Goal: Task Accomplishment & Management: Manage account settings

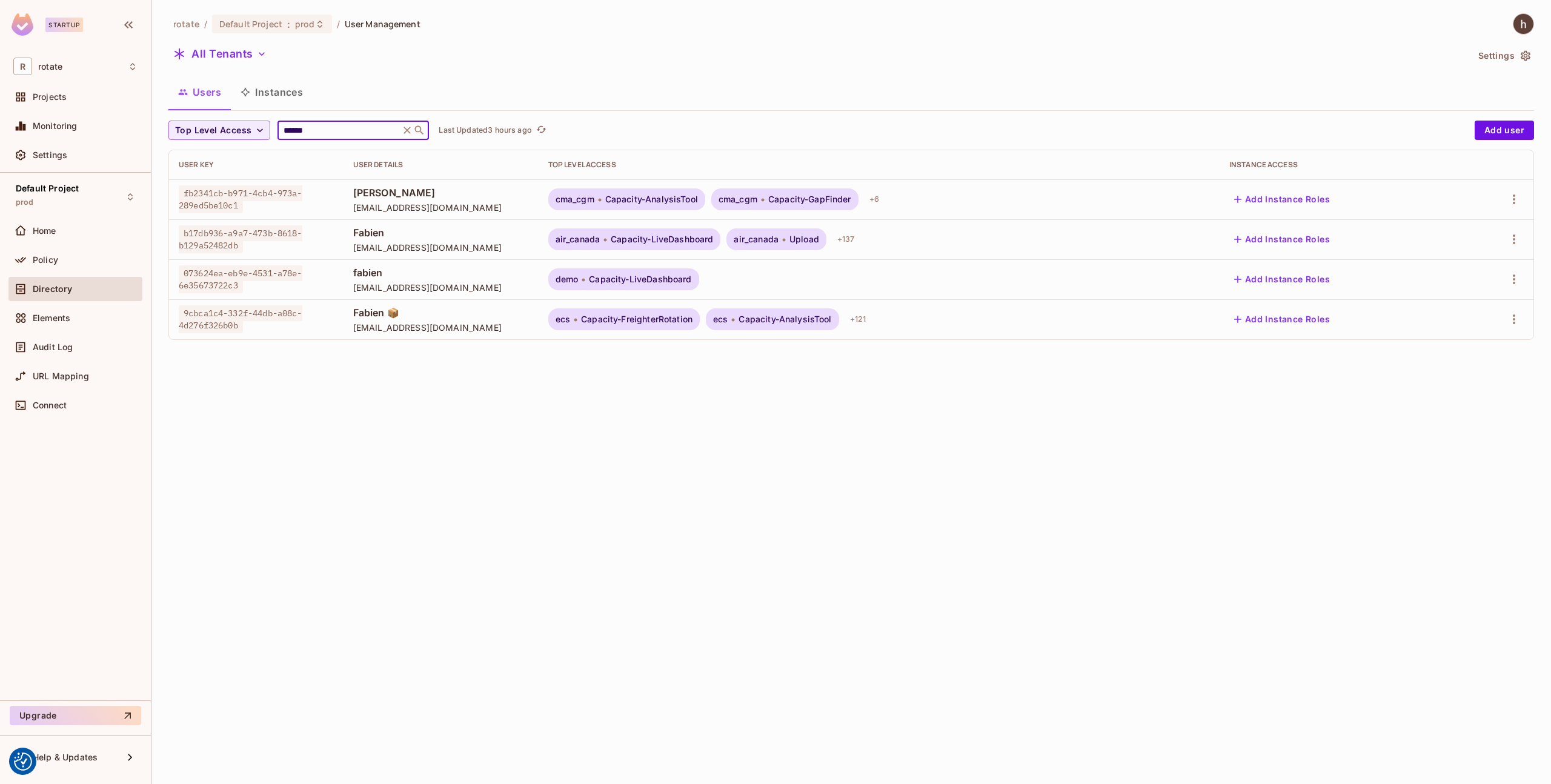
click at [318, 136] on input "******" at bounding box center [339, 130] width 115 height 12
type input "****"
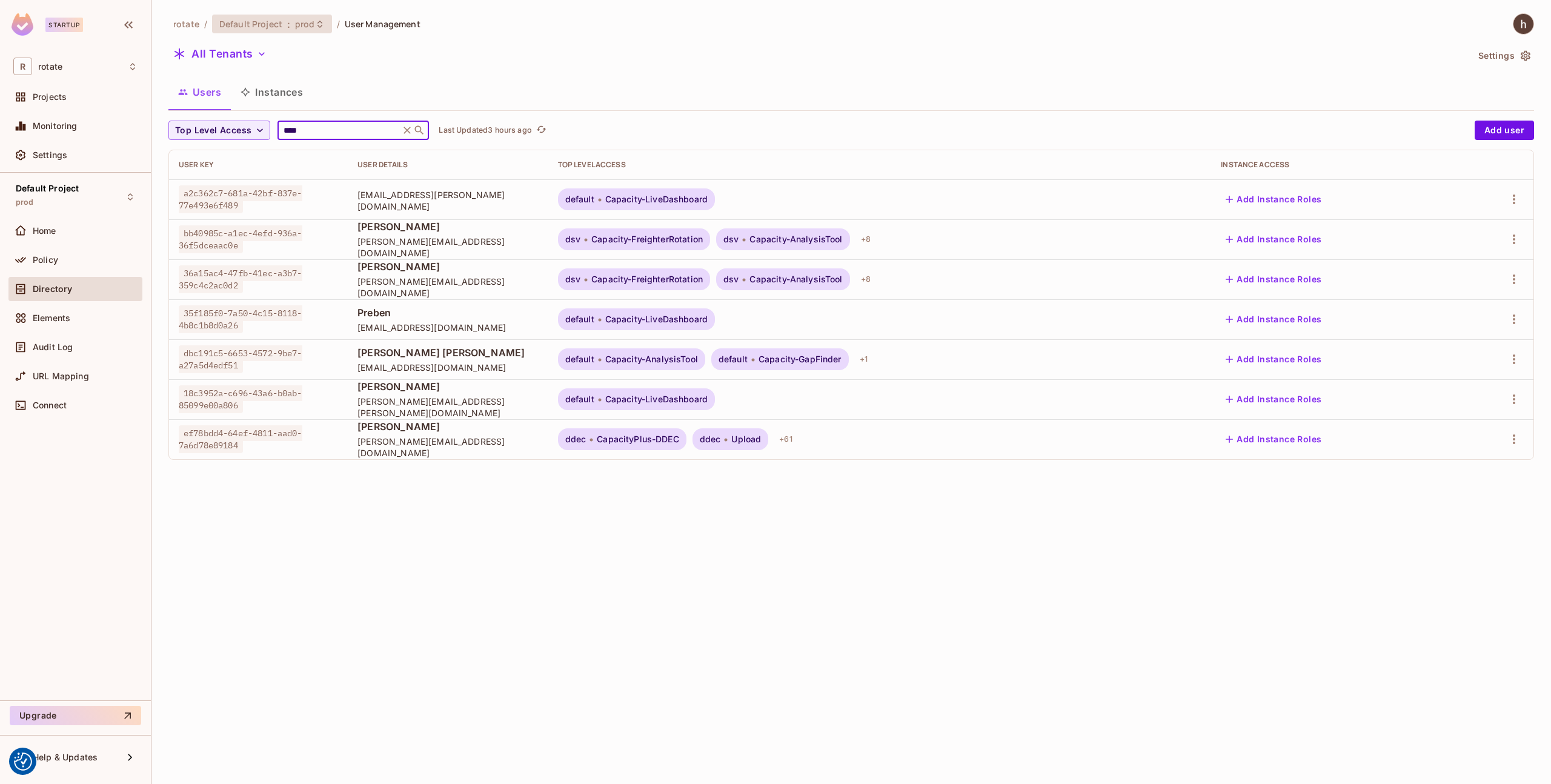
click at [312, 29] on span "prod" at bounding box center [305, 24] width 20 height 12
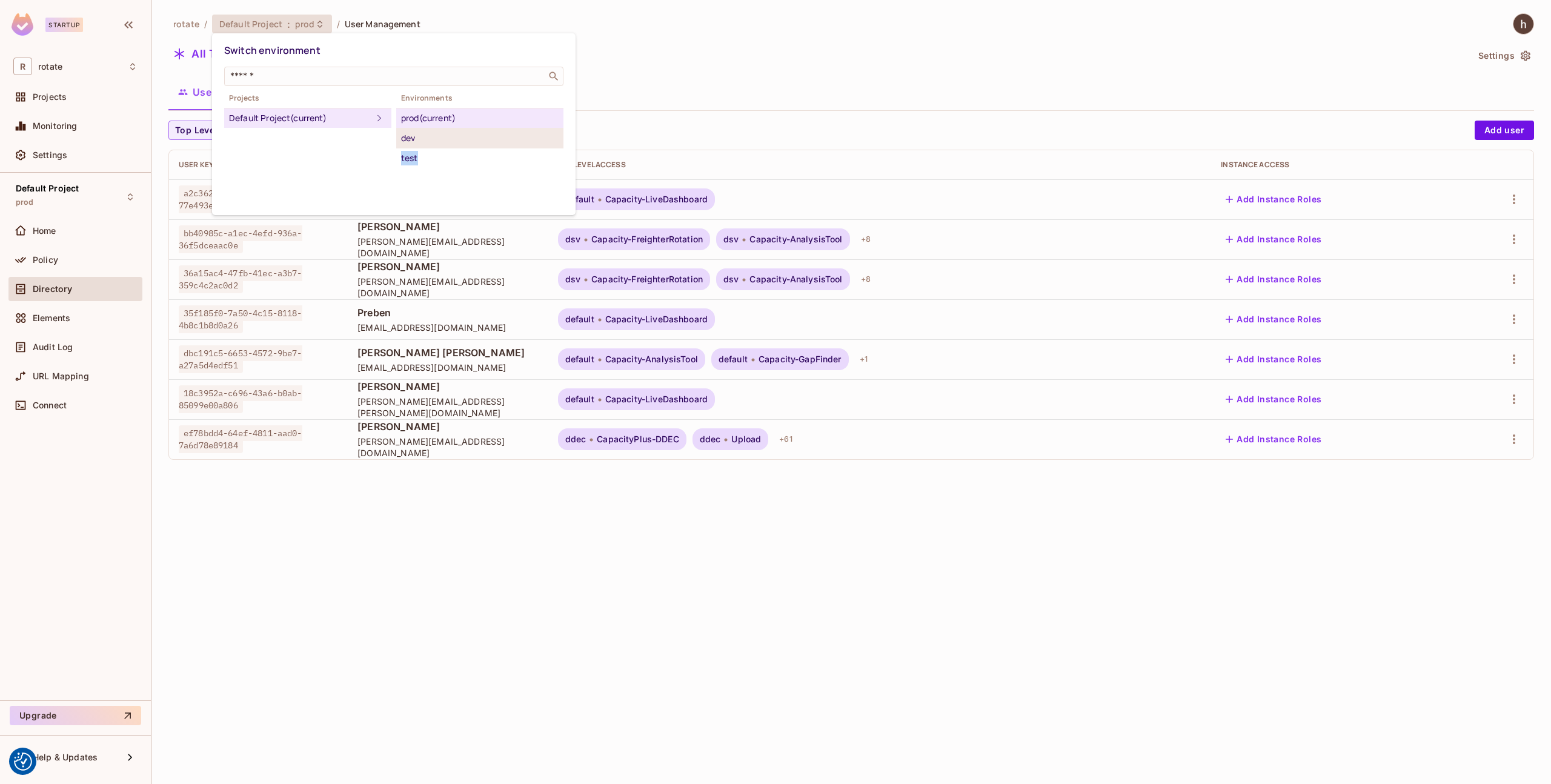
drag, startPoint x: 422, startPoint y: 158, endPoint x: 430, endPoint y: 142, distance: 17.9
click at [430, 142] on ul "prod (current) dev test" at bounding box center [480, 137] width 167 height 60
click at [430, 142] on div "dev" at bounding box center [480, 138] width 158 height 15
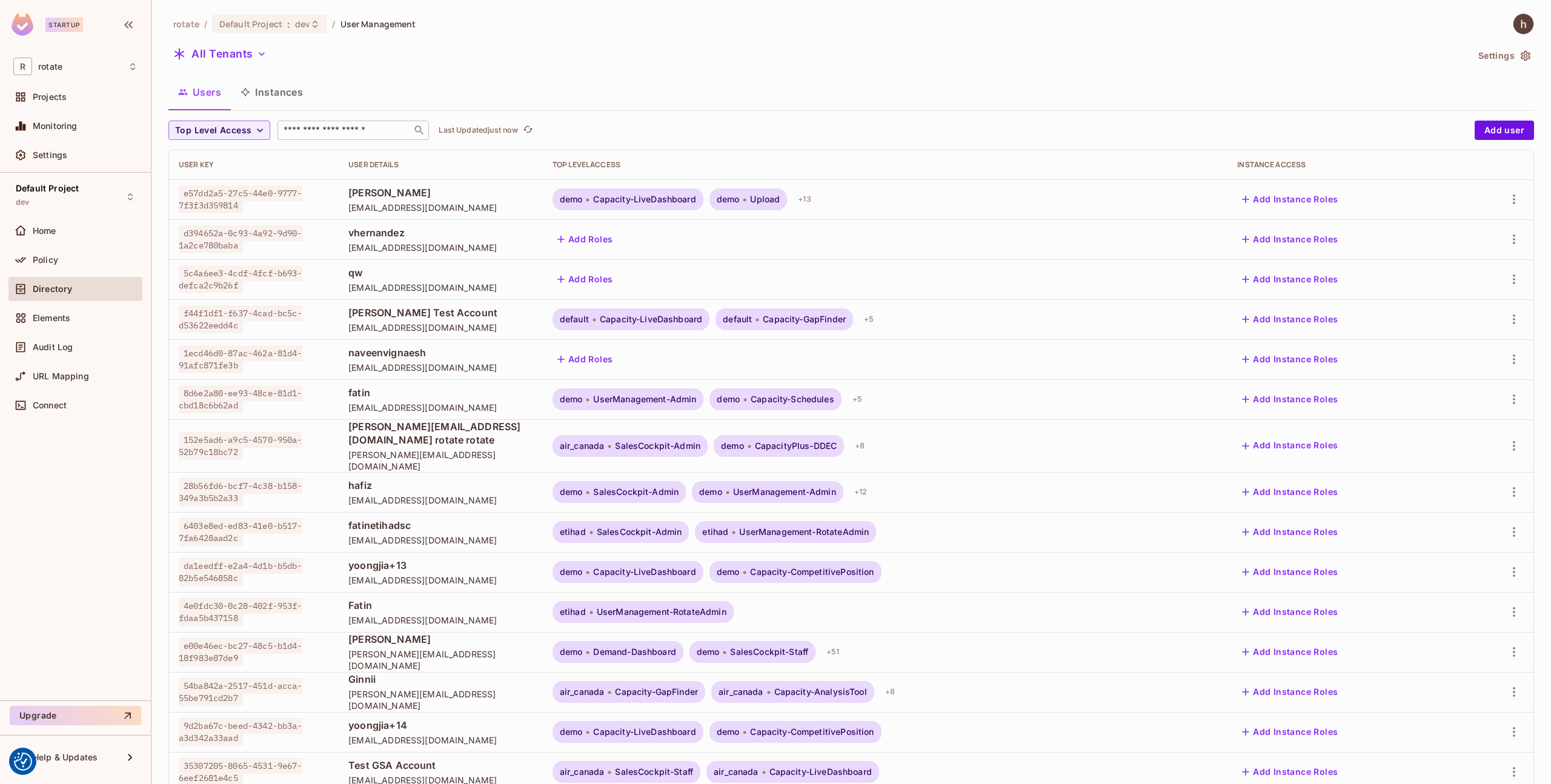
click at [370, 137] on div "​" at bounding box center [353, 130] width 152 height 20
type input "****"
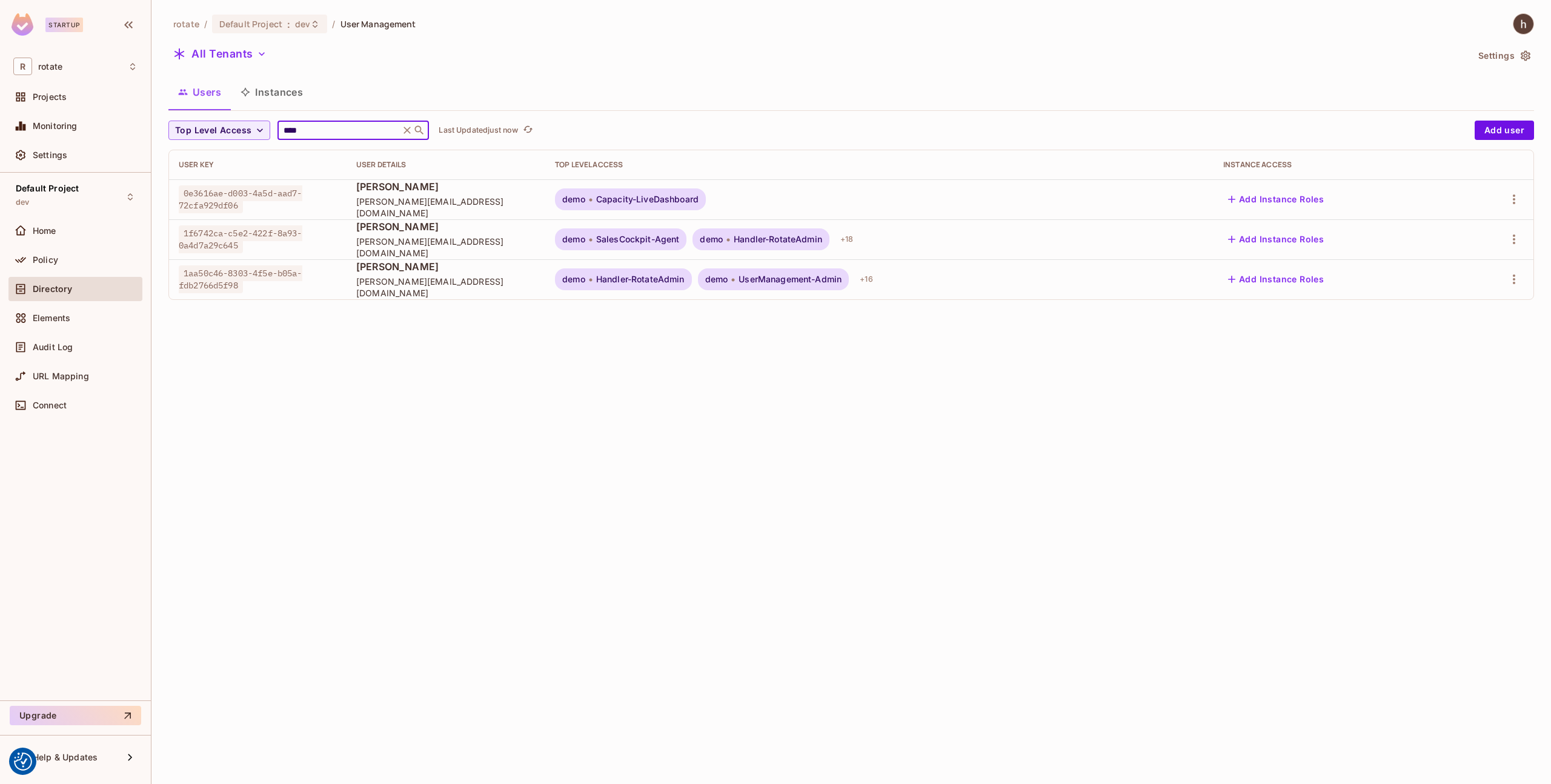
click at [429, 245] on span "[PERSON_NAME][EMAIL_ADDRESS][DOMAIN_NAME]" at bounding box center [446, 247] width 180 height 23
click at [1511, 241] on icon "button" at bounding box center [1514, 240] width 15 height 15
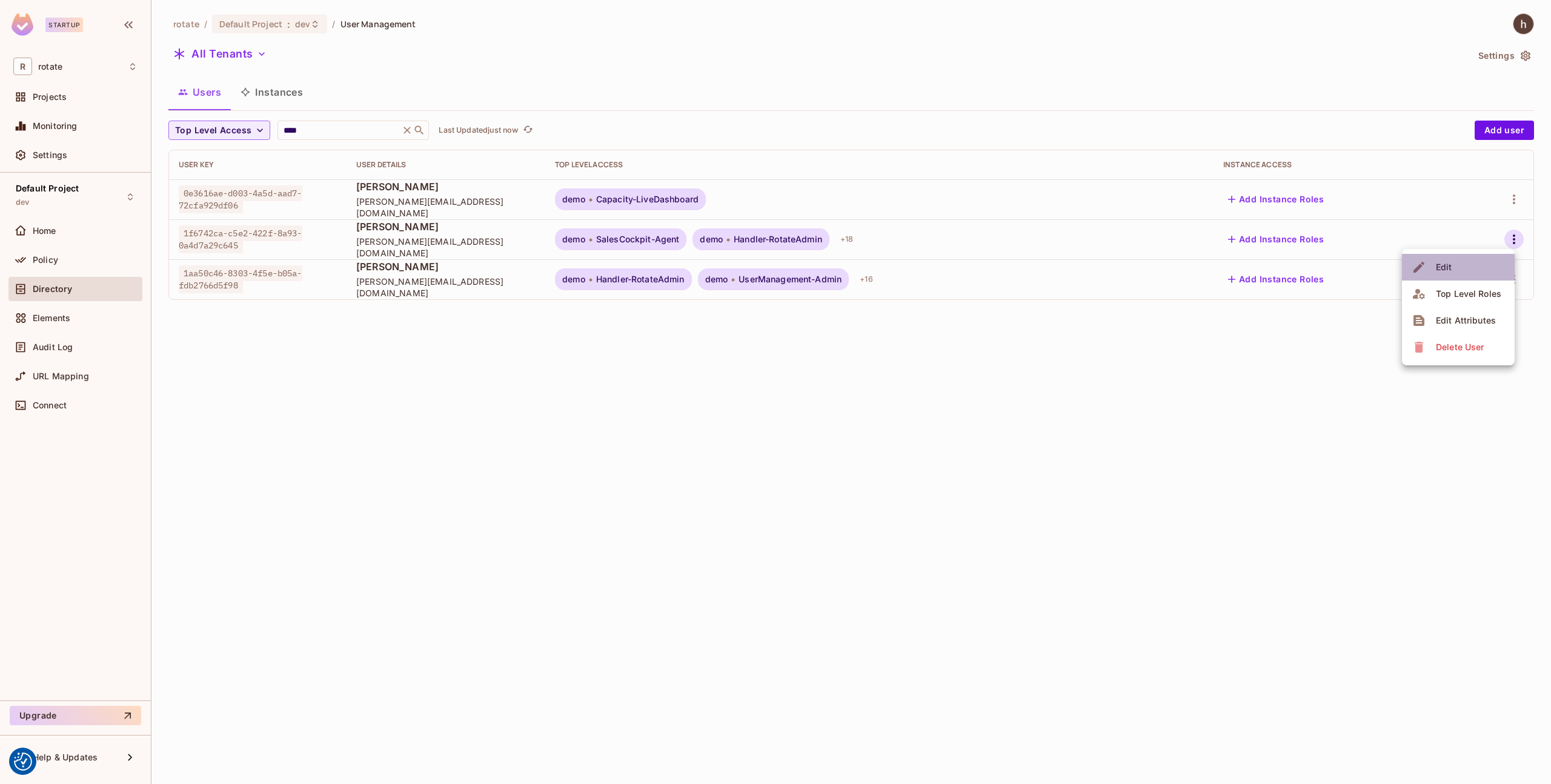
click at [1462, 267] on li "Edit" at bounding box center [1458, 267] width 112 height 27
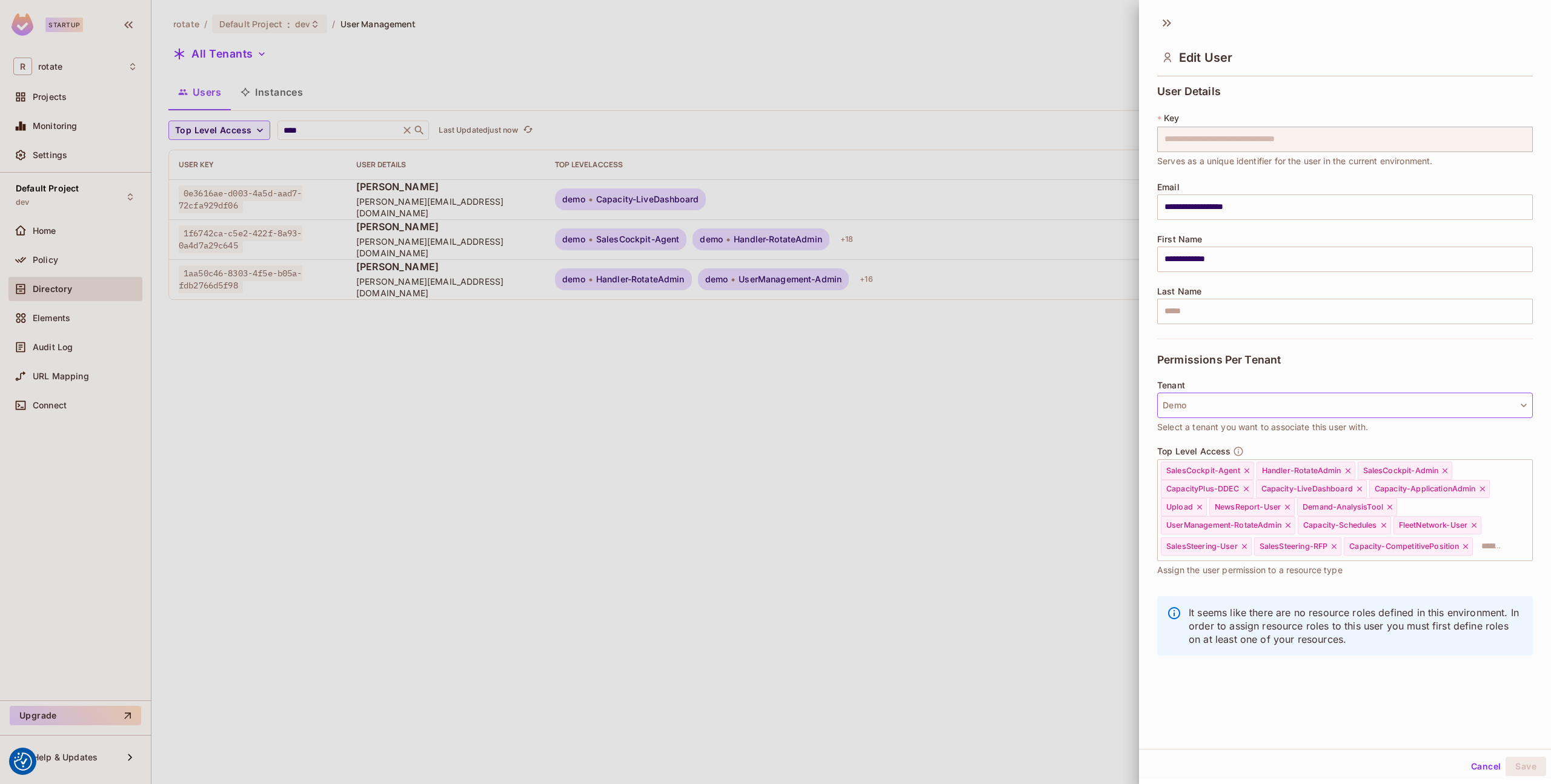
click at [1274, 406] on button "Demo" at bounding box center [1345, 406] width 376 height 26
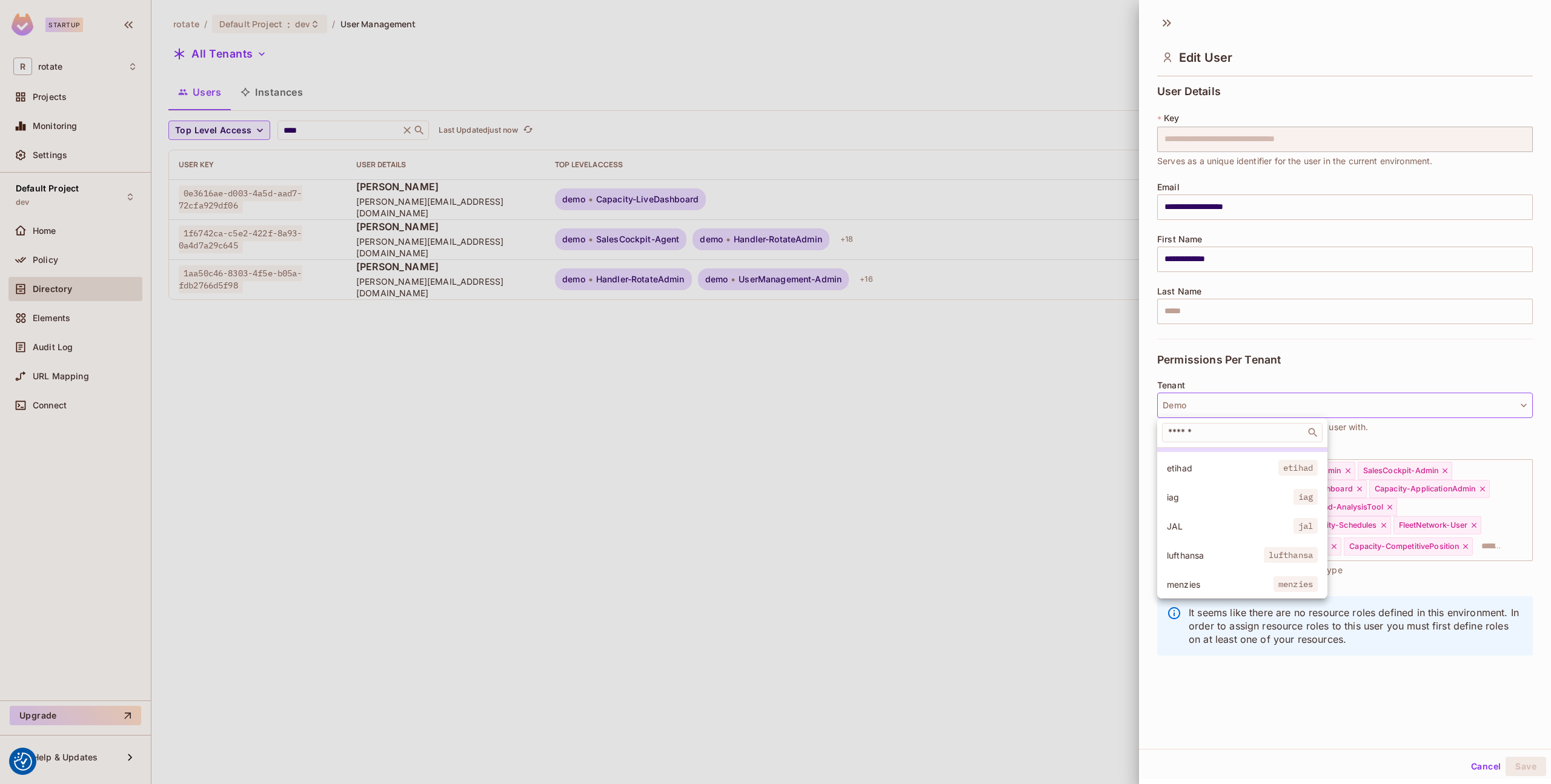
scroll to position [200, 0]
click at [1239, 497] on span "etihad" at bounding box center [1223, 492] width 111 height 12
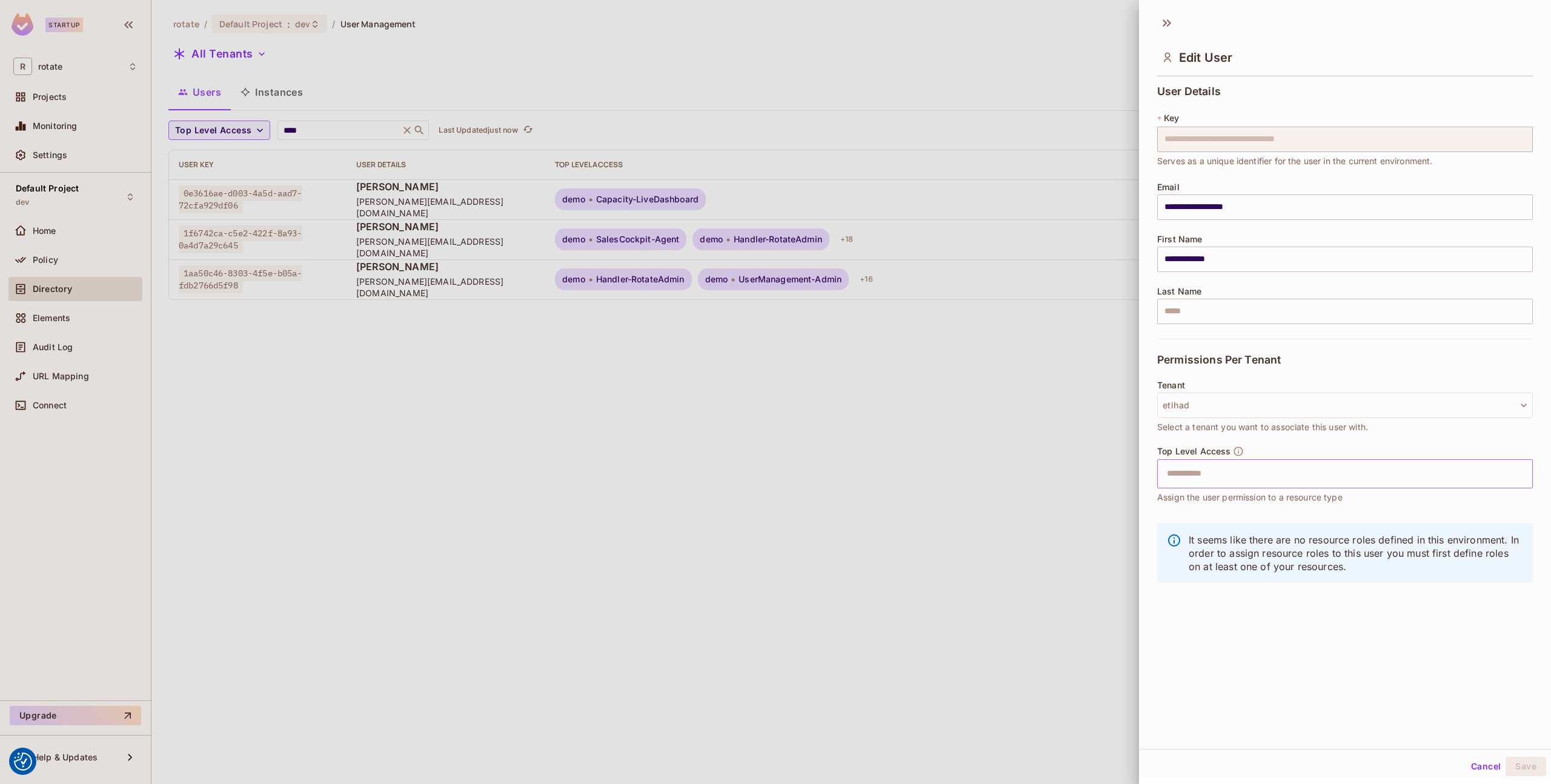
click at [1267, 471] on input "text" at bounding box center [1335, 474] width 350 height 24
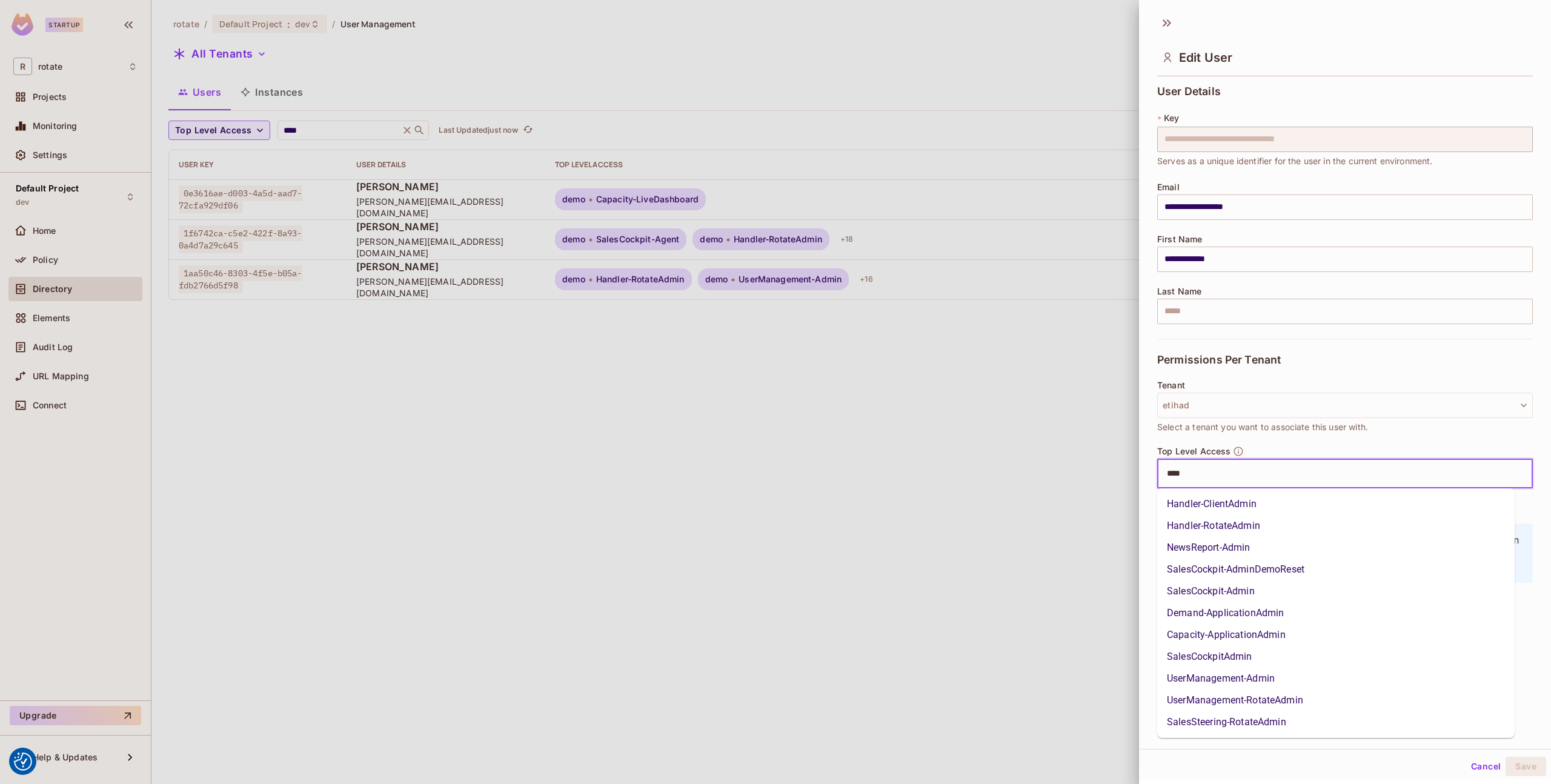
type input "*****"
click at [1253, 592] on li "SalesCockpit-Admin" at bounding box center [1336, 592] width 358 height 22
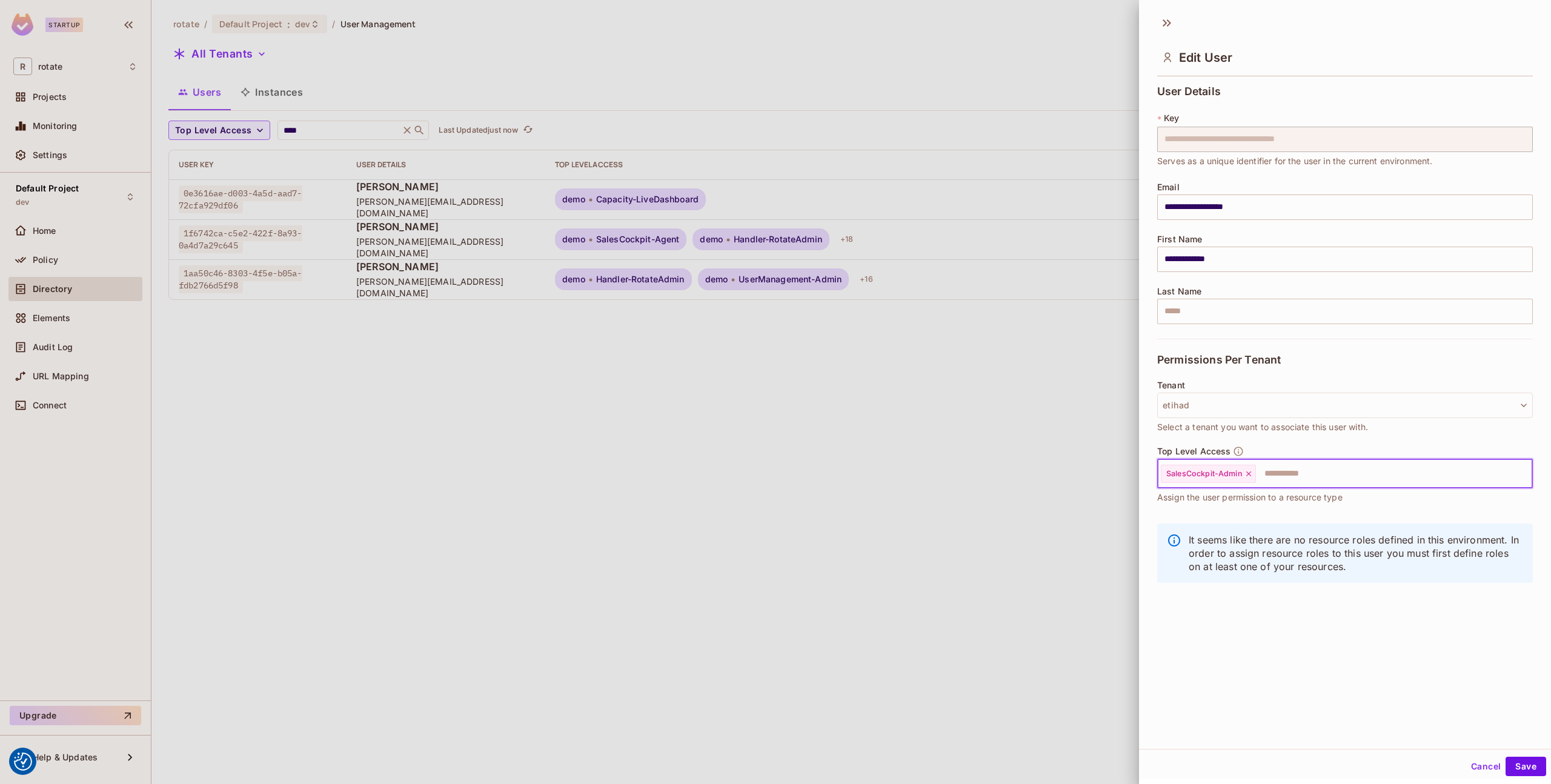
click at [1309, 480] on input "text" at bounding box center [1383, 474] width 252 height 24
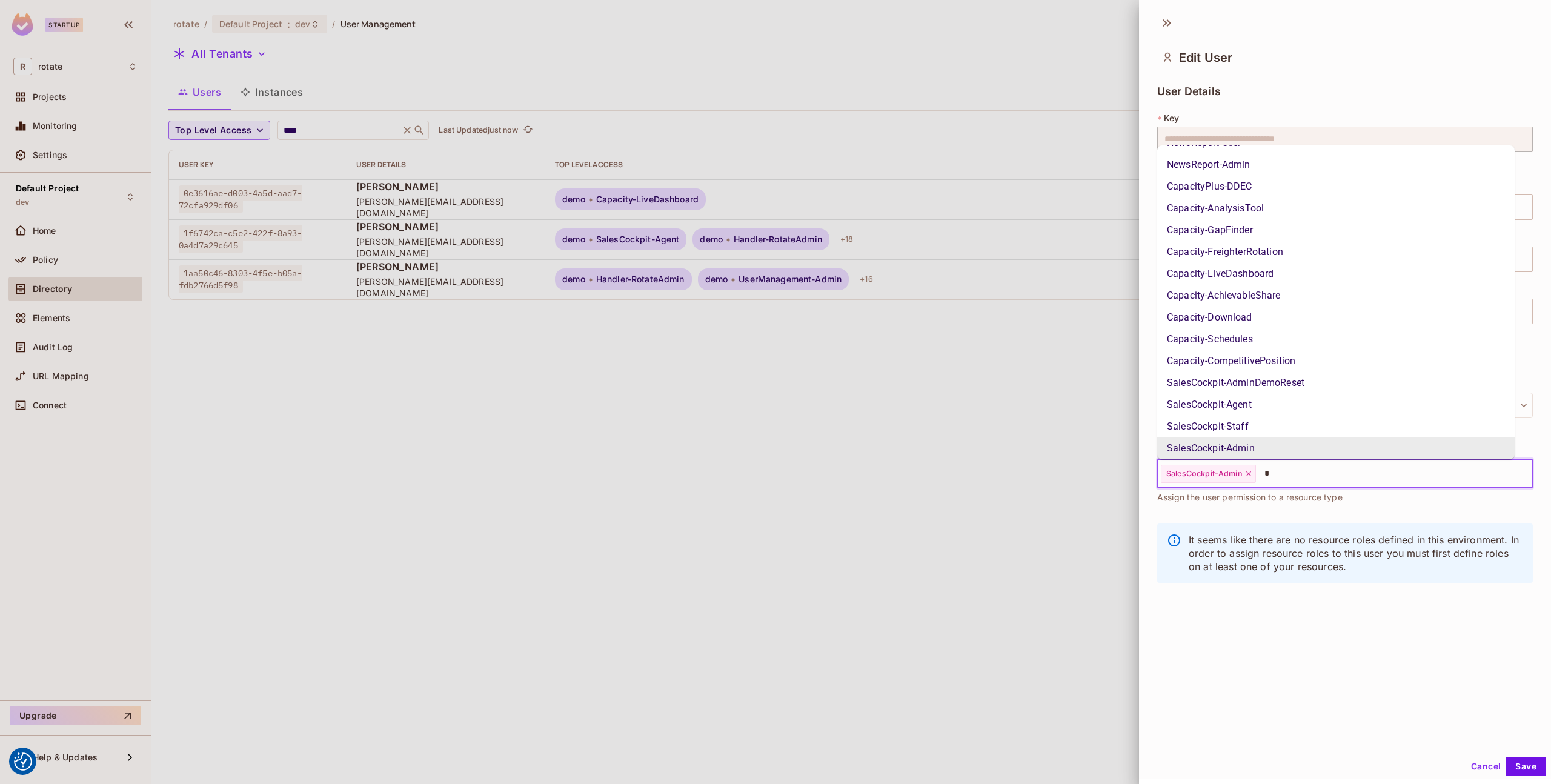
scroll to position [0, 0]
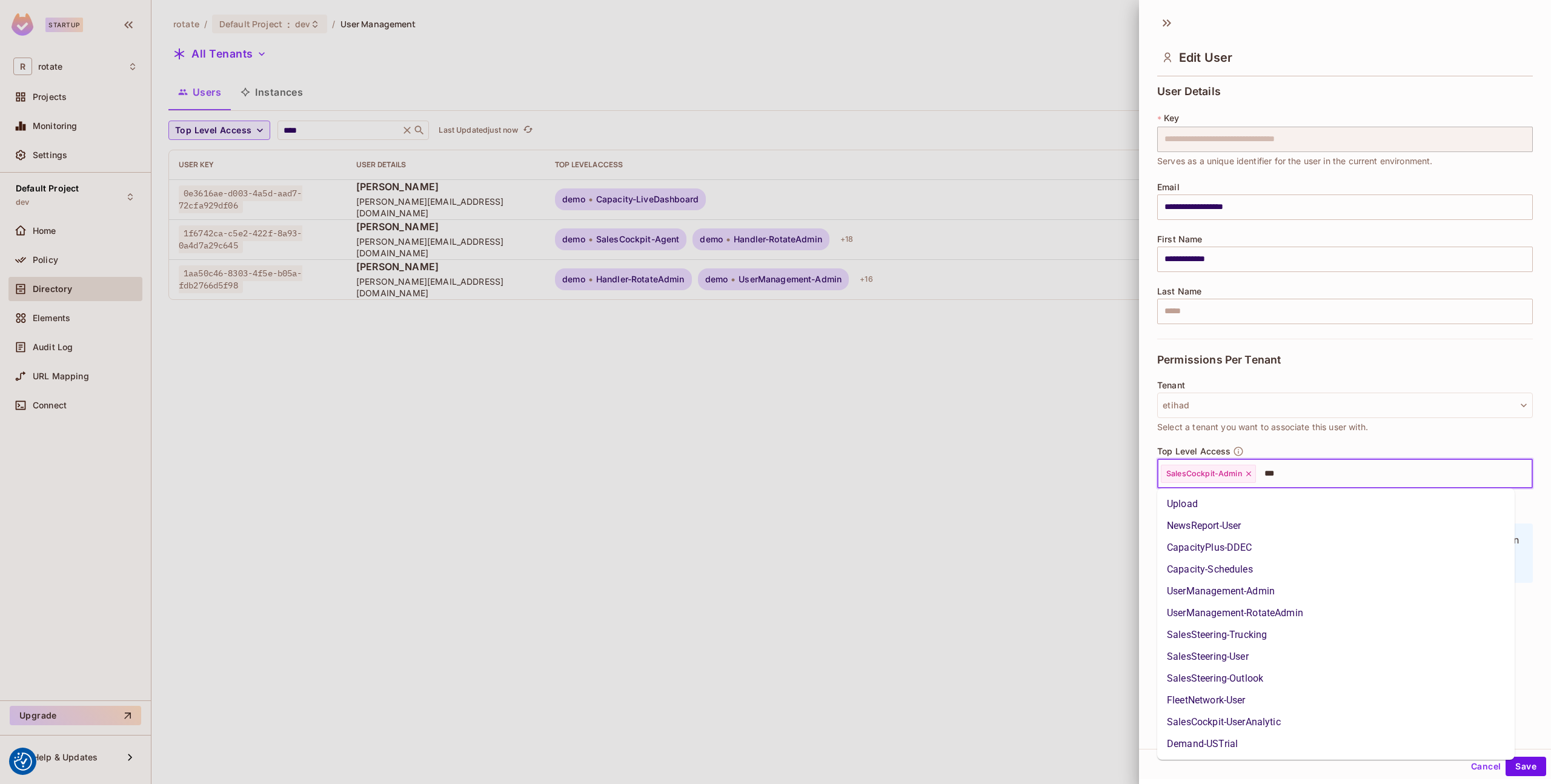
type input "****"
click at [1322, 549] on li "UserManagement-RotateAdmin" at bounding box center [1336, 548] width 358 height 22
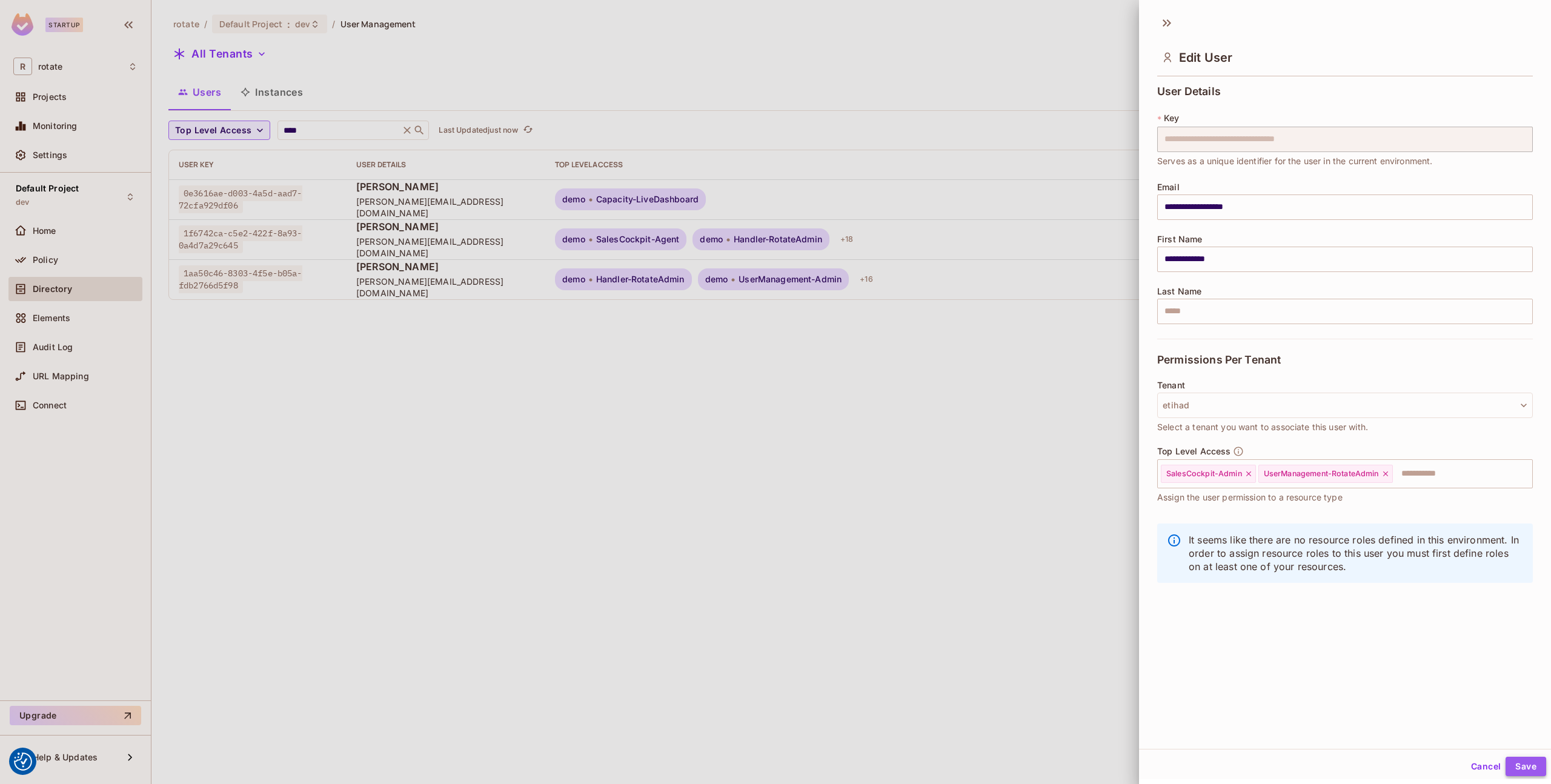
click at [1528, 775] on button "Save" at bounding box center [1526, 766] width 40 height 20
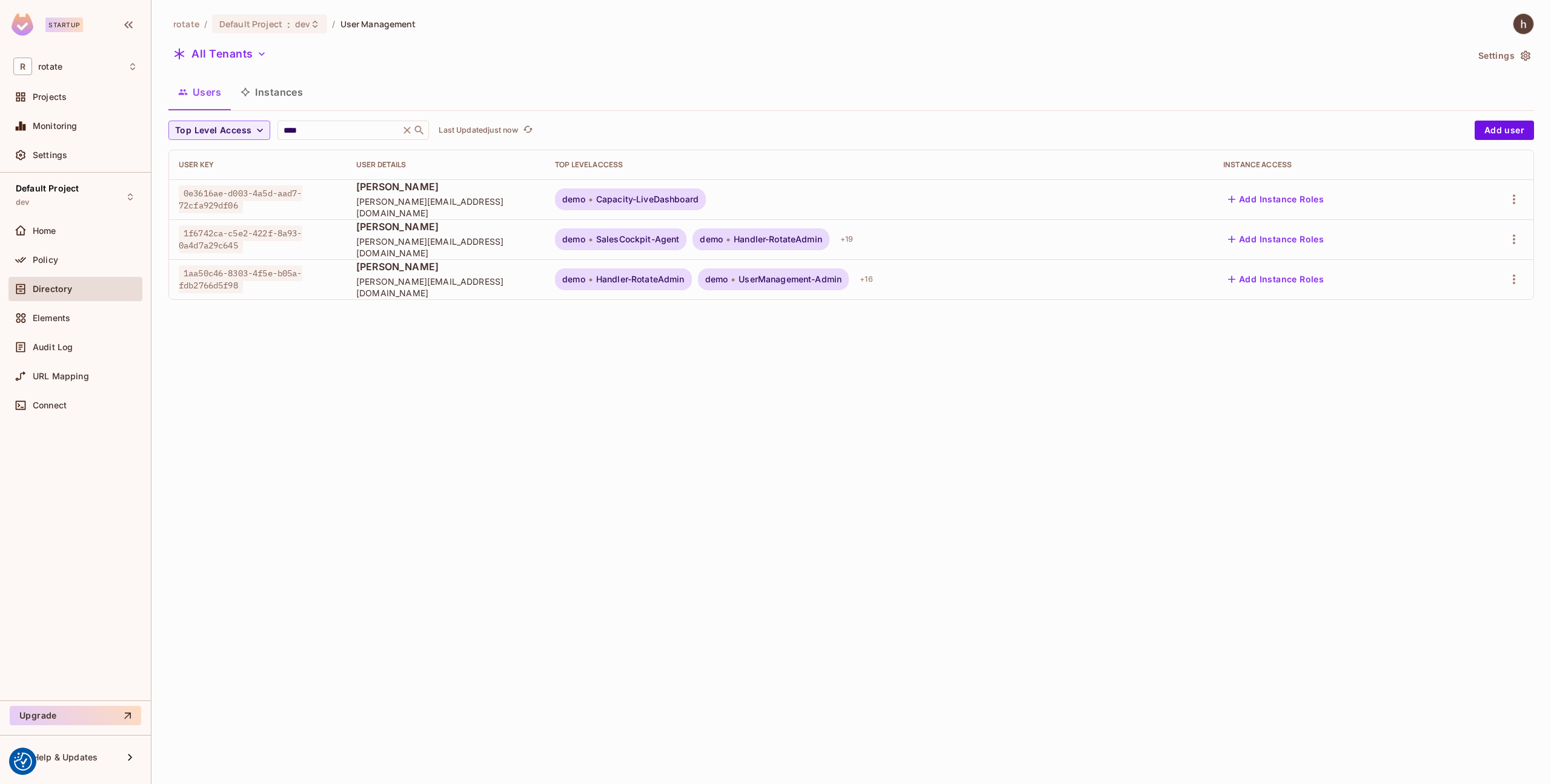
click at [290, 279] on span "1aa50c46-8303-4f5e-b05a-fdb2766d5f98" at bounding box center [241, 279] width 123 height 28
click at [1321, 244] on button "Add Instance Roles" at bounding box center [1276, 240] width 106 height 20
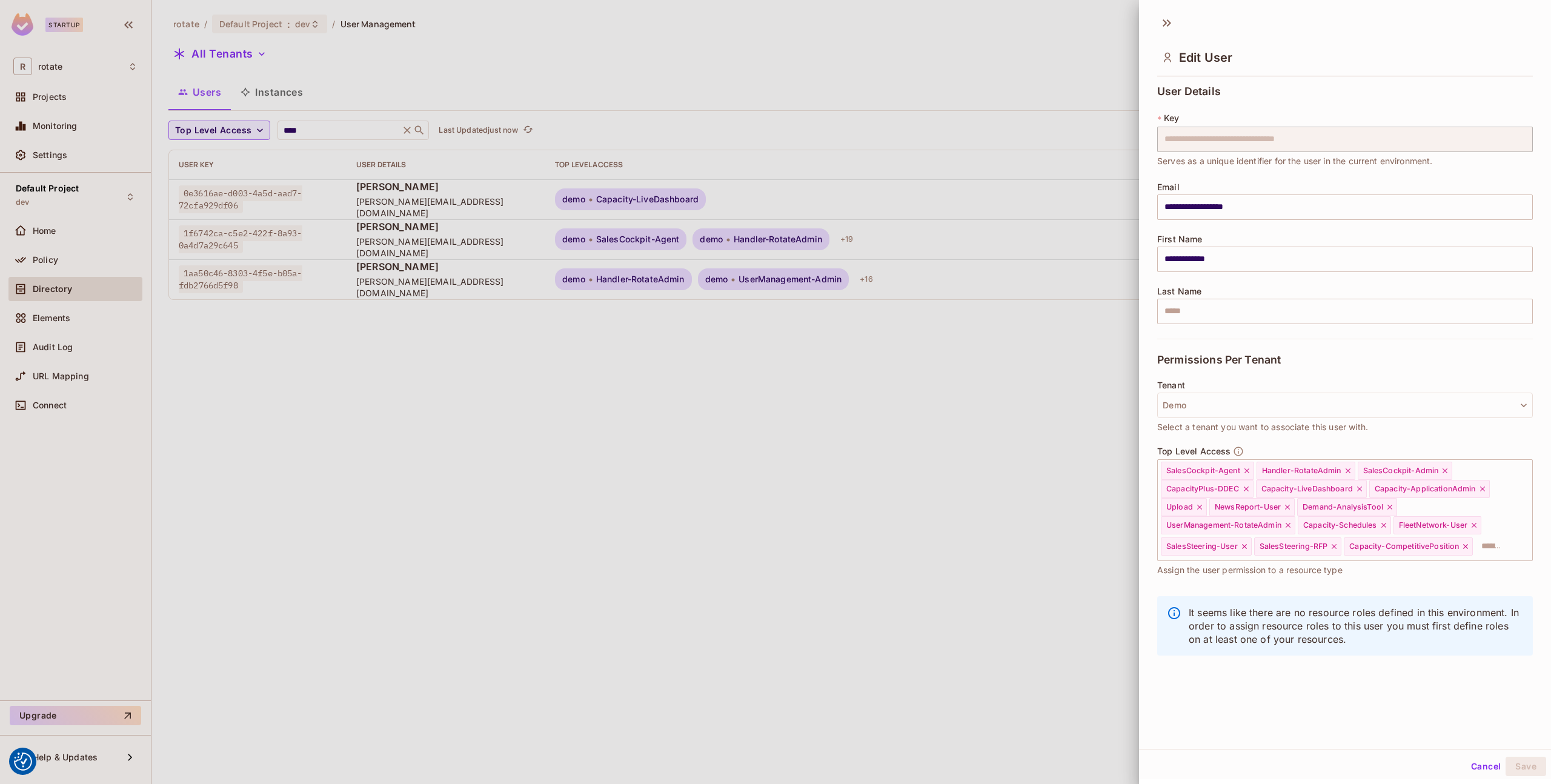
scroll to position [2, 0]
click at [1280, 403] on button "Demo" at bounding box center [1345, 404] width 376 height 26
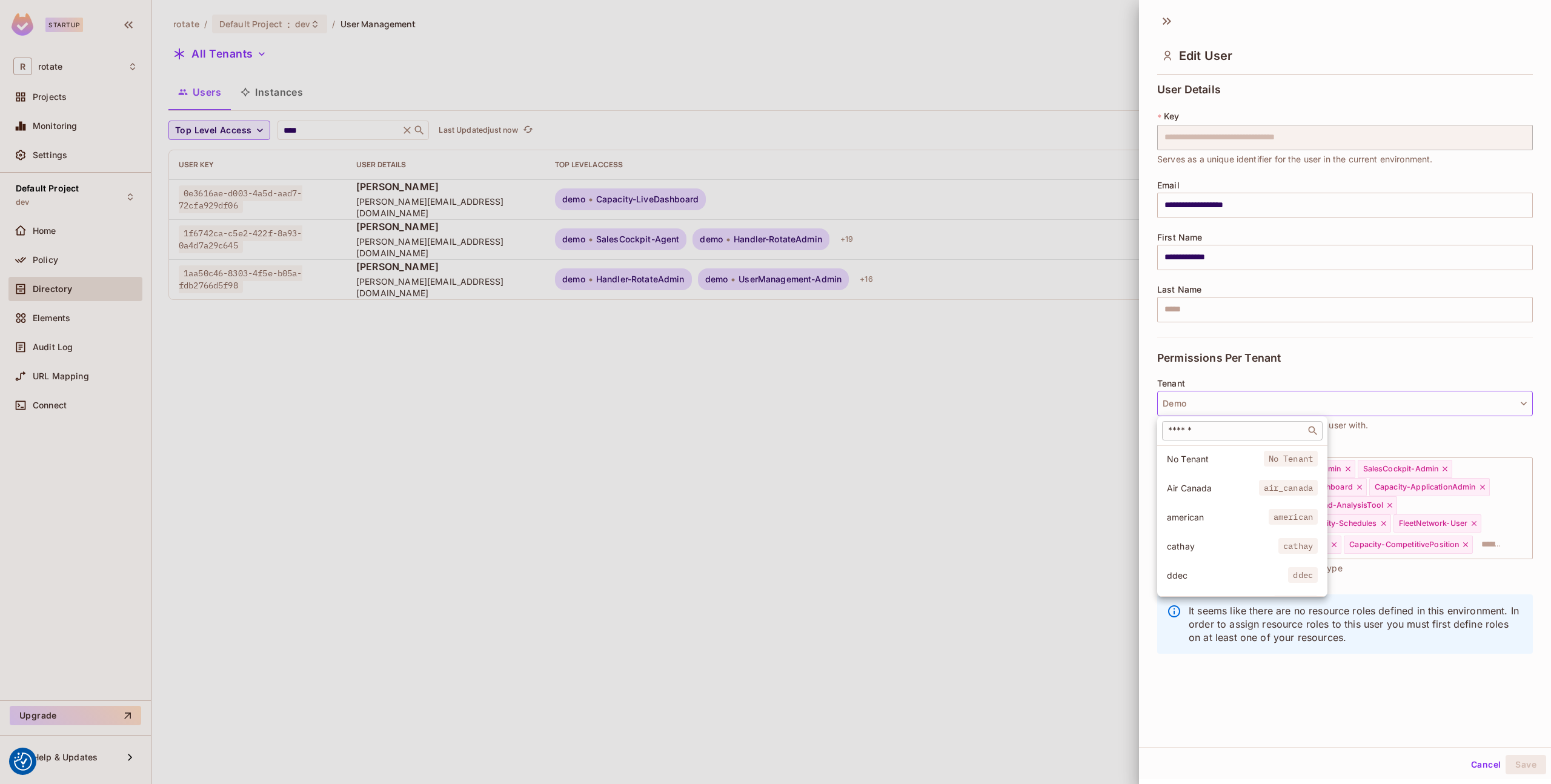
click at [1248, 433] on input "text" at bounding box center [1234, 431] width 136 height 12
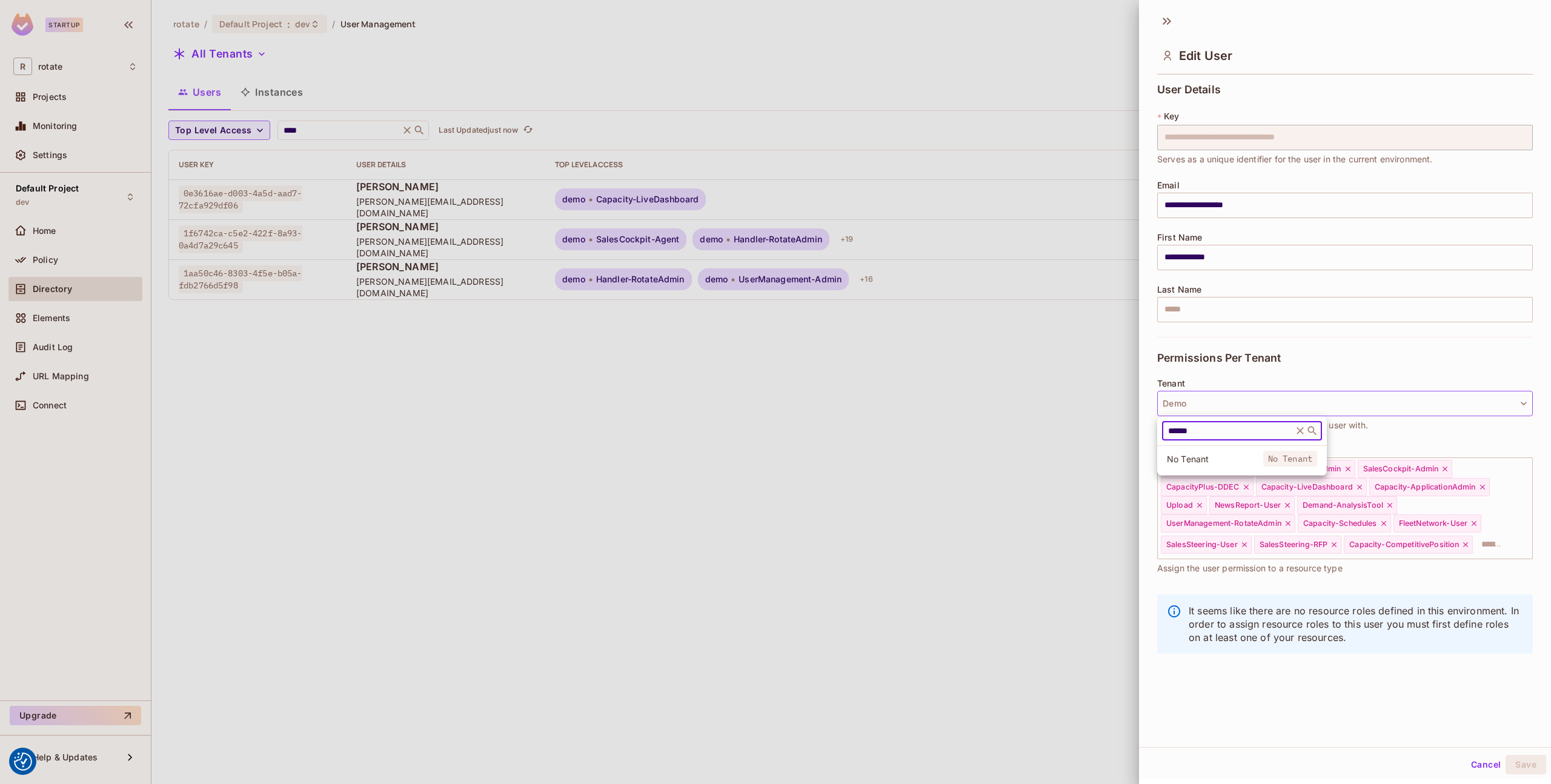
type input "******"
click at [1232, 481] on li "etihad etihad" at bounding box center [1242, 488] width 170 height 26
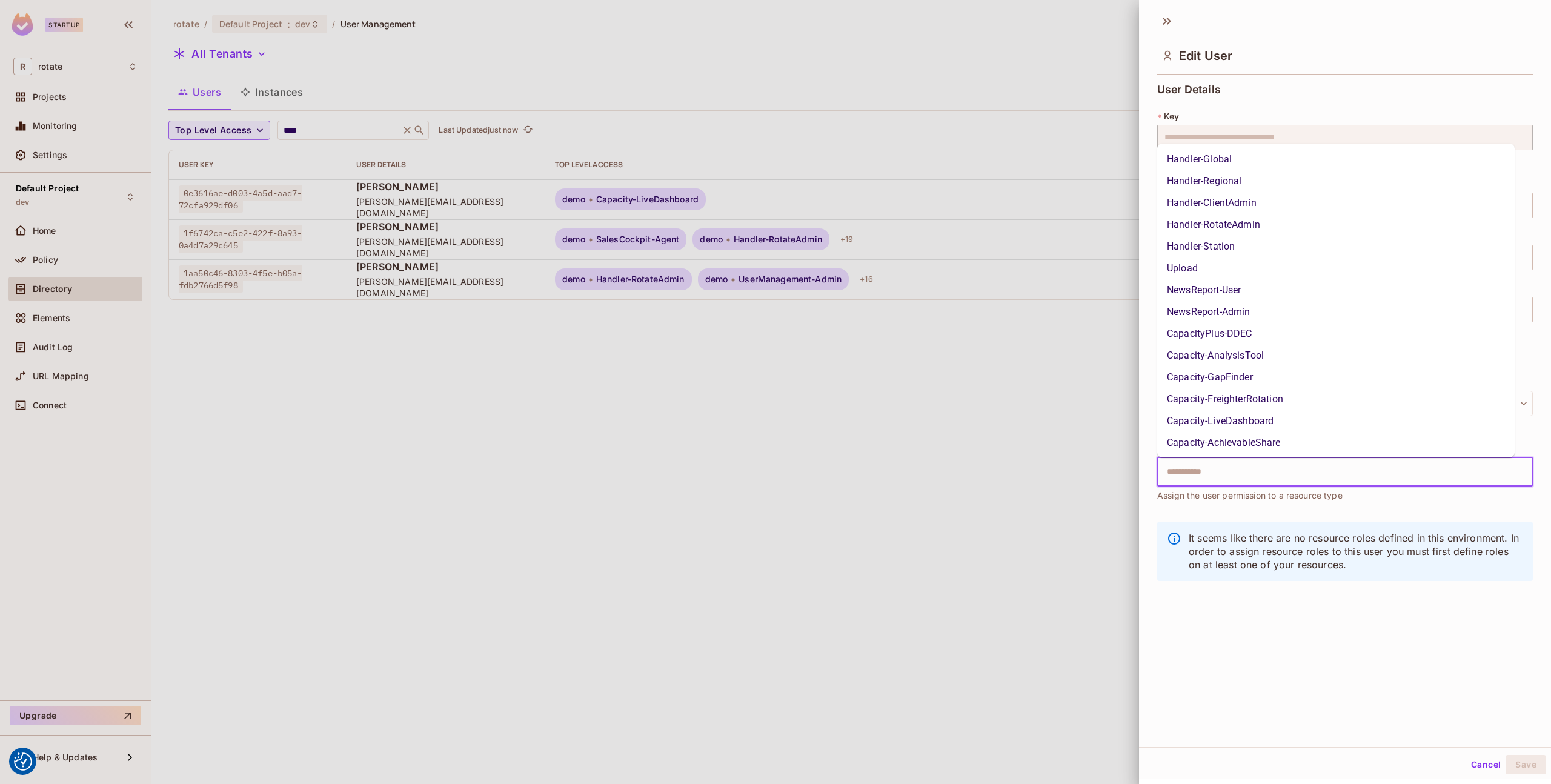
click at [1241, 474] on input "text" at bounding box center [1335, 472] width 350 height 24
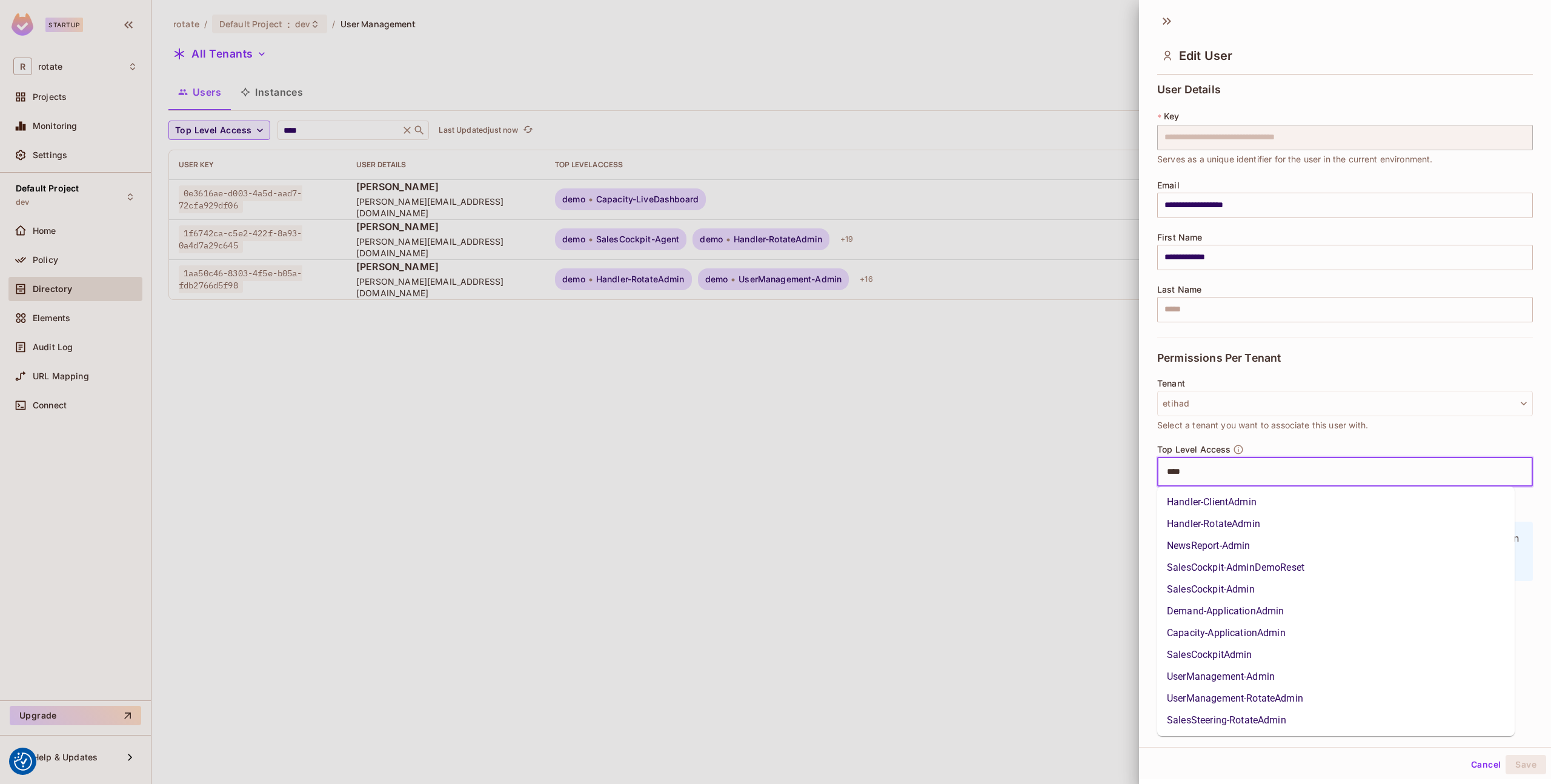
type input "*****"
click at [1275, 653] on li "SalesCockpitAdmin" at bounding box center [1336, 655] width 358 height 22
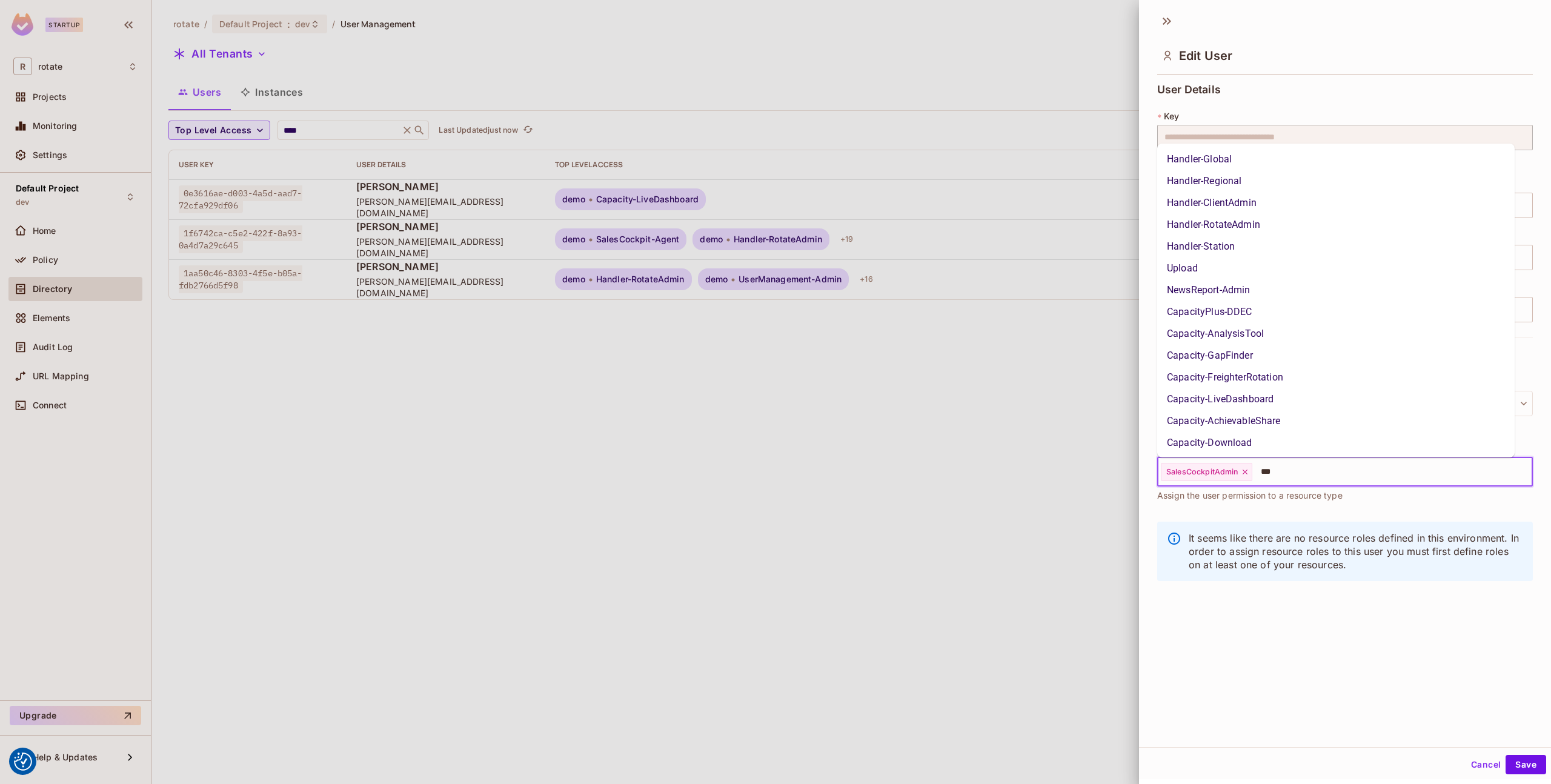
scroll to position [0, 0]
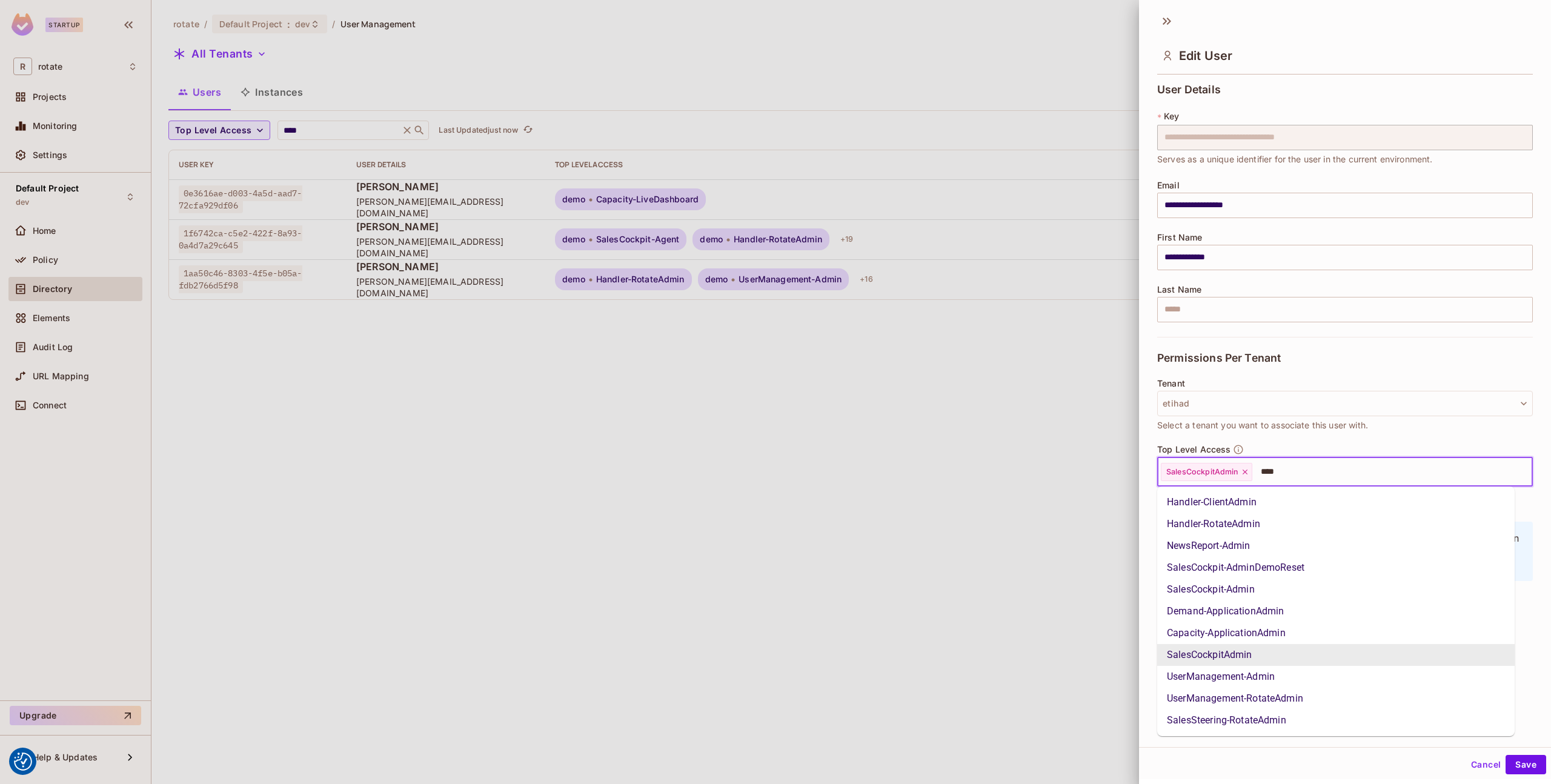
type input "*****"
click at [1267, 698] on li "UserManagement-RotateAdmin" at bounding box center [1336, 698] width 358 height 22
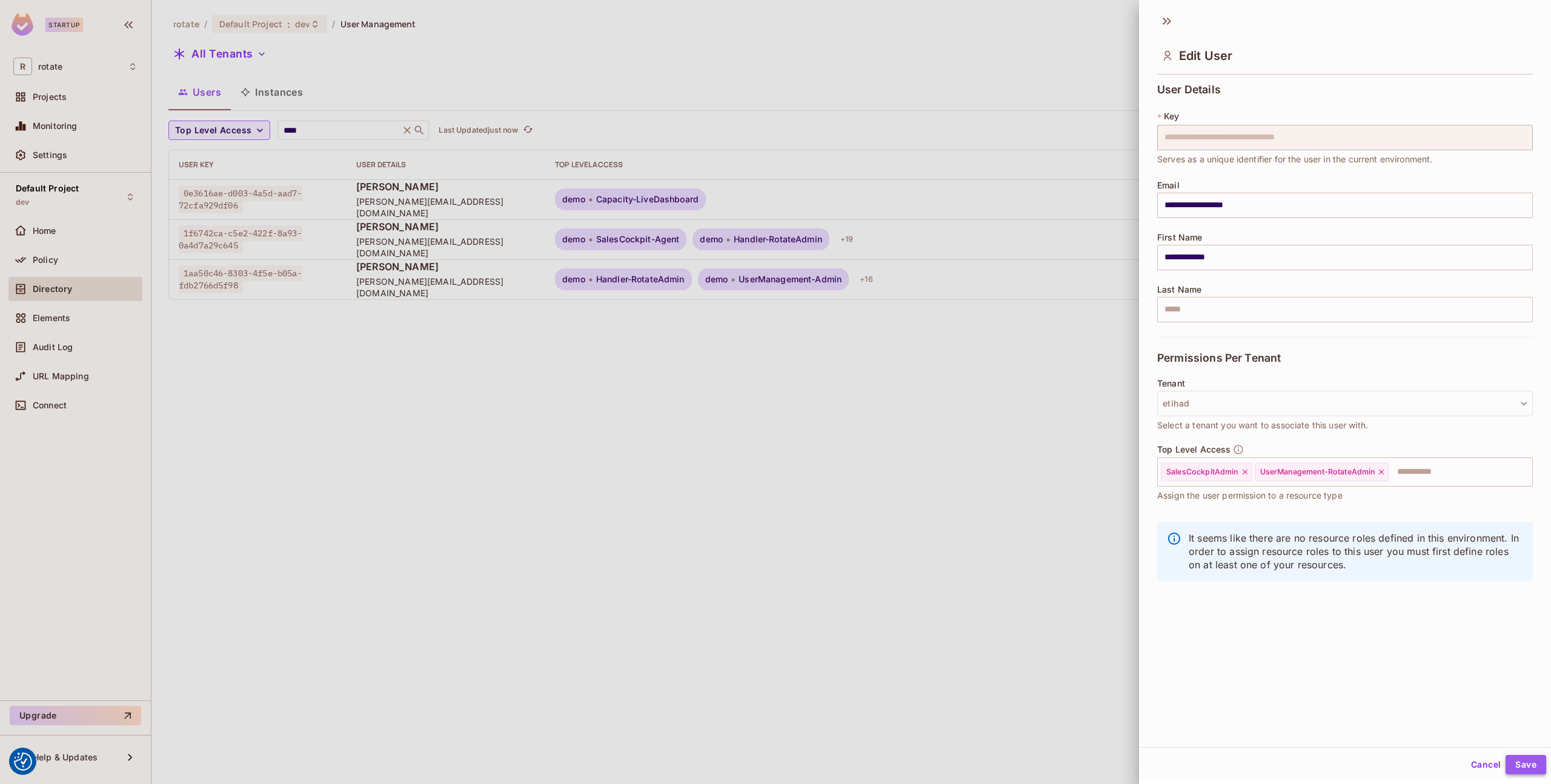
click at [1516, 764] on button "Save" at bounding box center [1526, 764] width 40 height 20
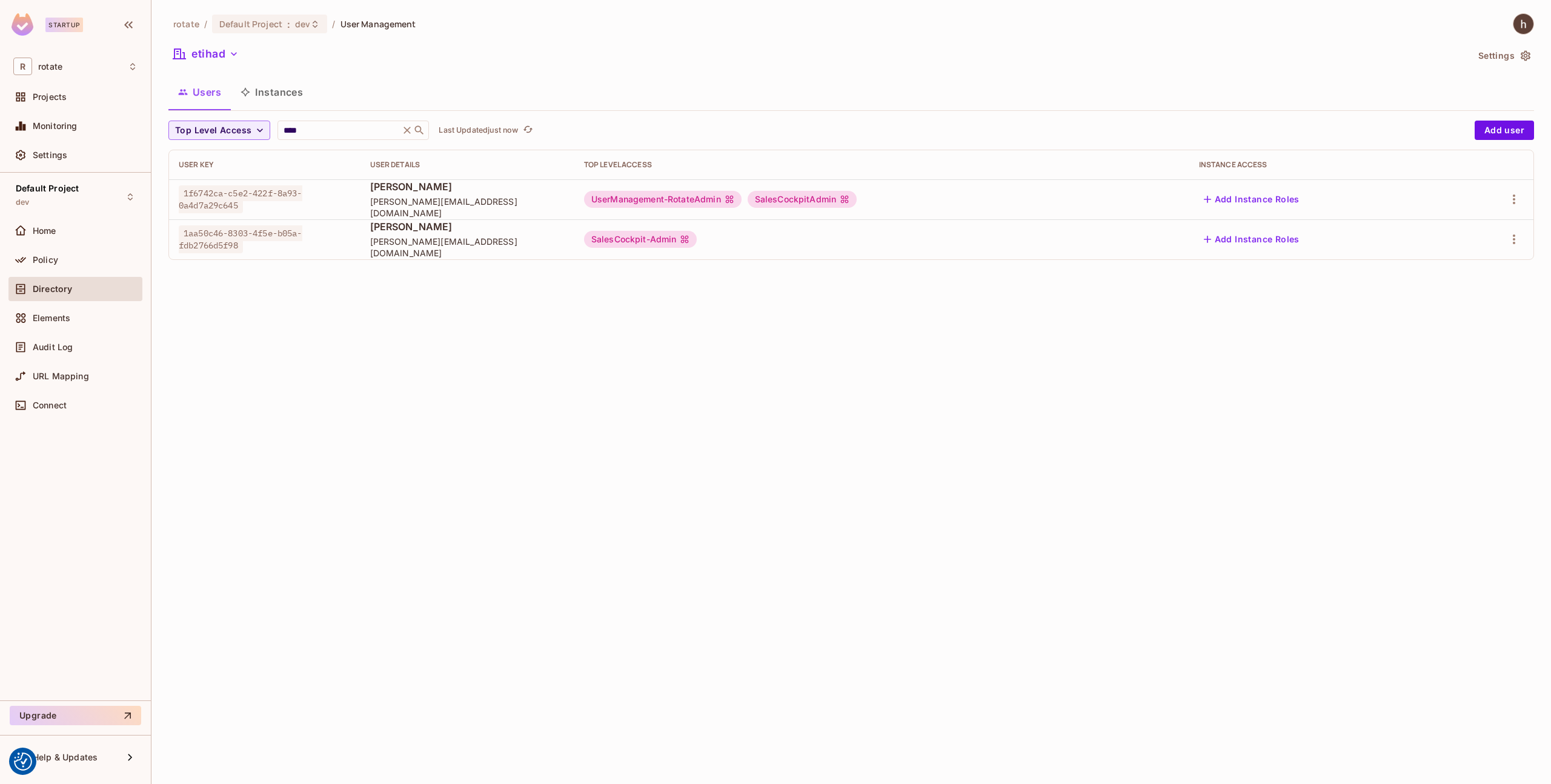
click at [757, 232] on div "SalesCockpit-Admin" at bounding box center [882, 240] width 596 height 17
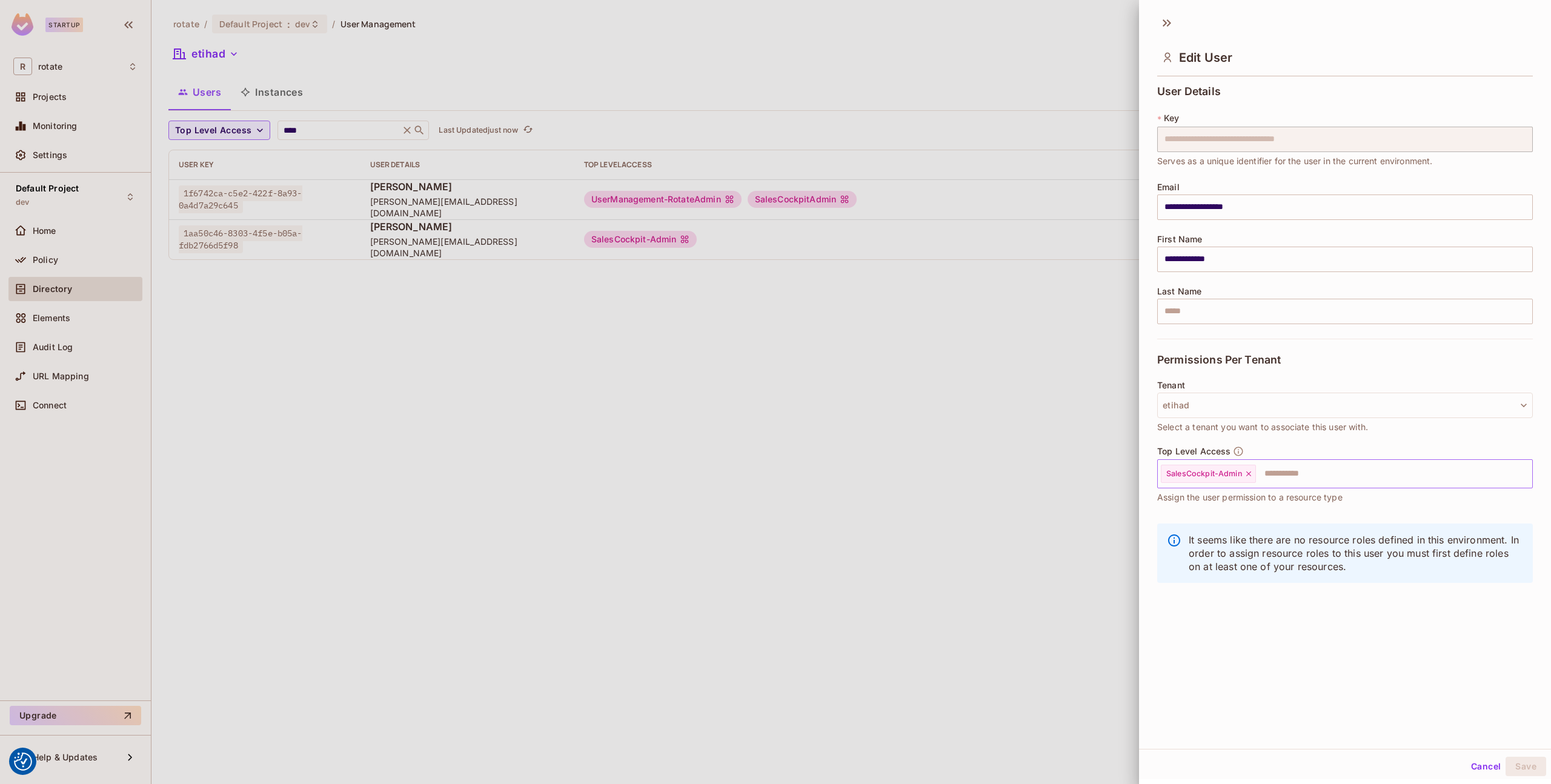
click at [1300, 472] on input "text" at bounding box center [1383, 474] width 252 height 24
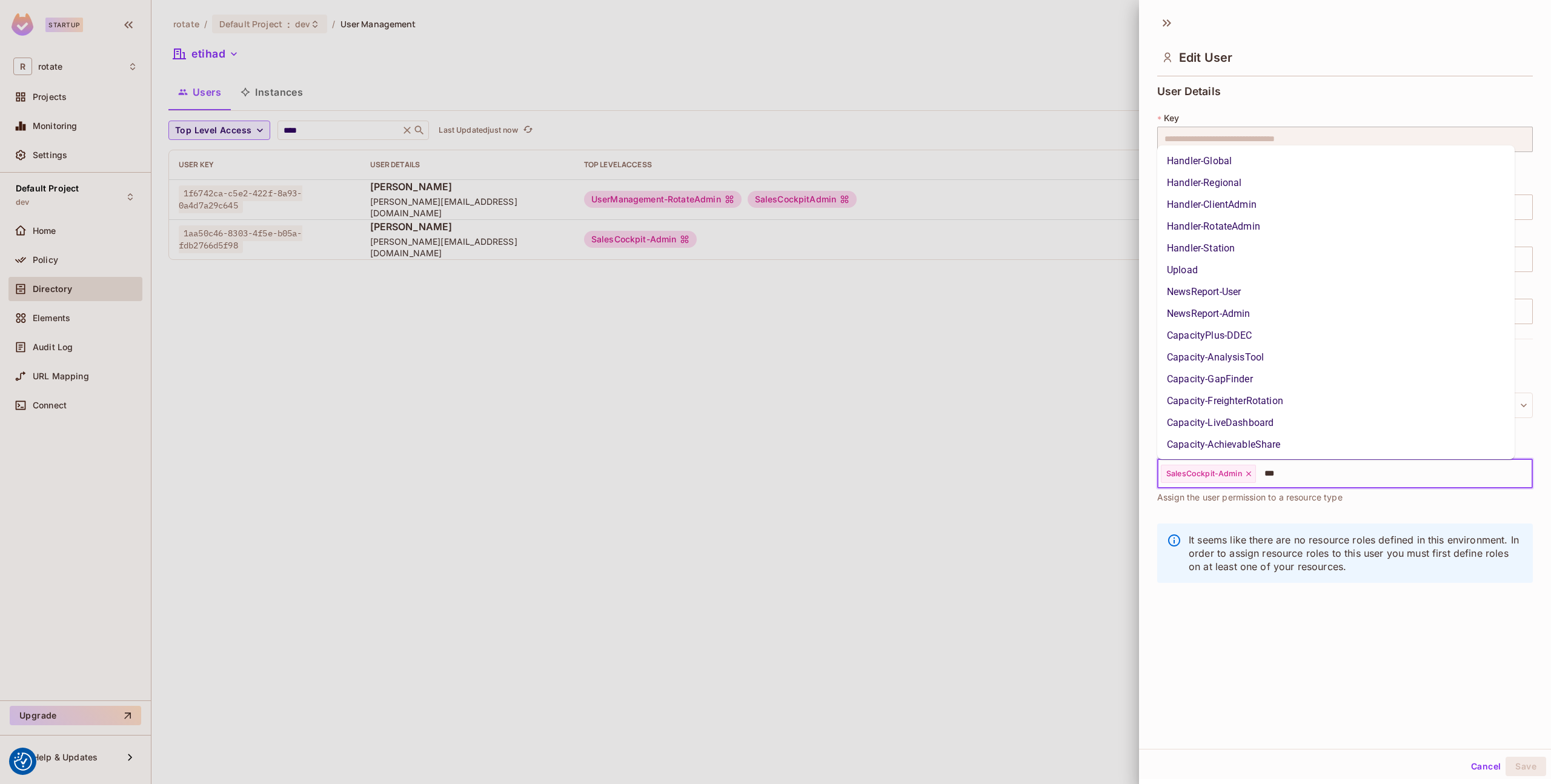
type input "****"
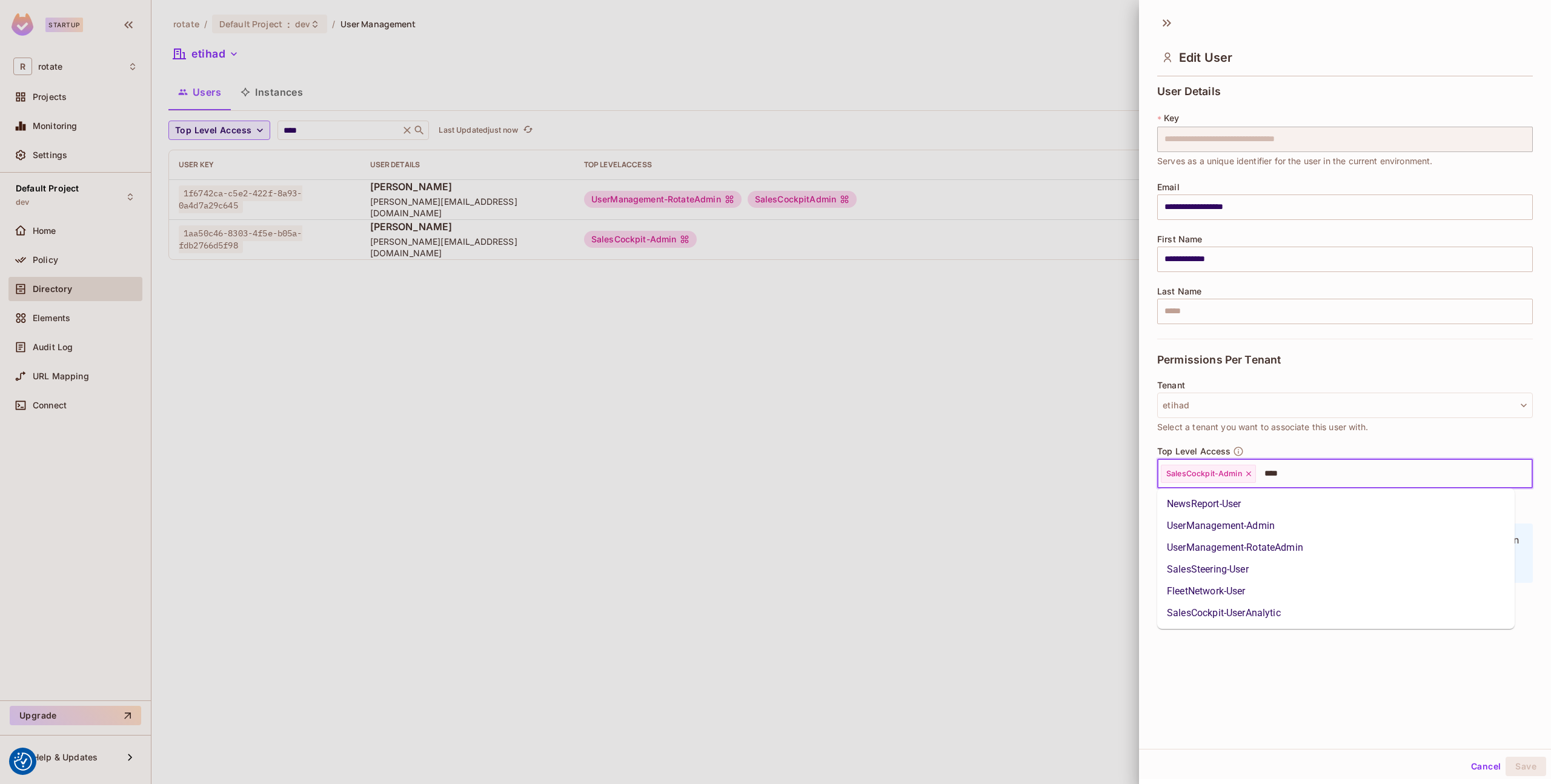
click at [1312, 541] on li "UserManagement-RotateAdmin" at bounding box center [1336, 548] width 358 height 22
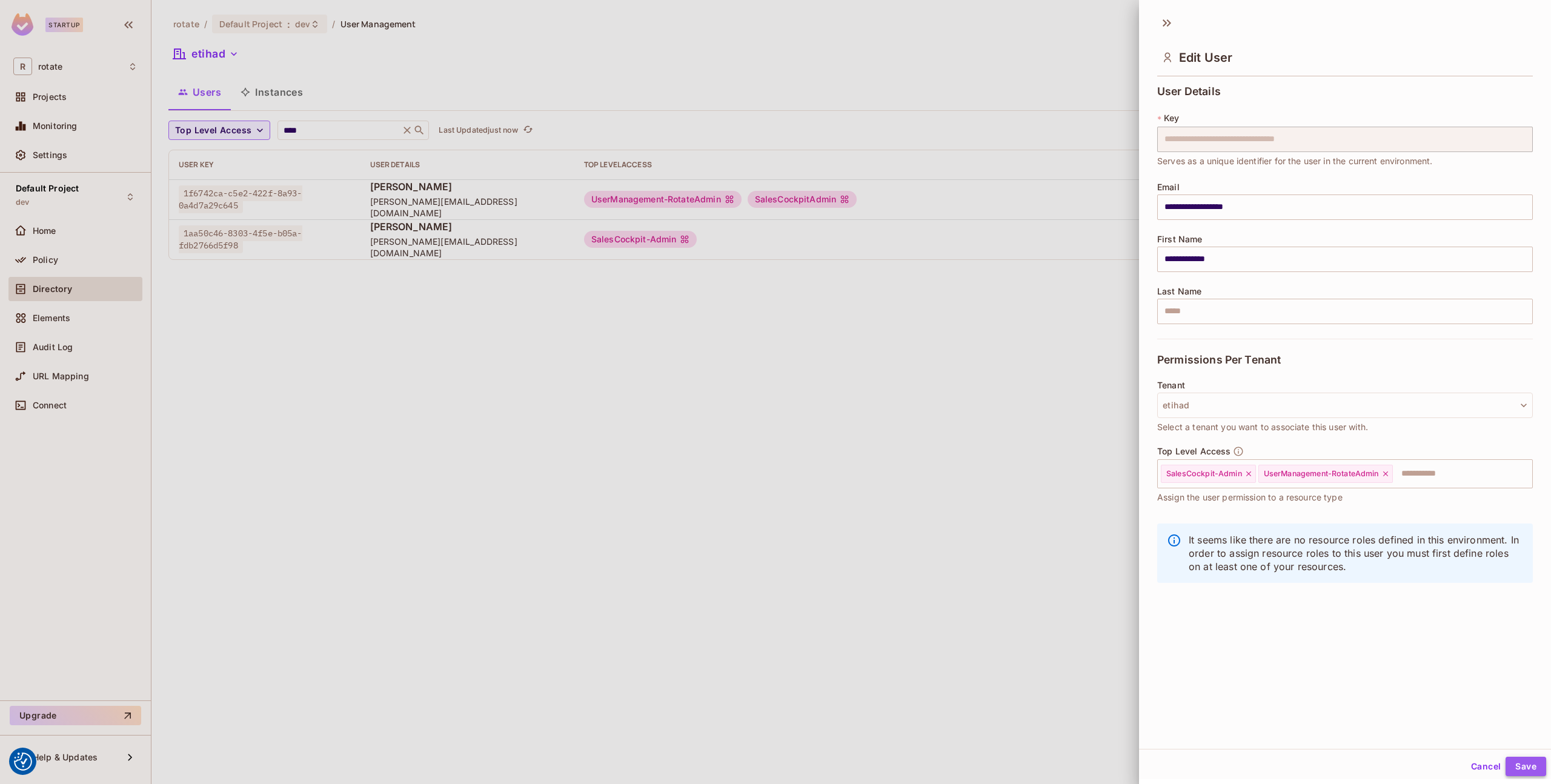
click at [1517, 763] on button "Save" at bounding box center [1526, 766] width 40 height 20
click at [958, 484] on div at bounding box center [776, 392] width 1551 height 784
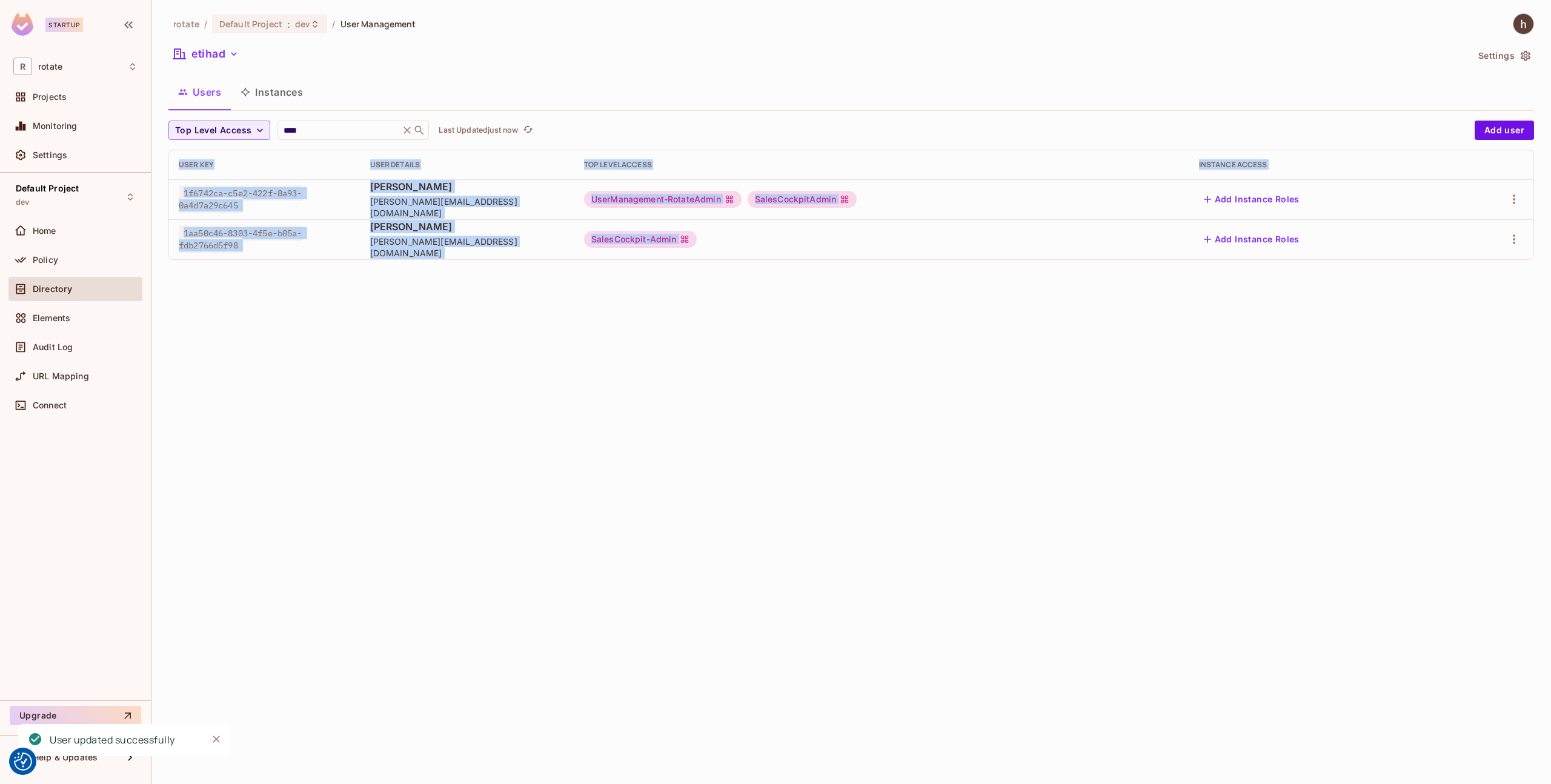
click at [958, 484] on div "rotate / Default Project : dev / User Management etihad Settings Users Instance…" at bounding box center [851, 392] width 1399 height 784
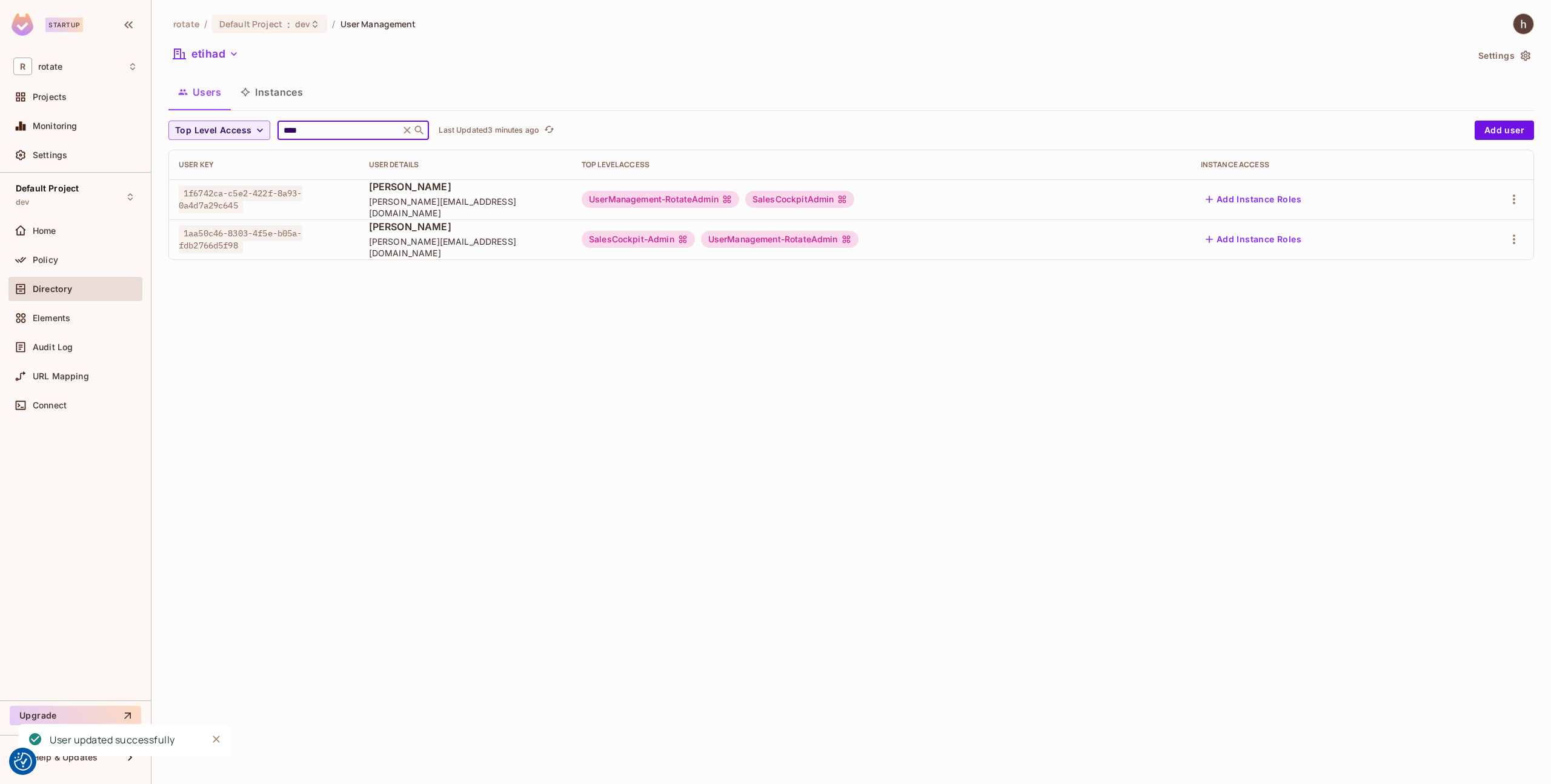
click at [319, 128] on input "****" at bounding box center [339, 130] width 115 height 12
type input "*******"
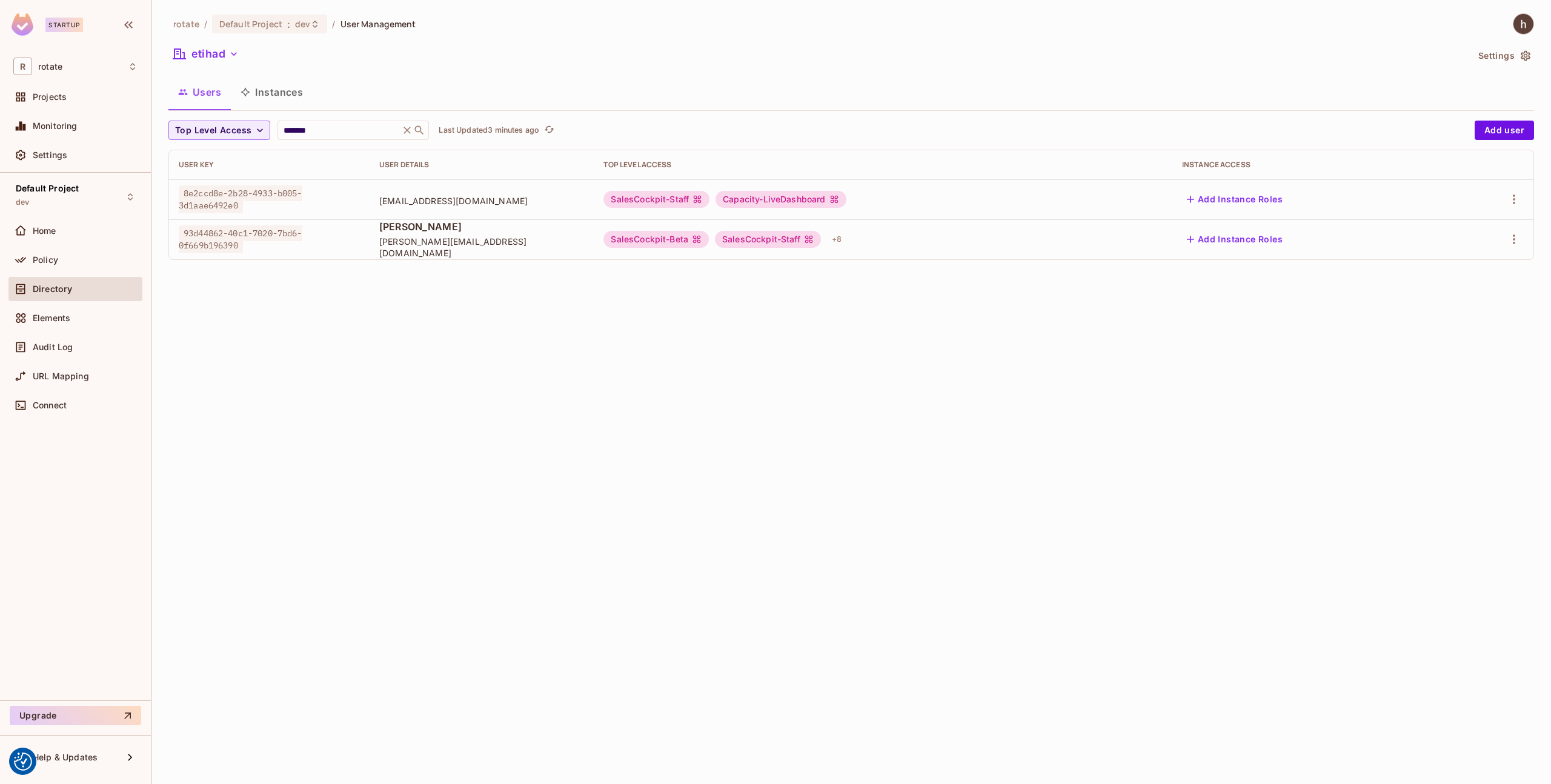
click at [332, 247] on div "93d44862-40c1-7020-7bd6-0f669b196390" at bounding box center [270, 240] width 181 height 24
click at [284, 234] on span "93d44862-40c1-7020-7bd6-0f669b196390" at bounding box center [241, 240] width 123 height 28
click at [398, 230] on span "[PERSON_NAME]" at bounding box center [482, 227] width 205 height 13
click at [1357, 247] on div "Add Instance Roles" at bounding box center [1310, 240] width 256 height 20
click at [1503, 242] on body "We use cookies to enhance your browsing experience, serve personalized ads or c…" at bounding box center [776, 392] width 1551 height 784
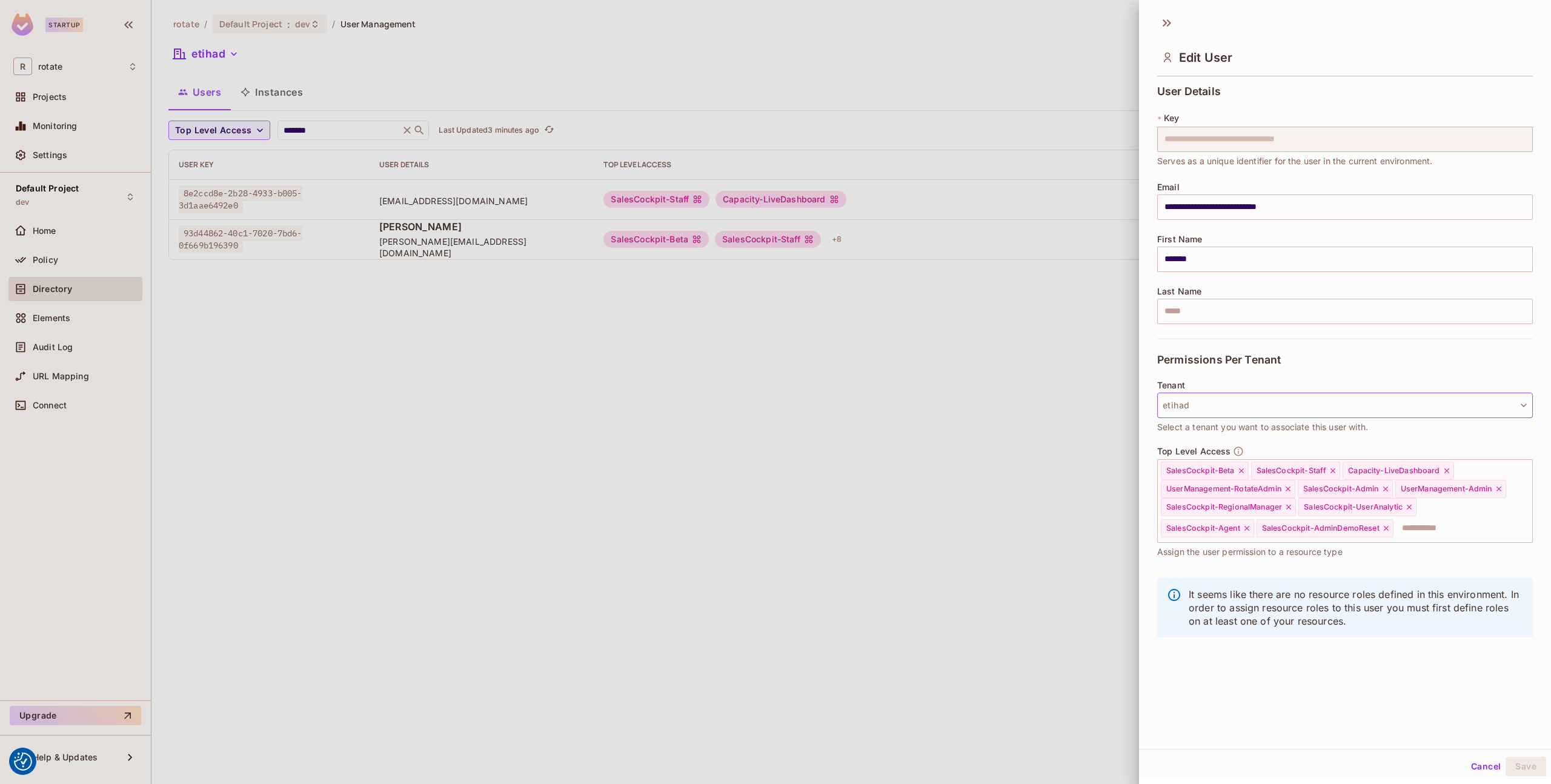
click at [1240, 411] on button "etihad" at bounding box center [1345, 406] width 376 height 26
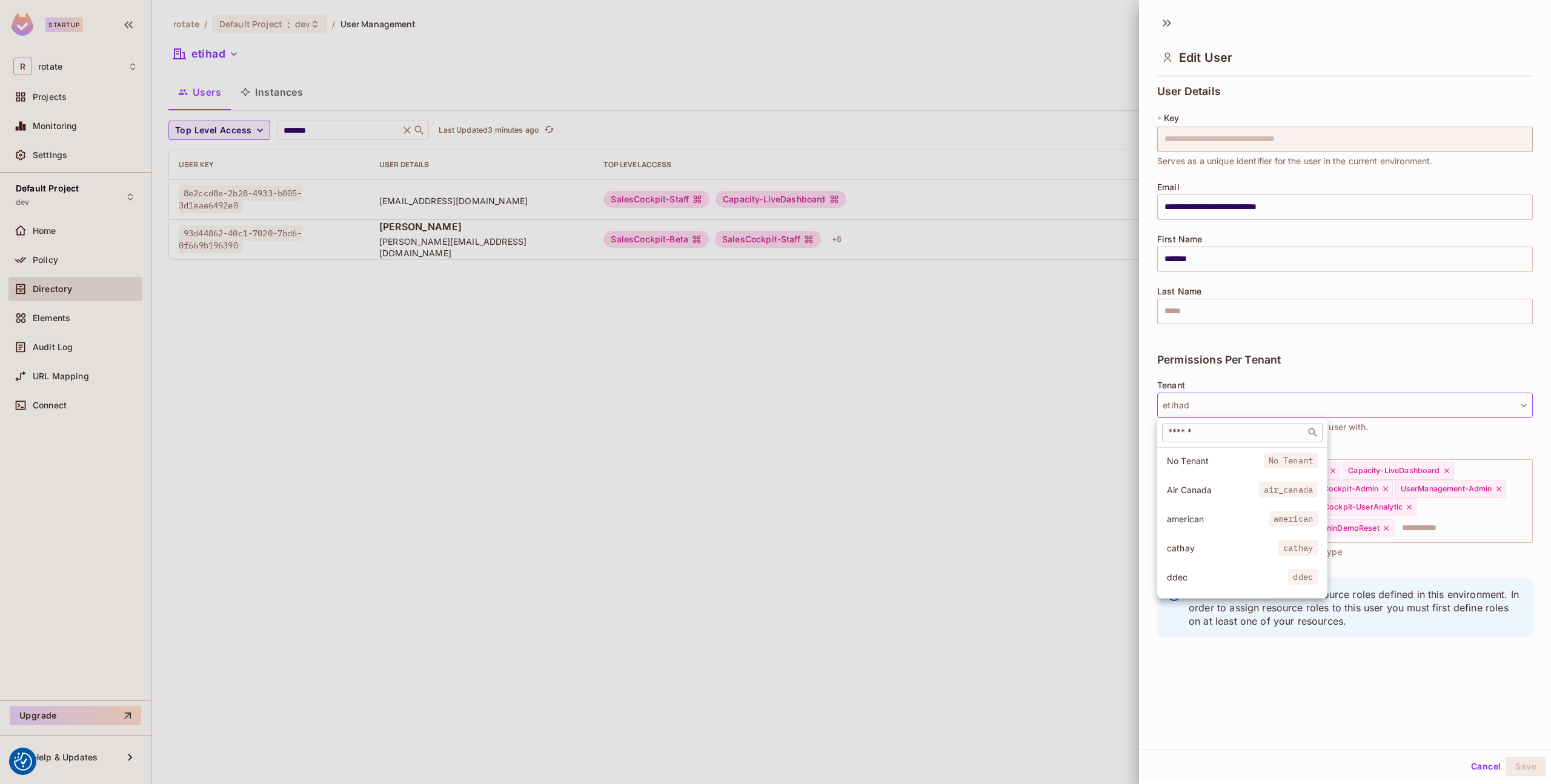
click at [1219, 423] on div "​" at bounding box center [1242, 433] width 161 height 20
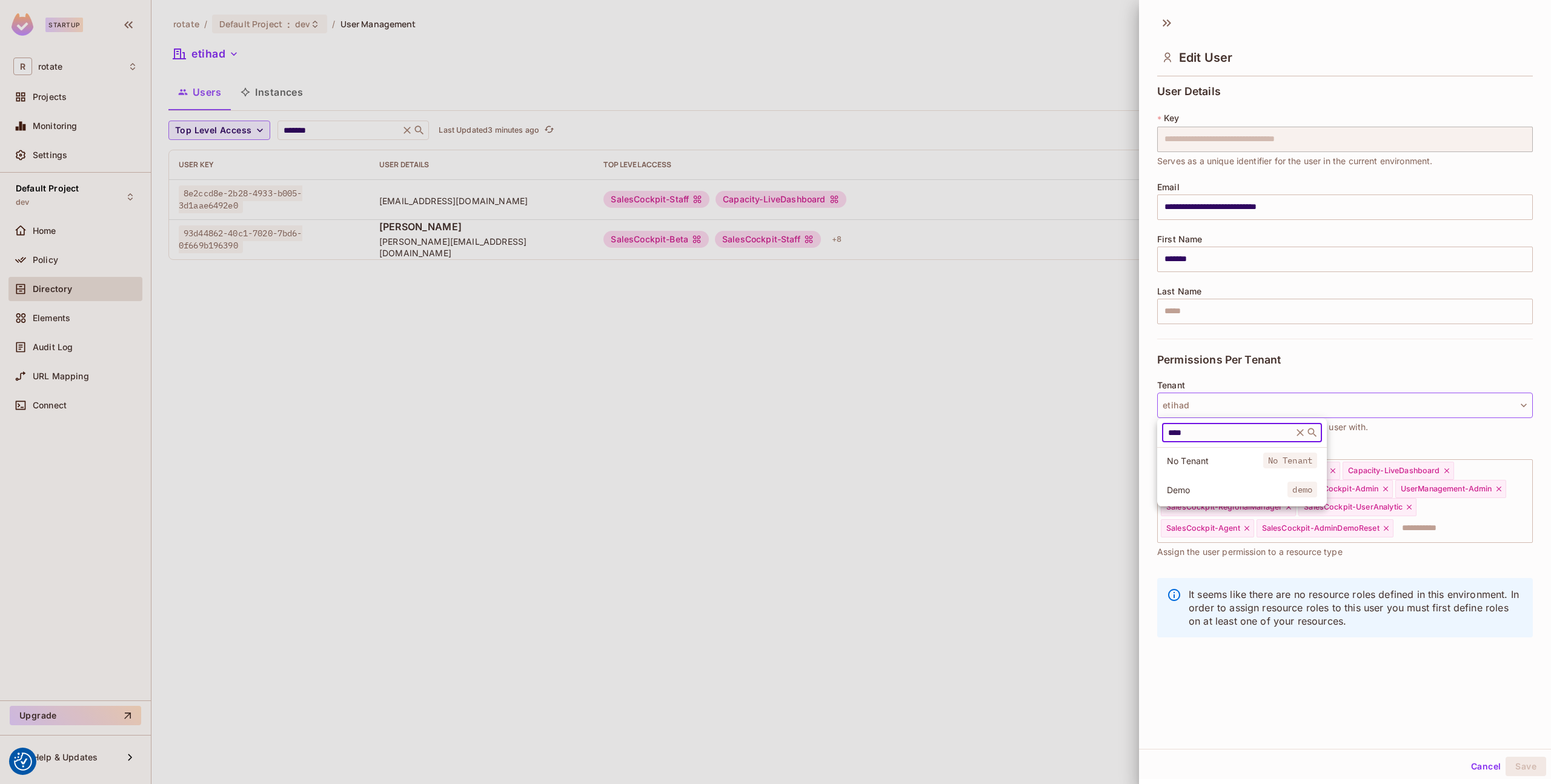
type input "****"
click at [1219, 484] on span "Demo" at bounding box center [1227, 489] width 120 height 12
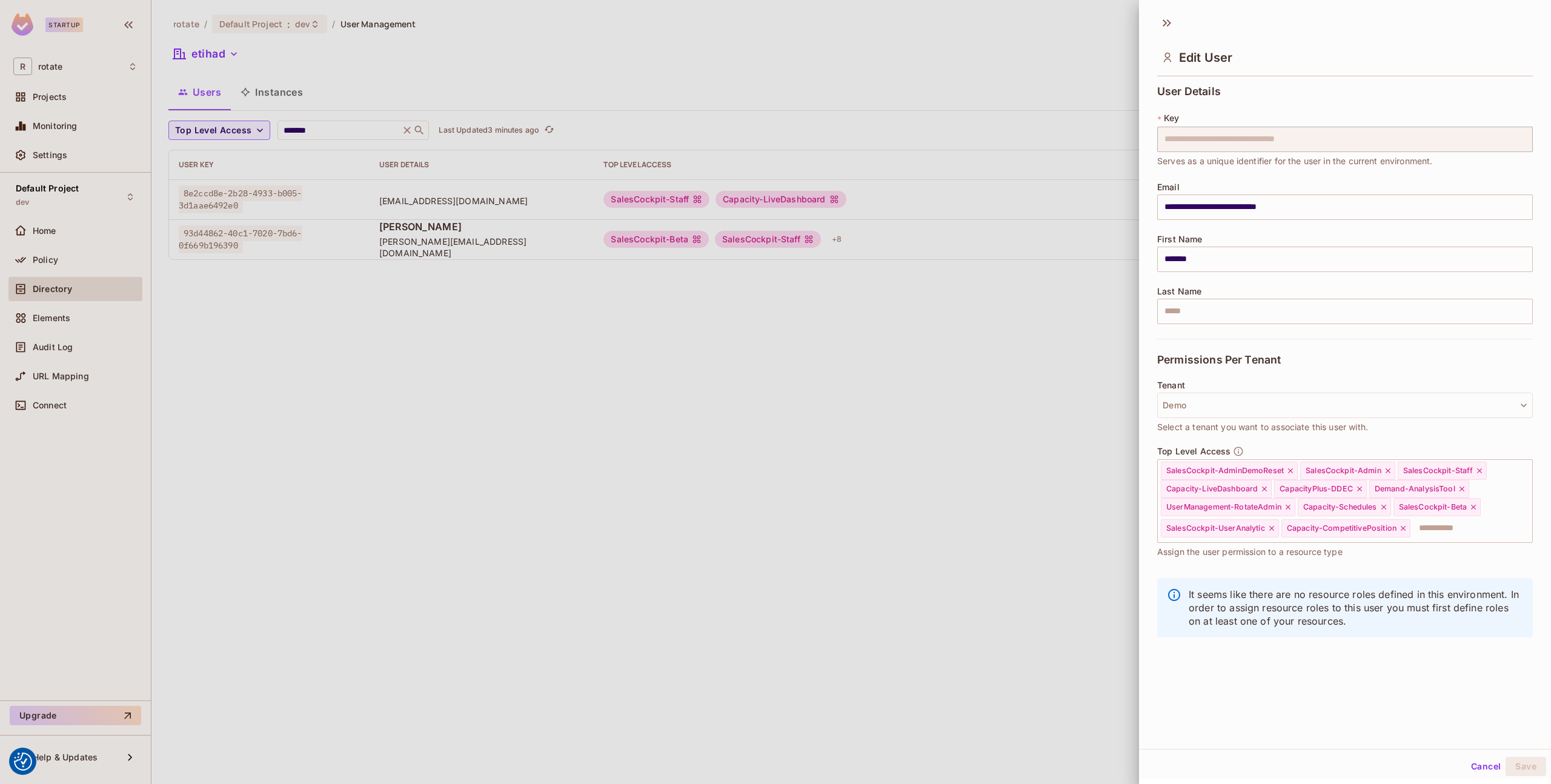
click at [846, 485] on div at bounding box center [776, 392] width 1551 height 784
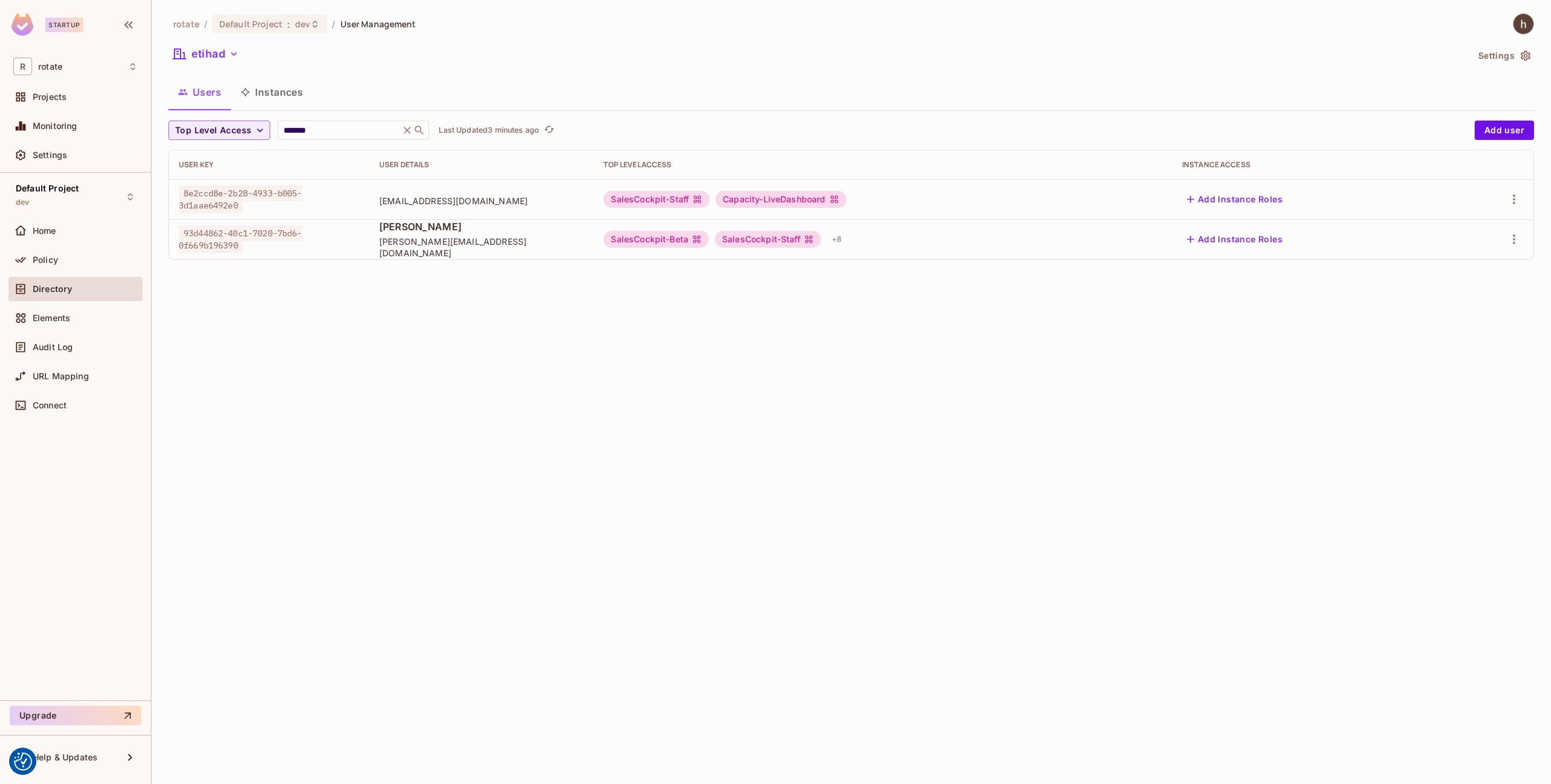
click at [411, 196] on span "[EMAIL_ADDRESS][DOMAIN_NAME]" at bounding box center [482, 200] width 205 height 12
click at [264, 203] on div "8e2ccd8e-2b28-4933-b005-3d1aae6492e0" at bounding box center [270, 199] width 181 height 24
click at [260, 201] on div "8e2ccd8e-2b28-4933-b005-3d1aae6492e0" at bounding box center [270, 199] width 181 height 24
click at [255, 201] on div "8e2ccd8e-2b28-4933-b005-3d1aae6492e0" at bounding box center [270, 199] width 181 height 24
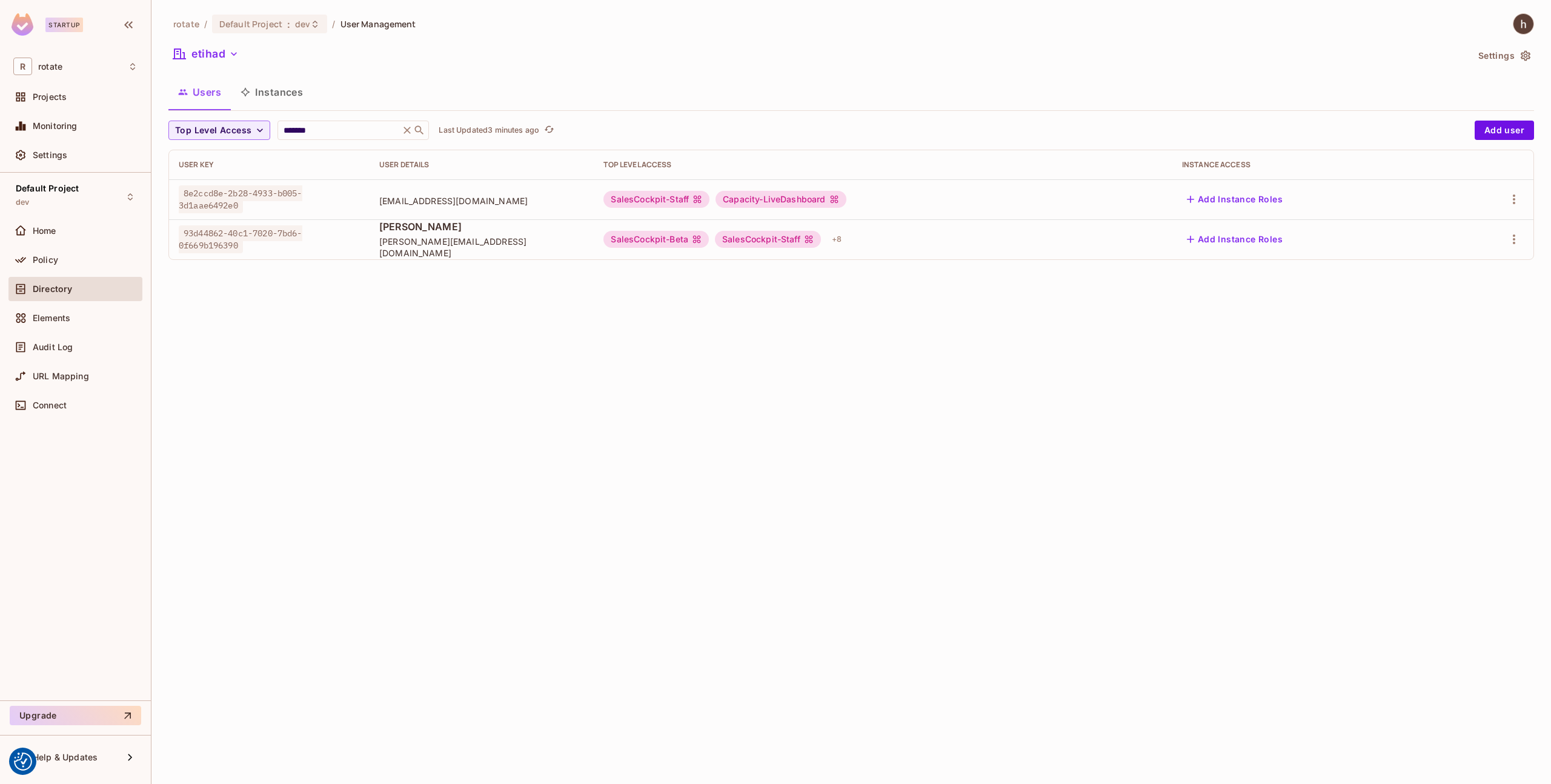
click at [1250, 194] on button "Add Instance Roles" at bounding box center [1235, 199] width 106 height 20
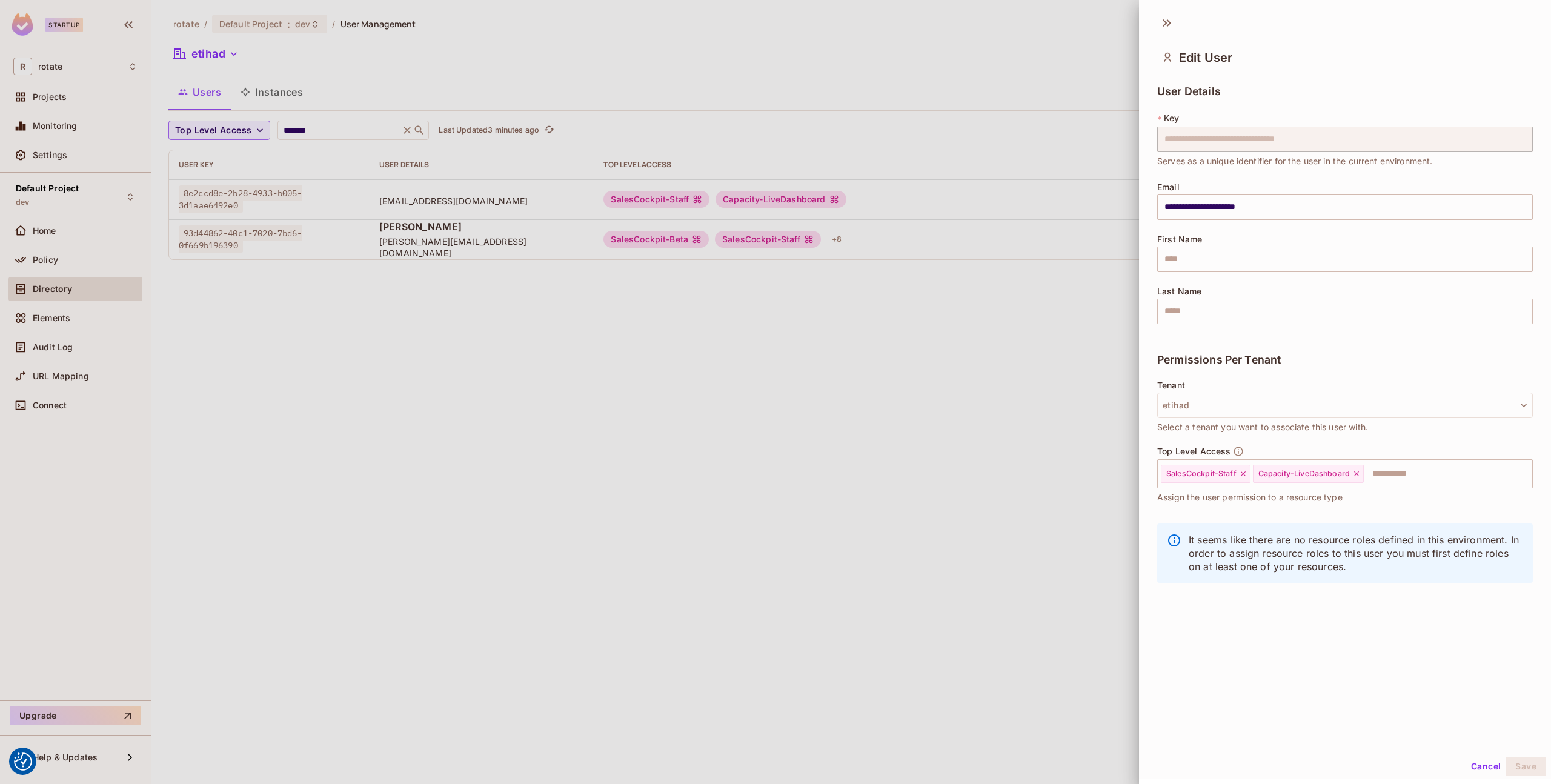
click at [1081, 224] on div at bounding box center [776, 392] width 1551 height 784
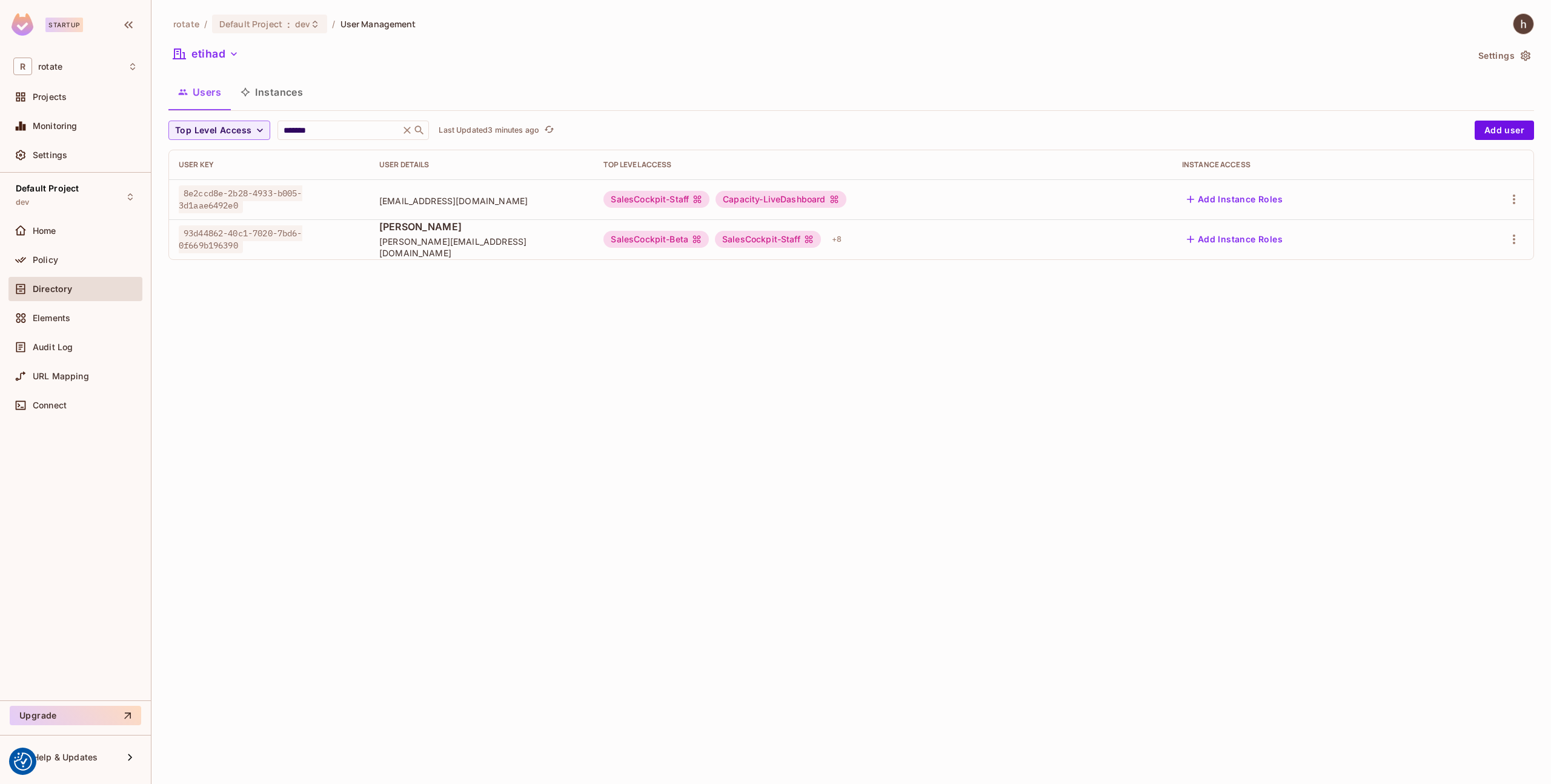
click at [522, 249] on span "[PERSON_NAME][EMAIL_ADDRESS][DOMAIN_NAME]" at bounding box center [482, 247] width 205 height 23
click at [329, 236] on div "93d44862-40c1-7020-7bd6-0f669b196390" at bounding box center [270, 240] width 181 height 24
click at [1254, 247] on button "Add Instance Roles" at bounding box center [1235, 240] width 106 height 20
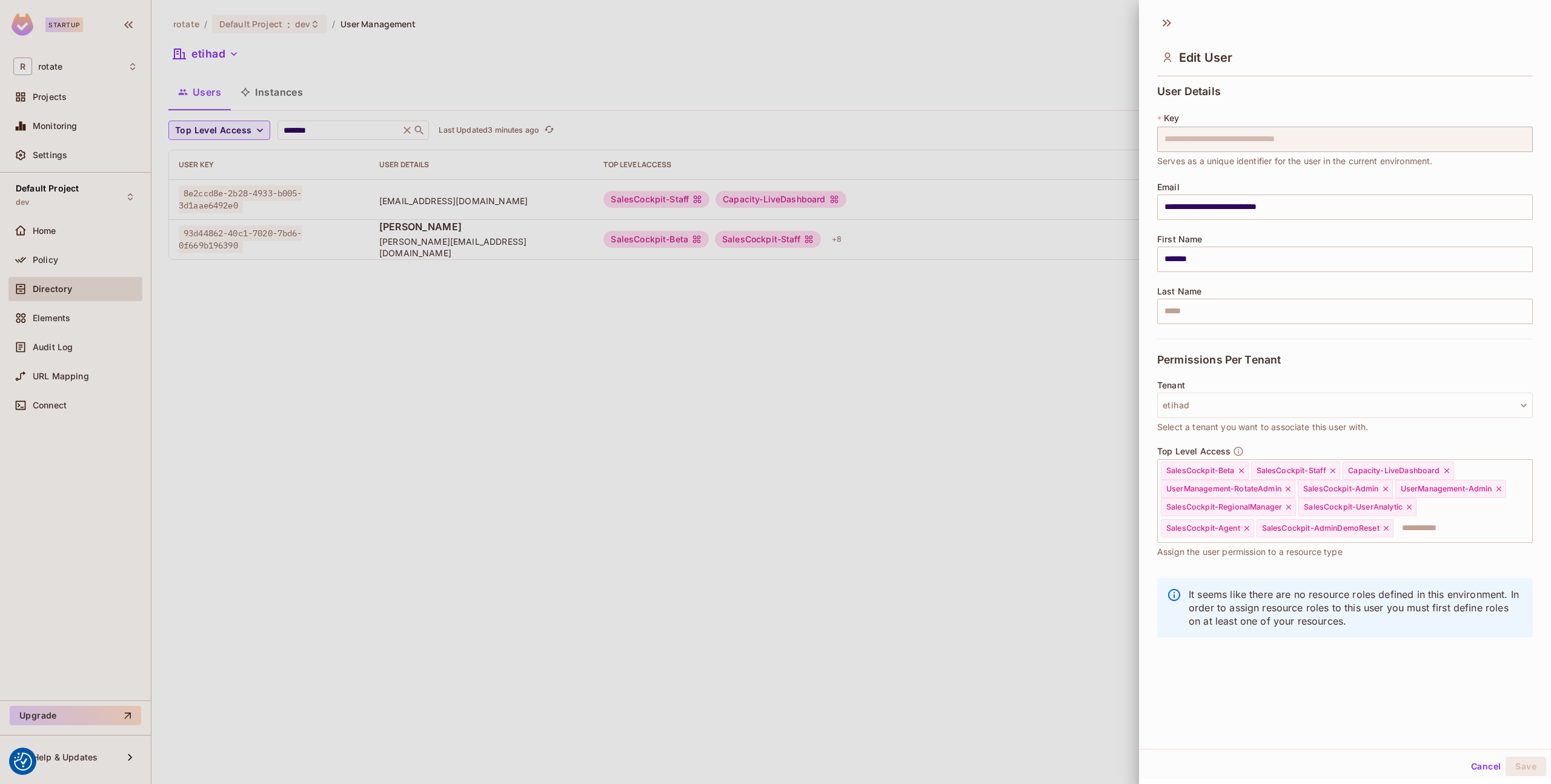
click at [984, 333] on div at bounding box center [776, 392] width 1551 height 784
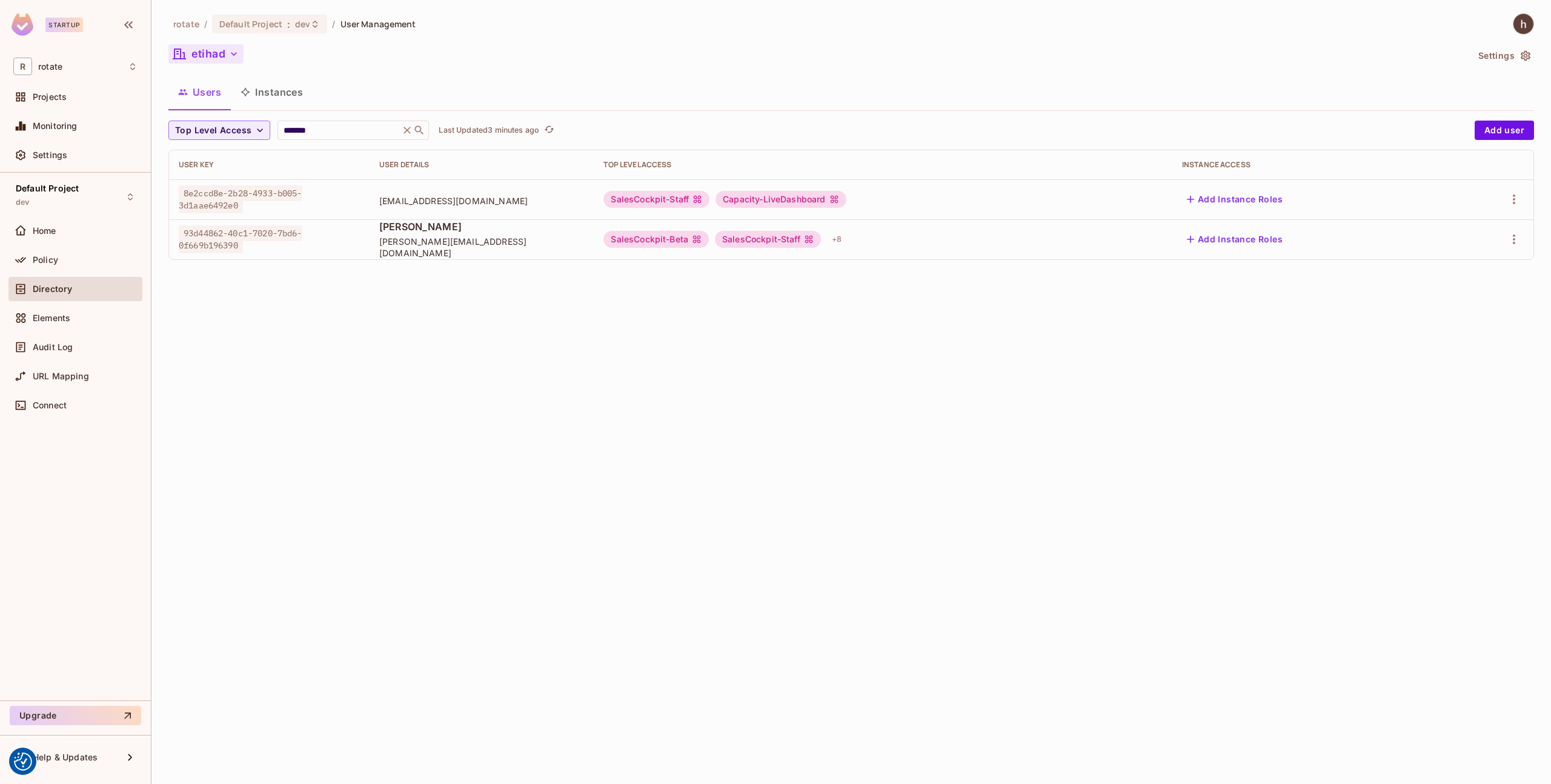
click at [233, 55] on icon "button" at bounding box center [234, 54] width 12 height 12
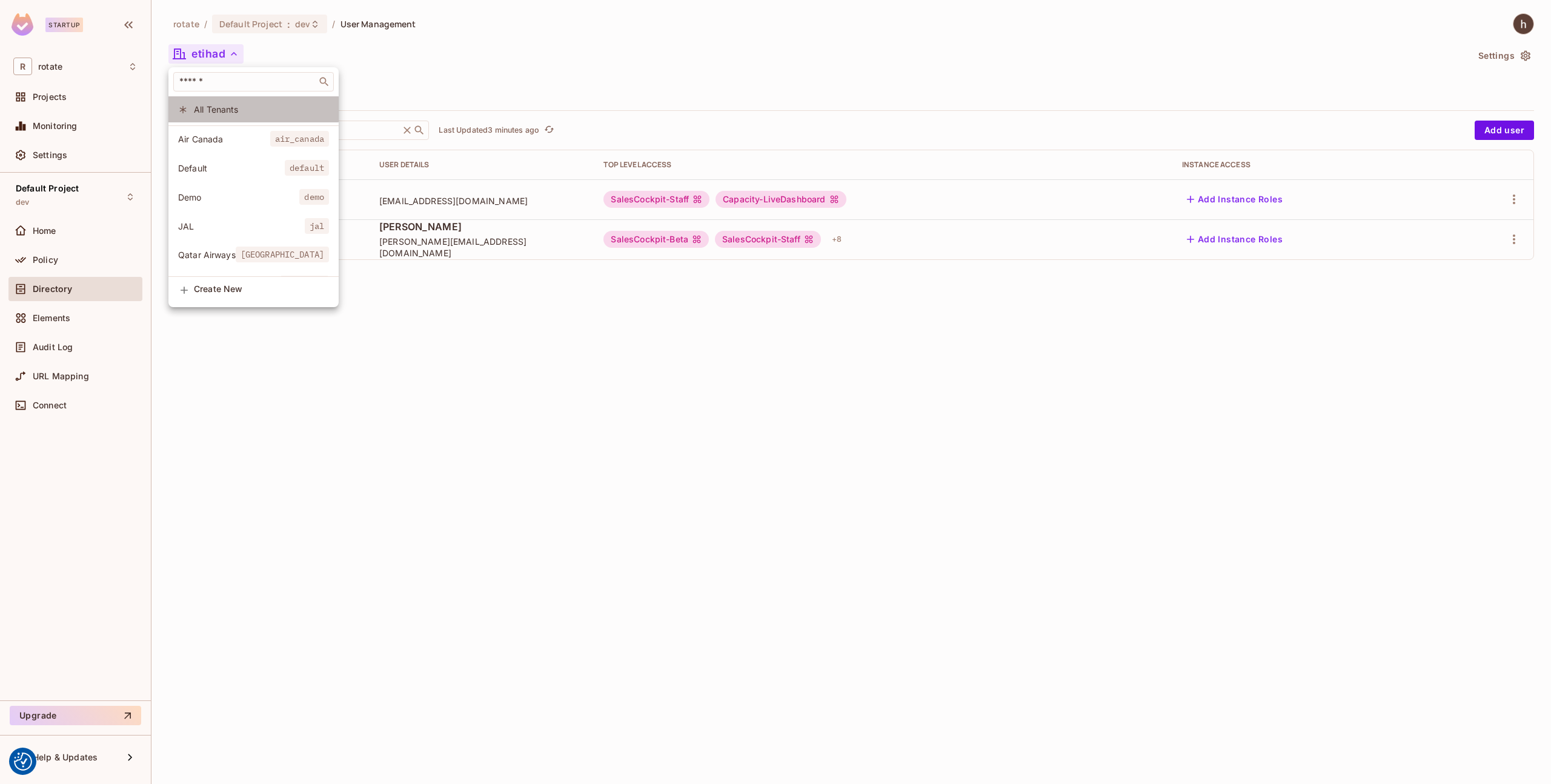
click at [218, 109] on span "All Tenants" at bounding box center [261, 109] width 135 height 12
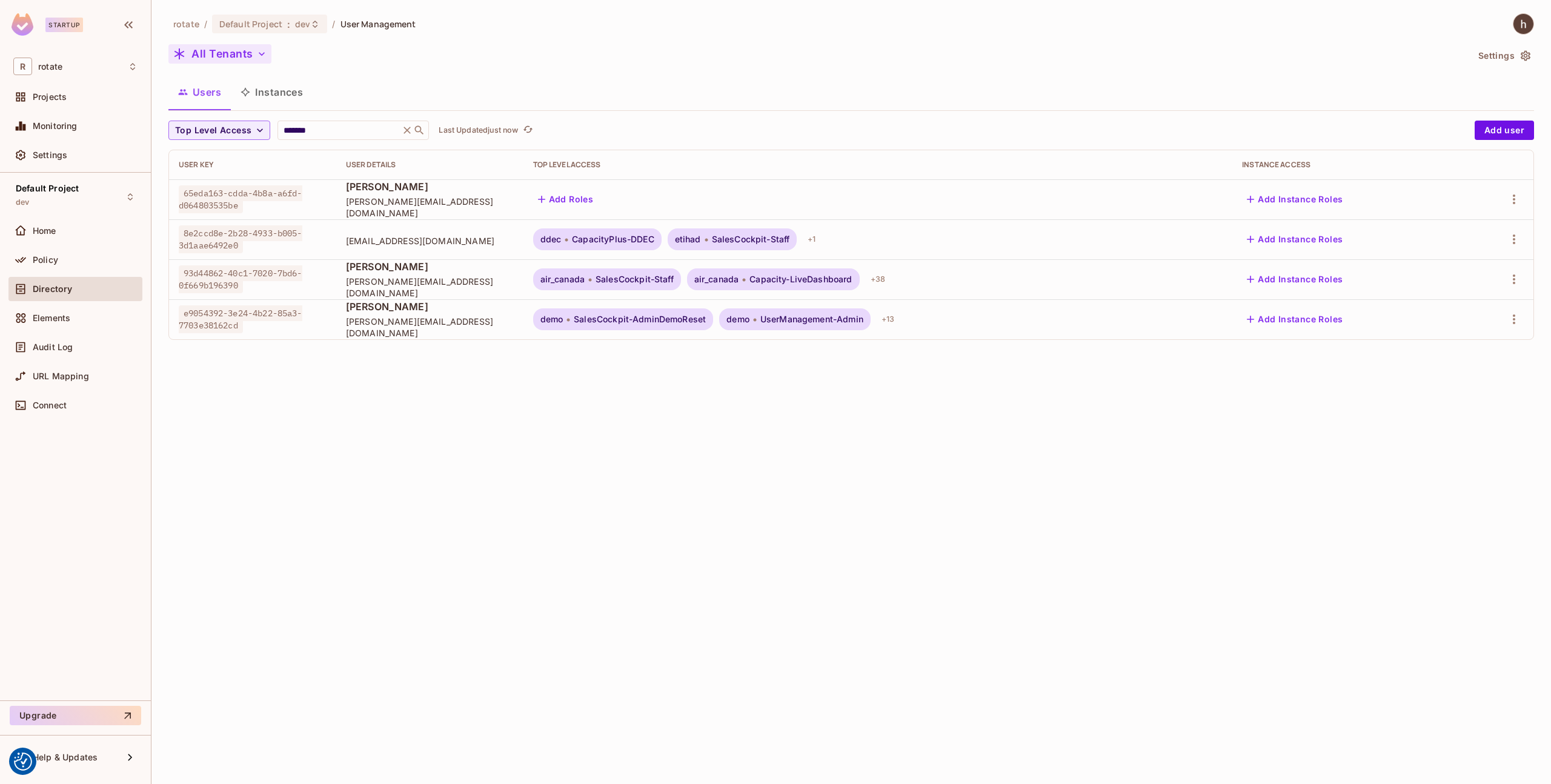
click at [498, 202] on span "[PERSON_NAME][EMAIL_ADDRESS][DOMAIN_NAME]" at bounding box center [430, 207] width 168 height 23
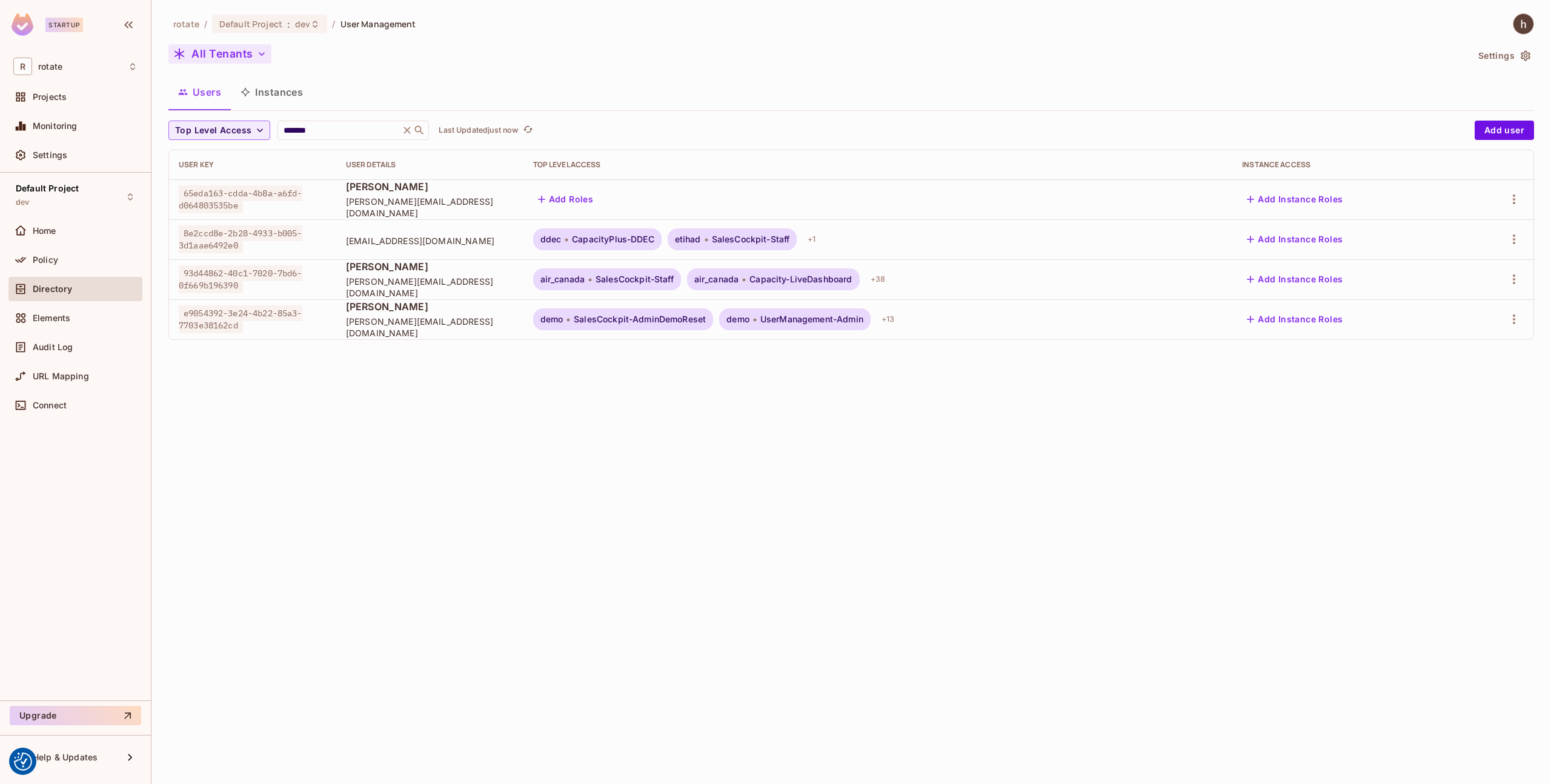
click at [460, 312] on span "[PERSON_NAME]" at bounding box center [430, 307] width 168 height 13
click at [978, 298] on td "air_canada SalesCockpit-Staff air_canada Capacity-LiveDashboard + 38" at bounding box center [878, 279] width 710 height 40
click at [970, 308] on td "demo SalesCockpit-AdminDemoReset demo UserManagement-Admin + 13" at bounding box center [878, 319] width 710 height 40
click at [290, 309] on span "e9054392-3e24-4b22-85a3-7703e38162cd" at bounding box center [241, 320] width 123 height 28
click at [429, 313] on span "[PERSON_NAME]" at bounding box center [430, 307] width 168 height 13
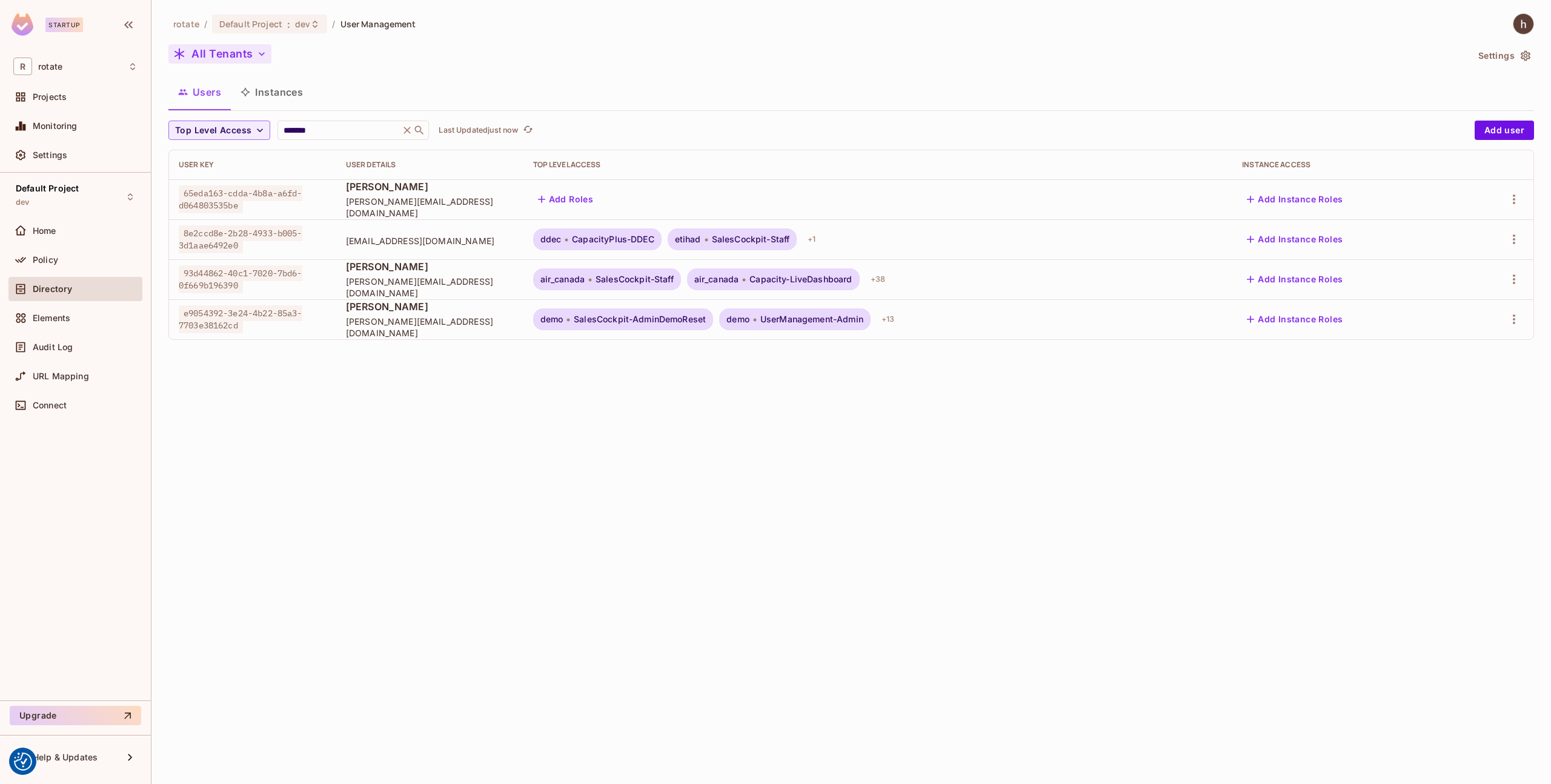
click at [1348, 322] on button "Add Instance Roles" at bounding box center [1295, 320] width 106 height 20
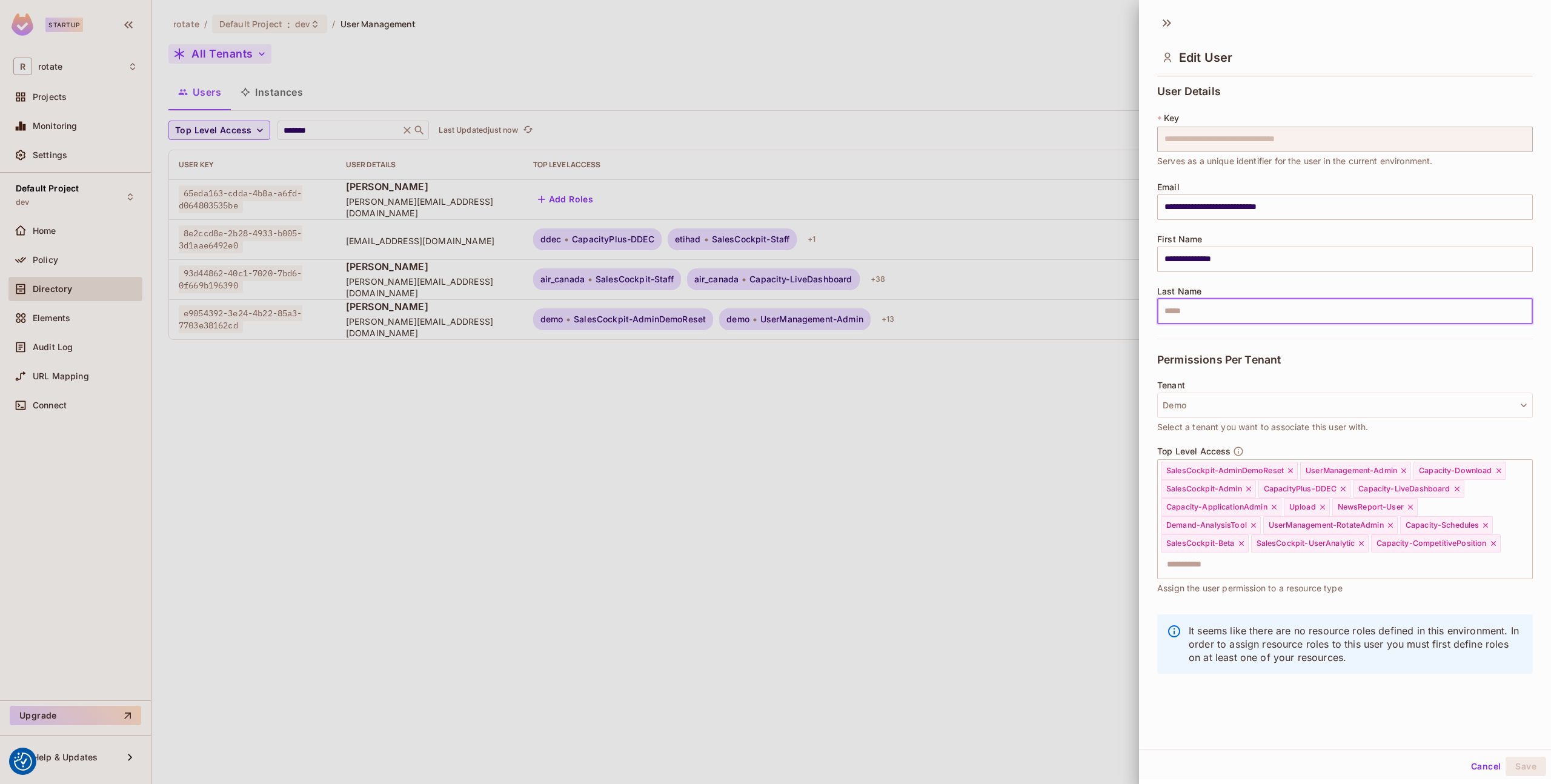
click at [1345, 323] on input "text" at bounding box center [1345, 312] width 376 height 26
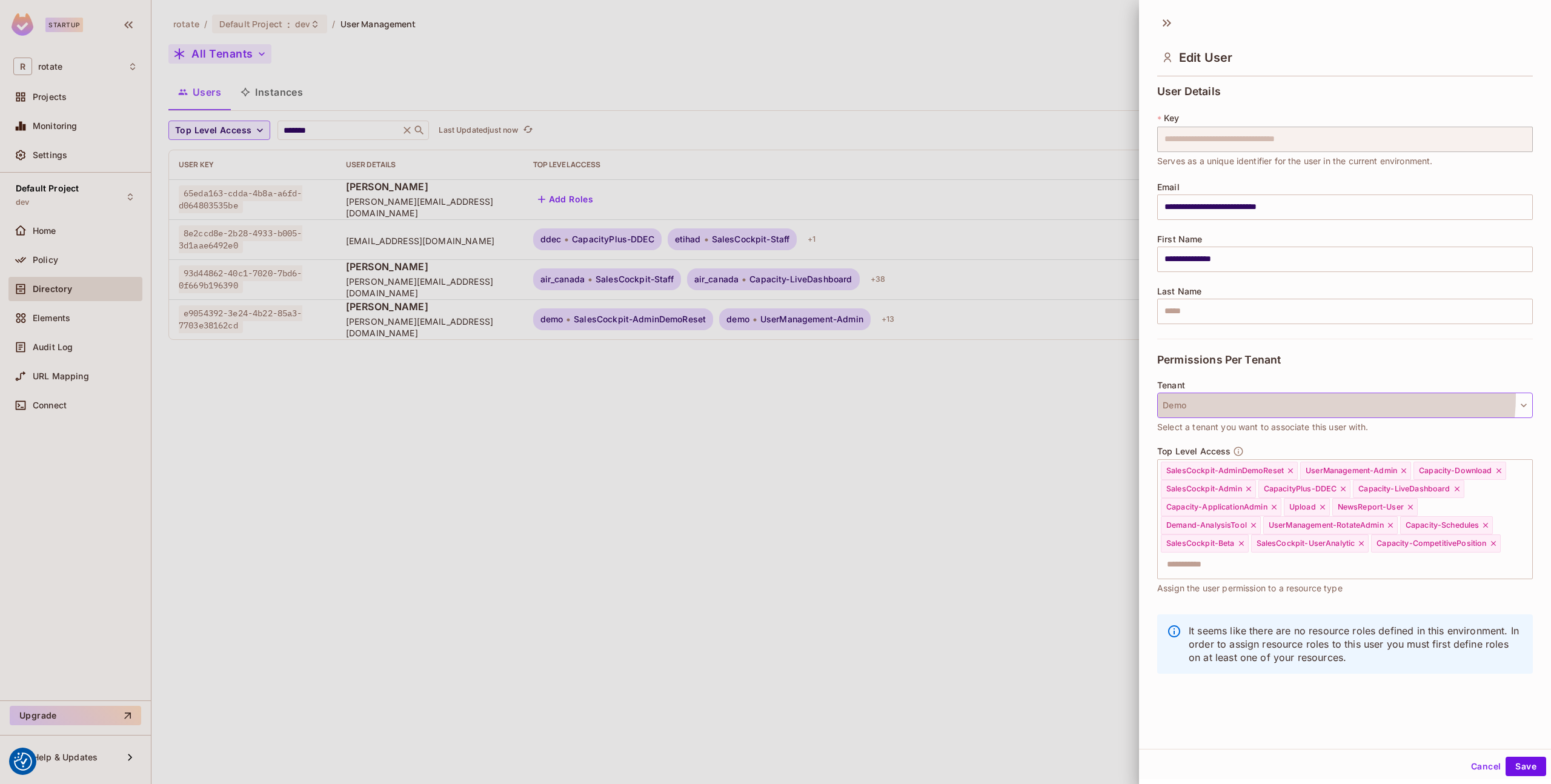
click at [1330, 396] on button "Demo" at bounding box center [1345, 406] width 376 height 26
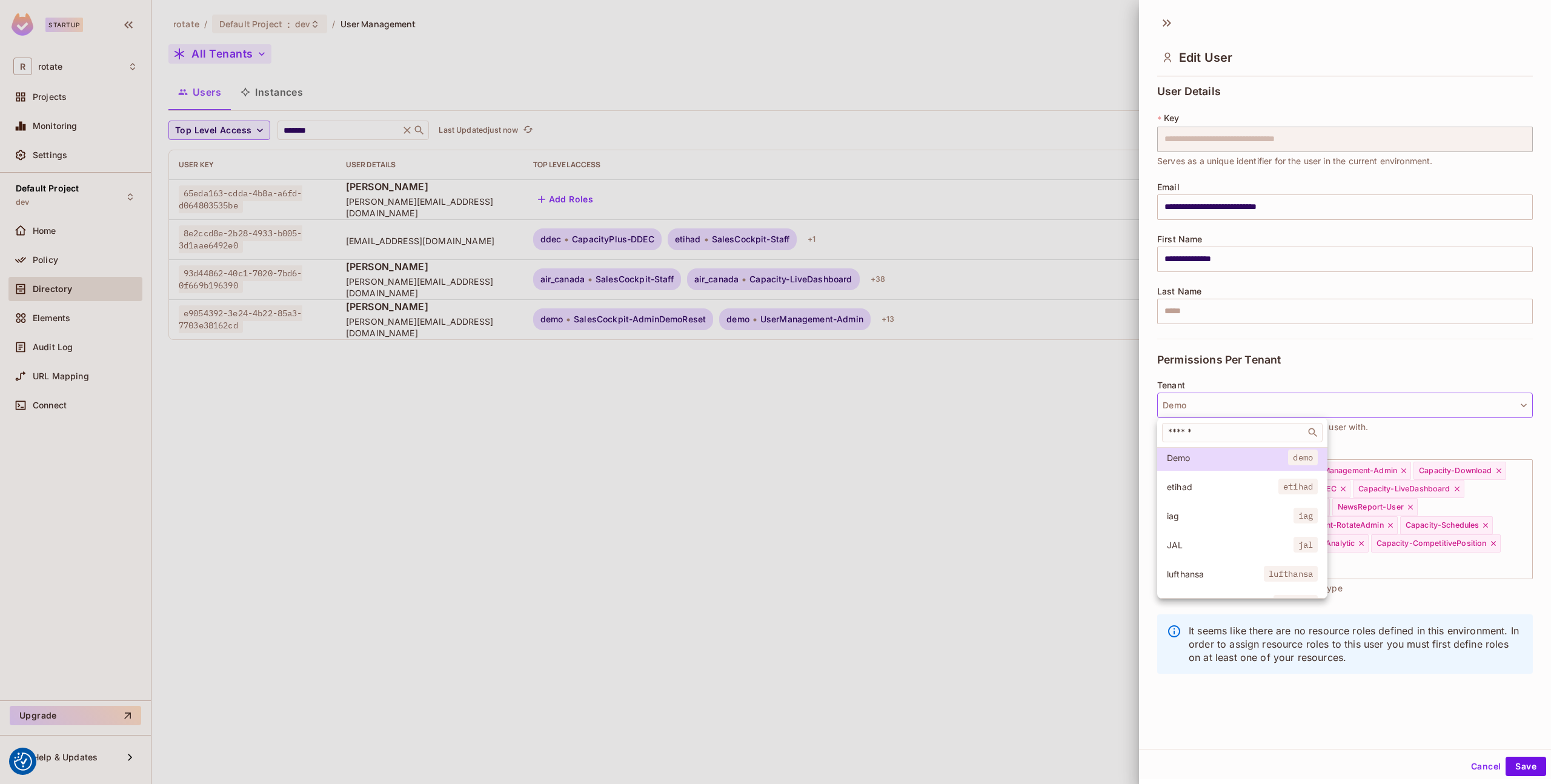
scroll to position [221, 0]
click at [1258, 475] on span "etihad" at bounding box center [1223, 472] width 111 height 12
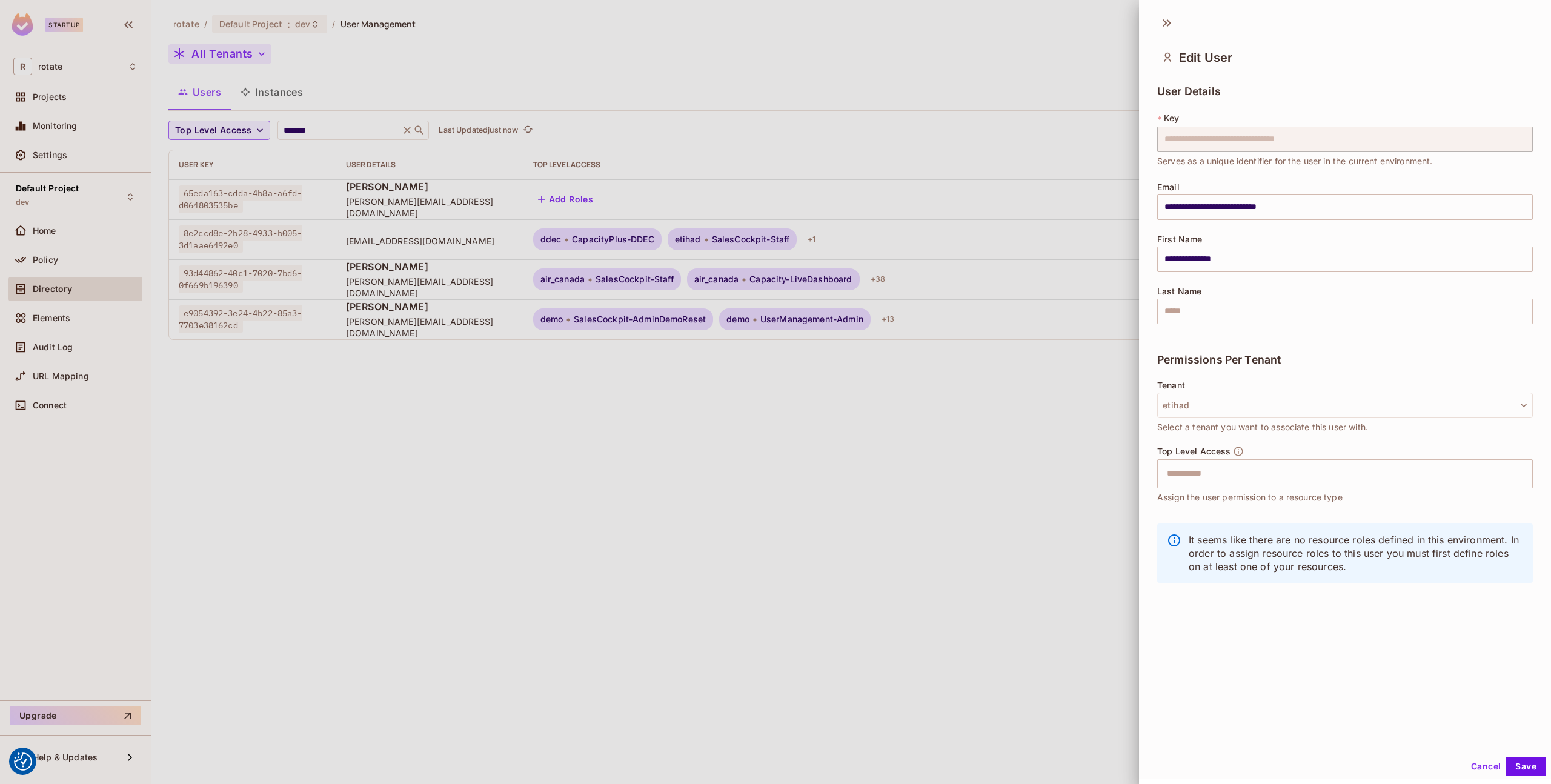
click at [1038, 317] on div at bounding box center [776, 392] width 1551 height 784
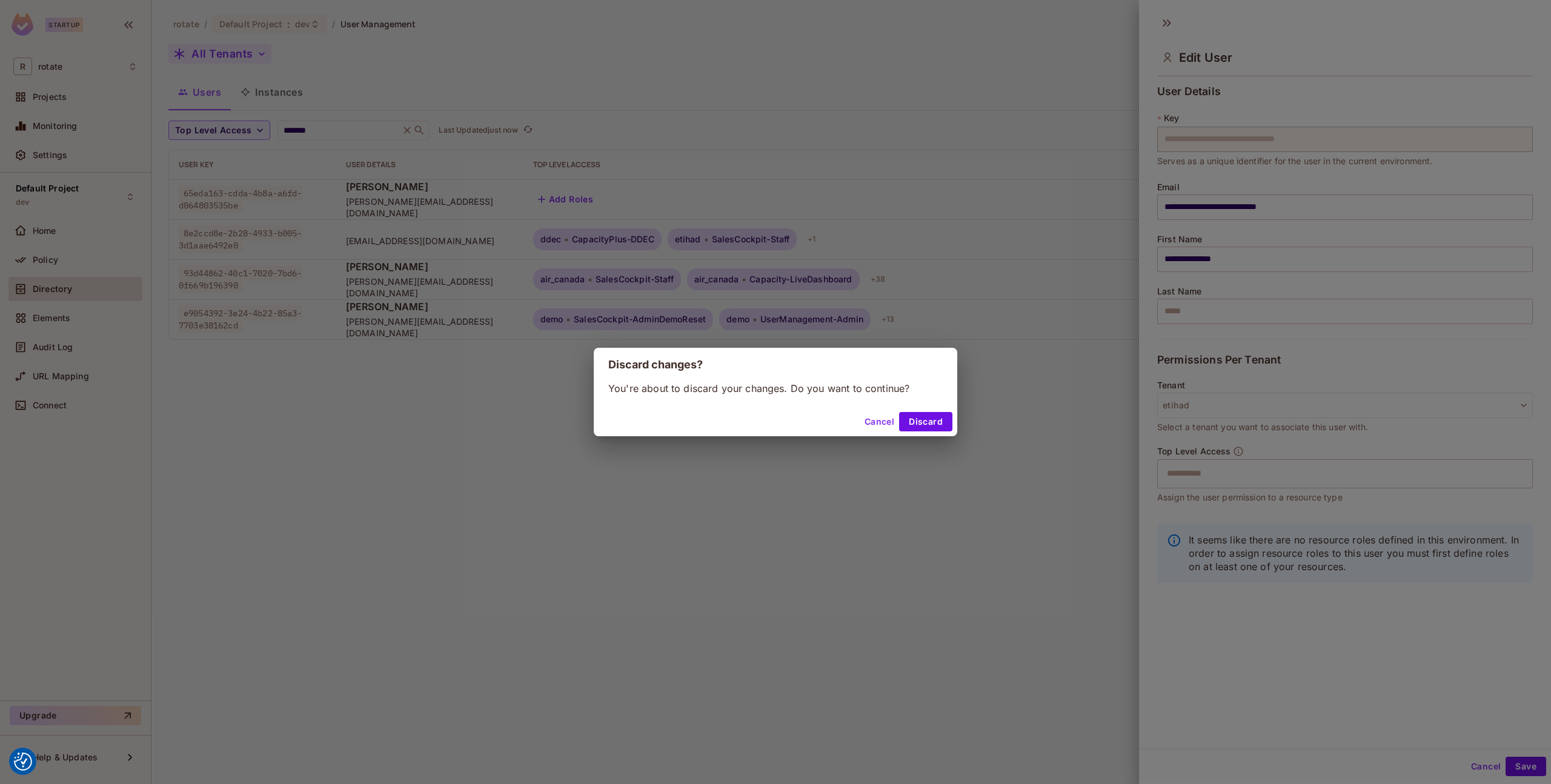
click at [875, 423] on button "Cancel" at bounding box center [879, 422] width 39 height 20
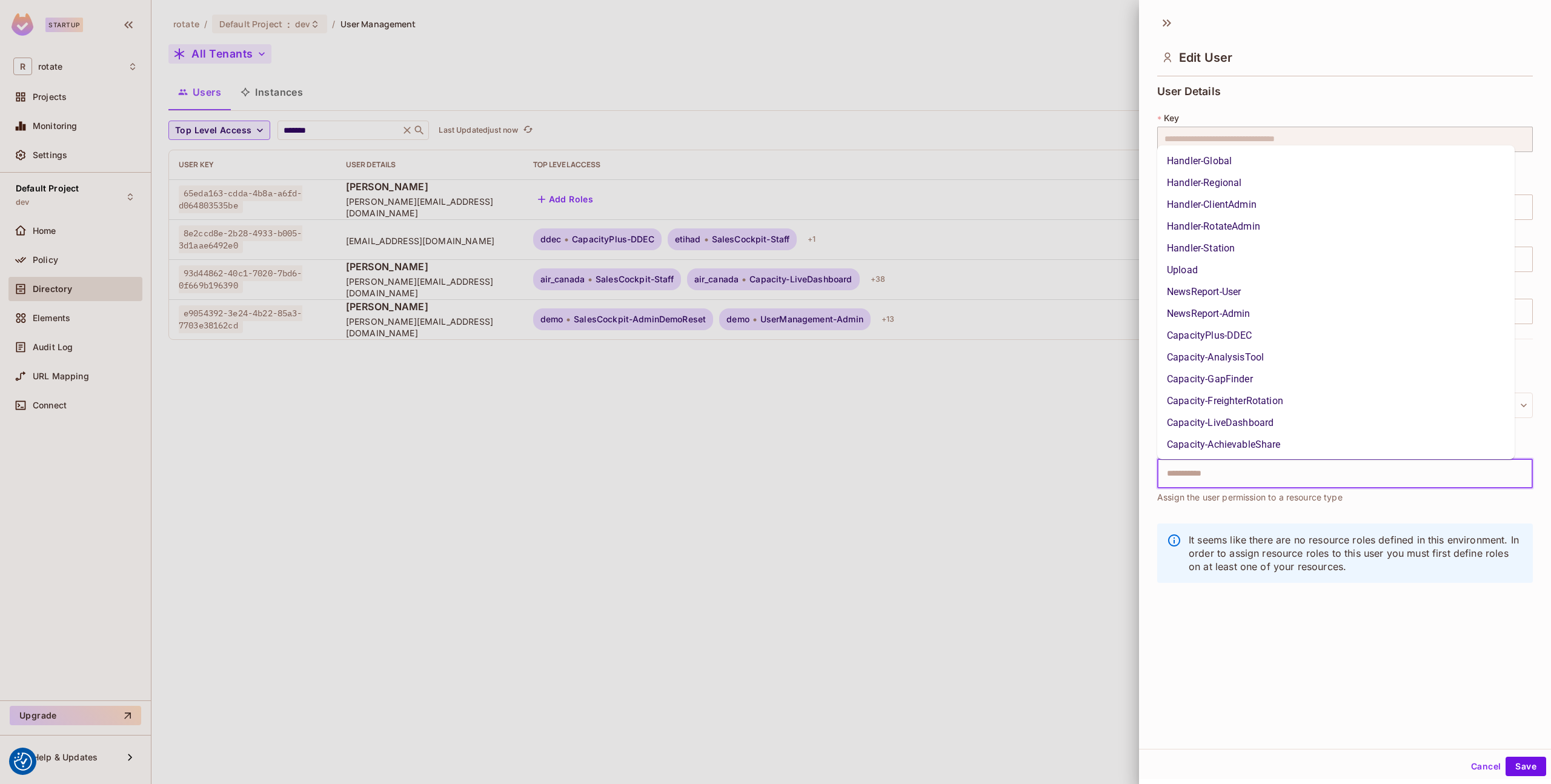
click at [1208, 473] on input "text" at bounding box center [1335, 474] width 350 height 24
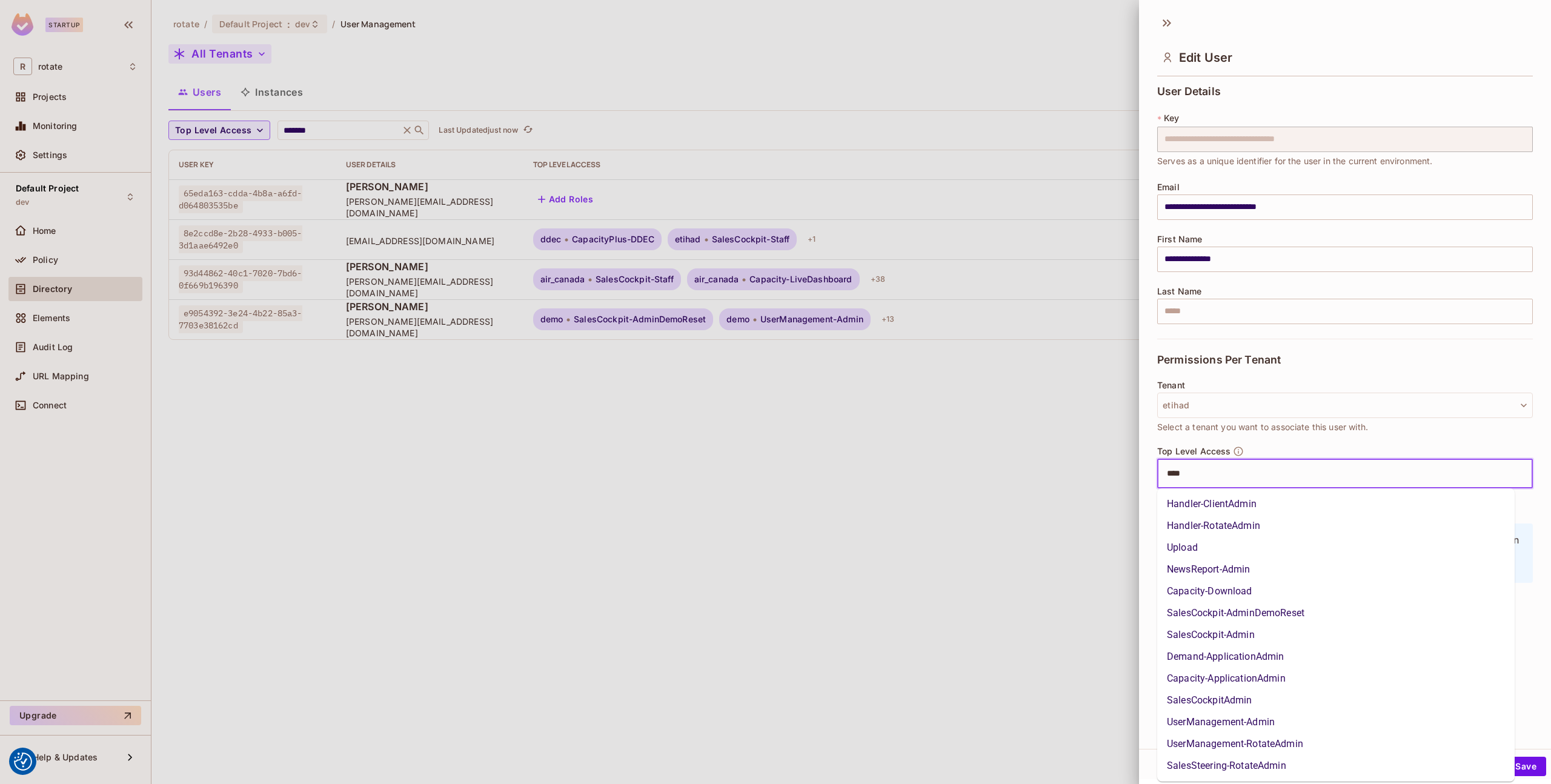
type input "*****"
click at [1286, 700] on li "UserManagement-RotateAdmin" at bounding box center [1336, 700] width 358 height 22
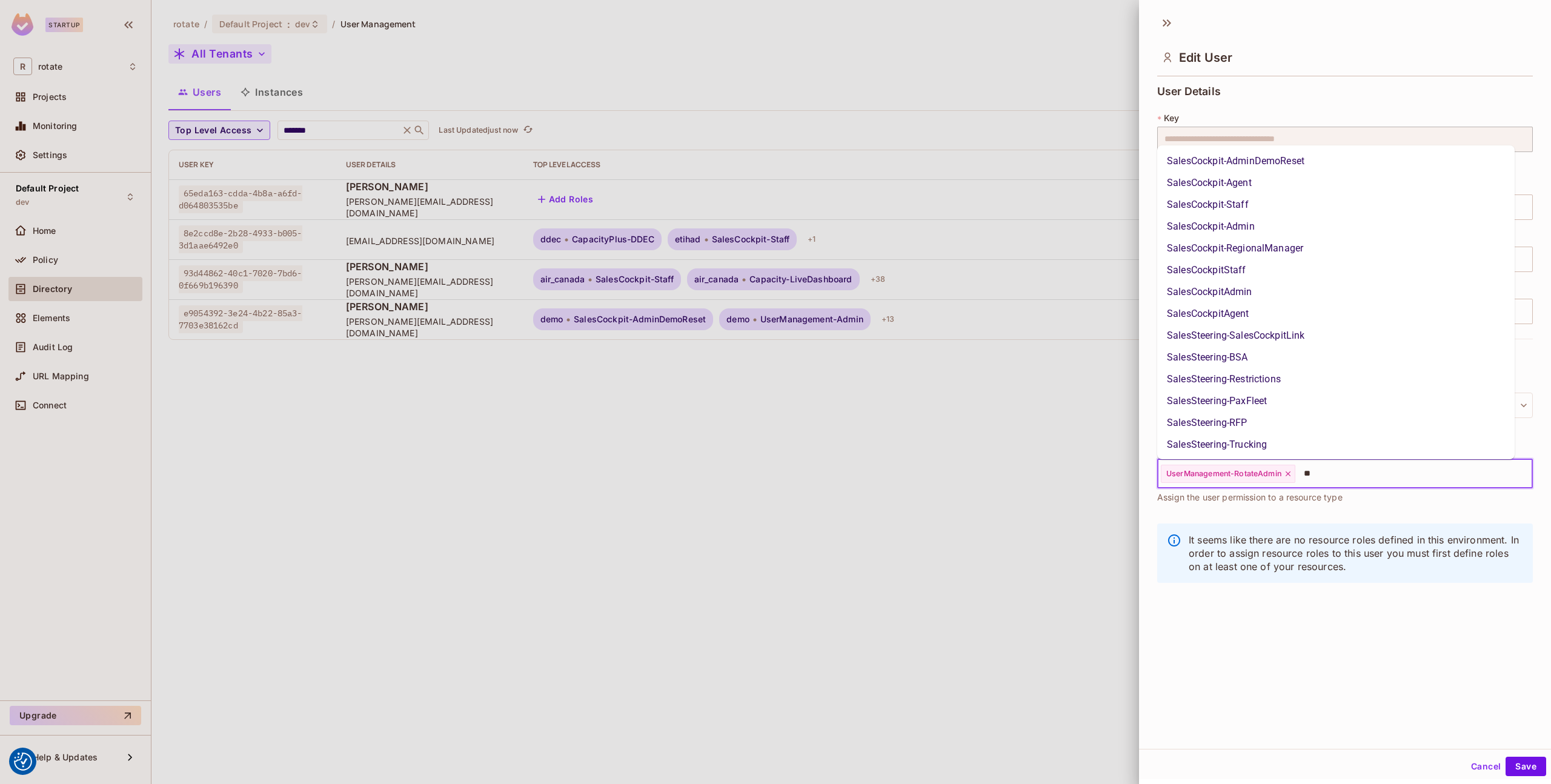
type input "*"
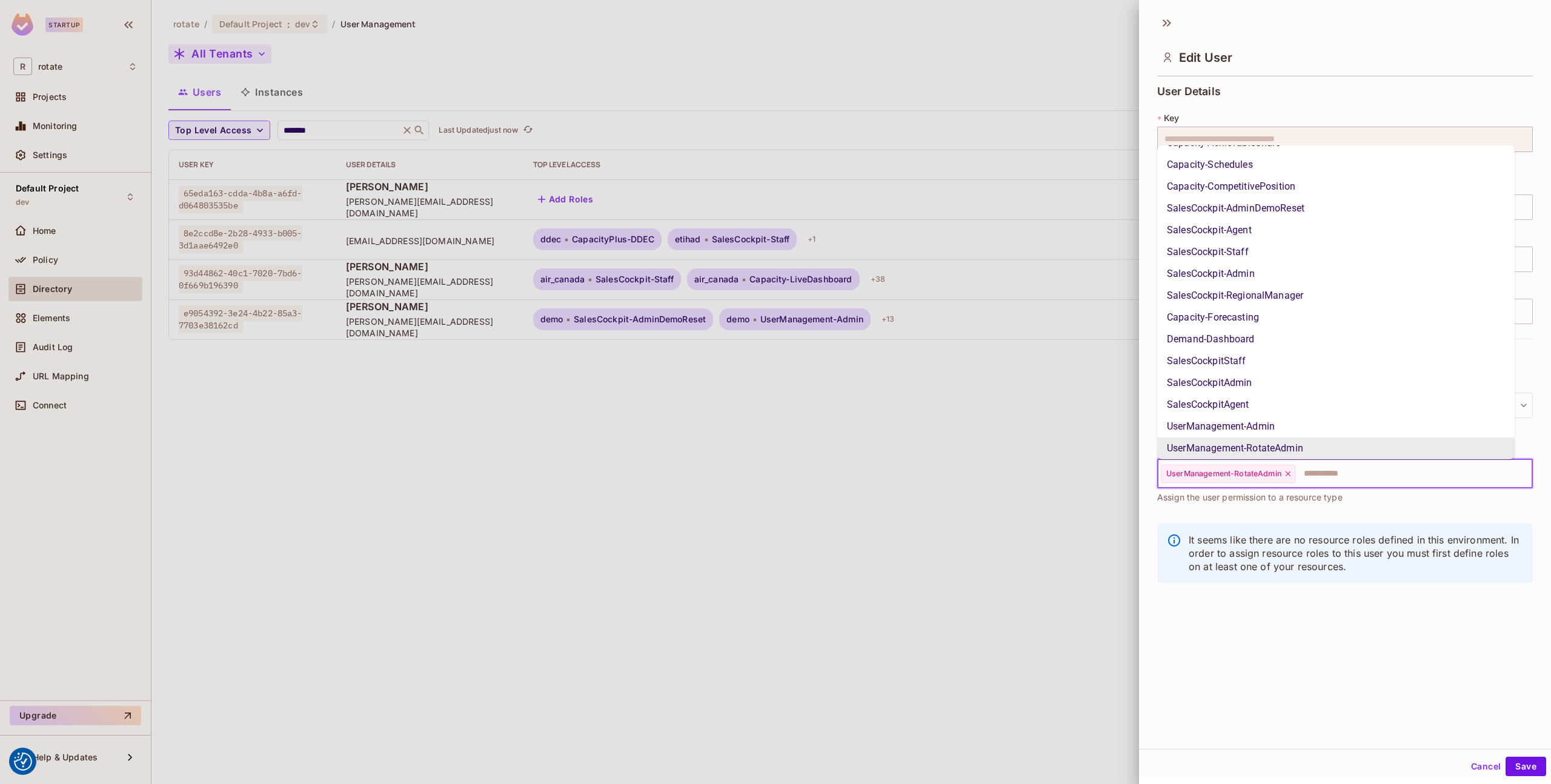
scroll to position [389, 0]
click at [1533, 767] on button "Save" at bounding box center [1526, 766] width 40 height 20
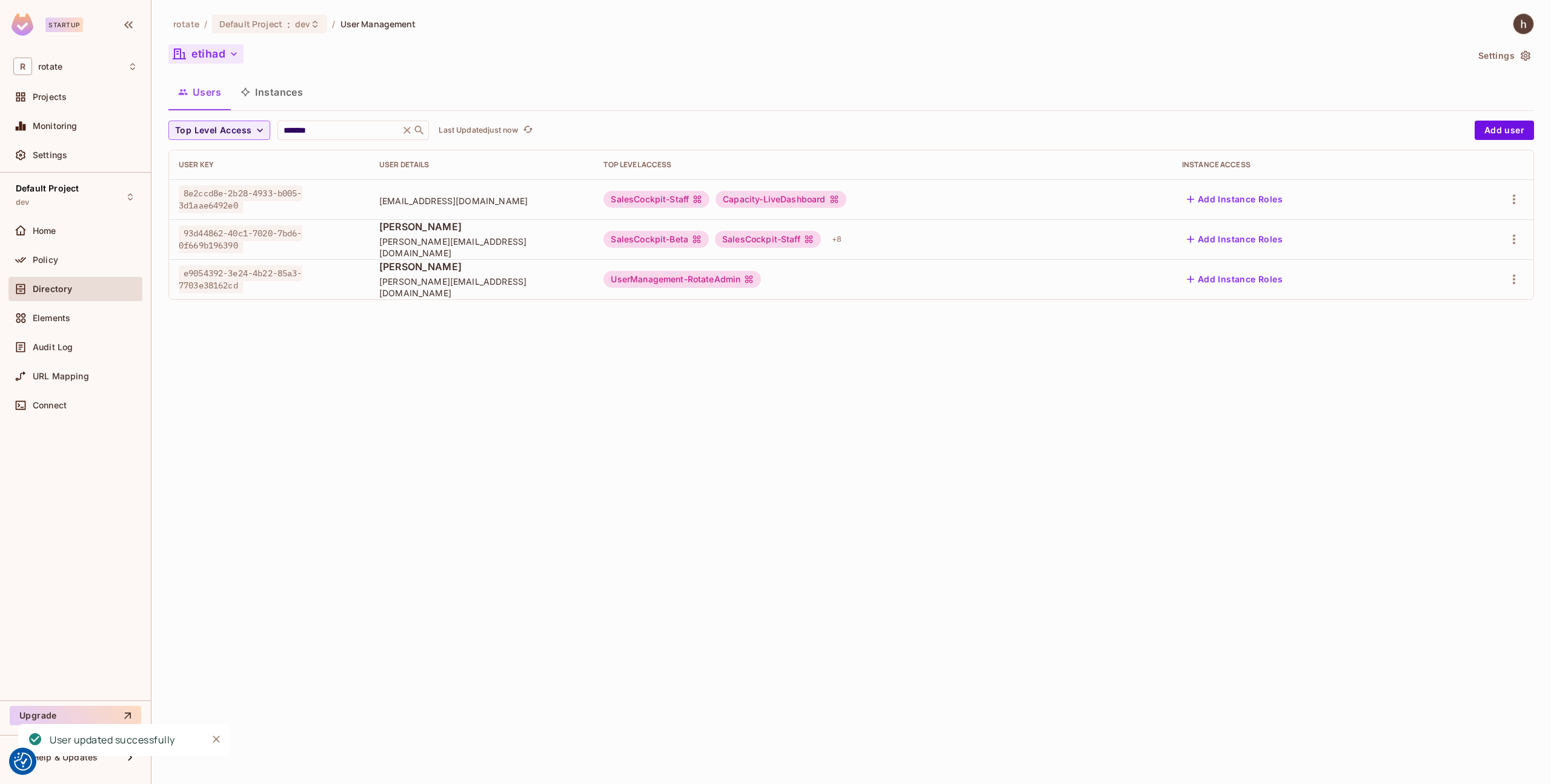
click at [754, 279] on icon at bounding box center [749, 279] width 10 height 10
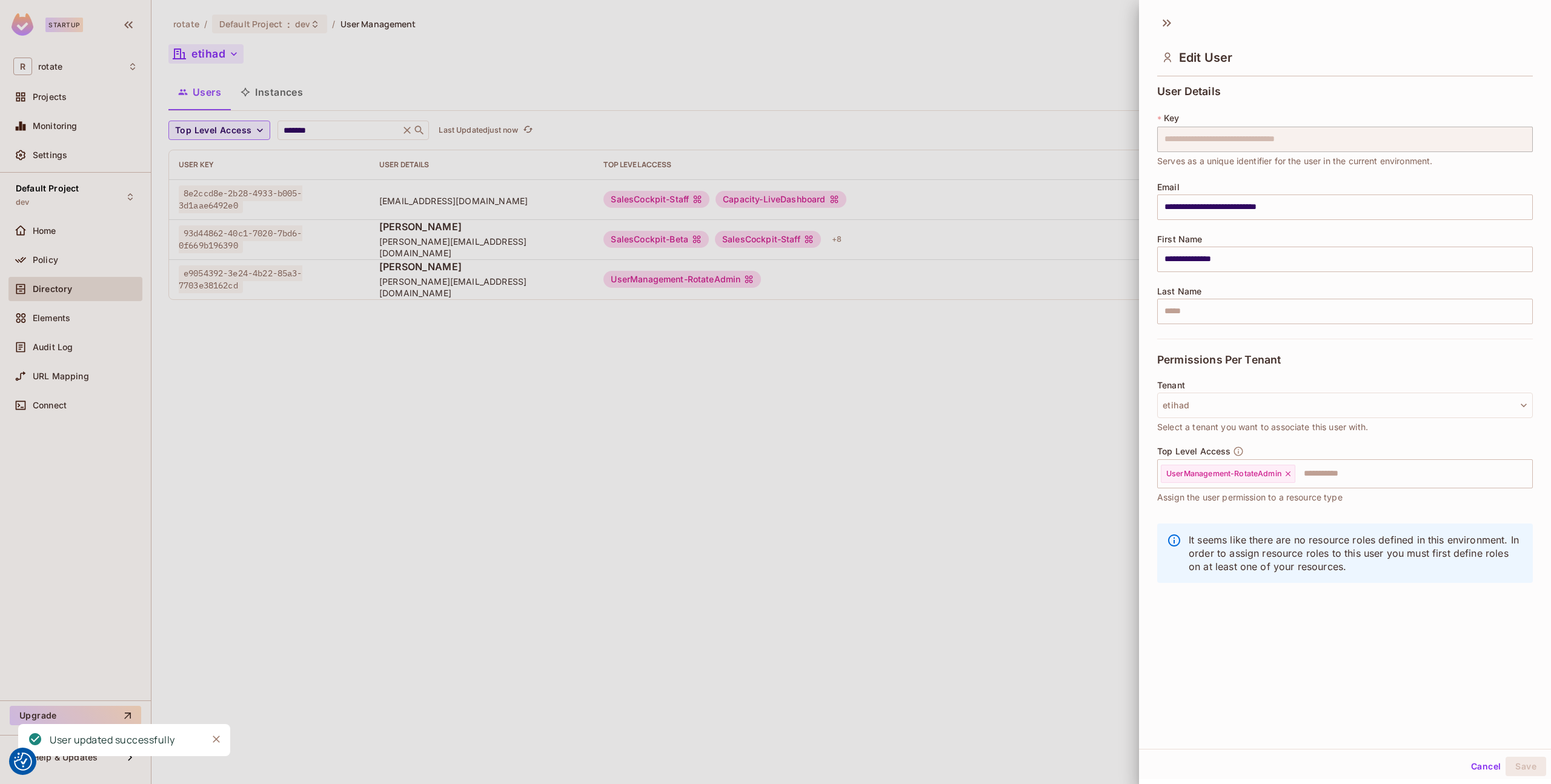
click at [1039, 493] on div at bounding box center [776, 392] width 1551 height 784
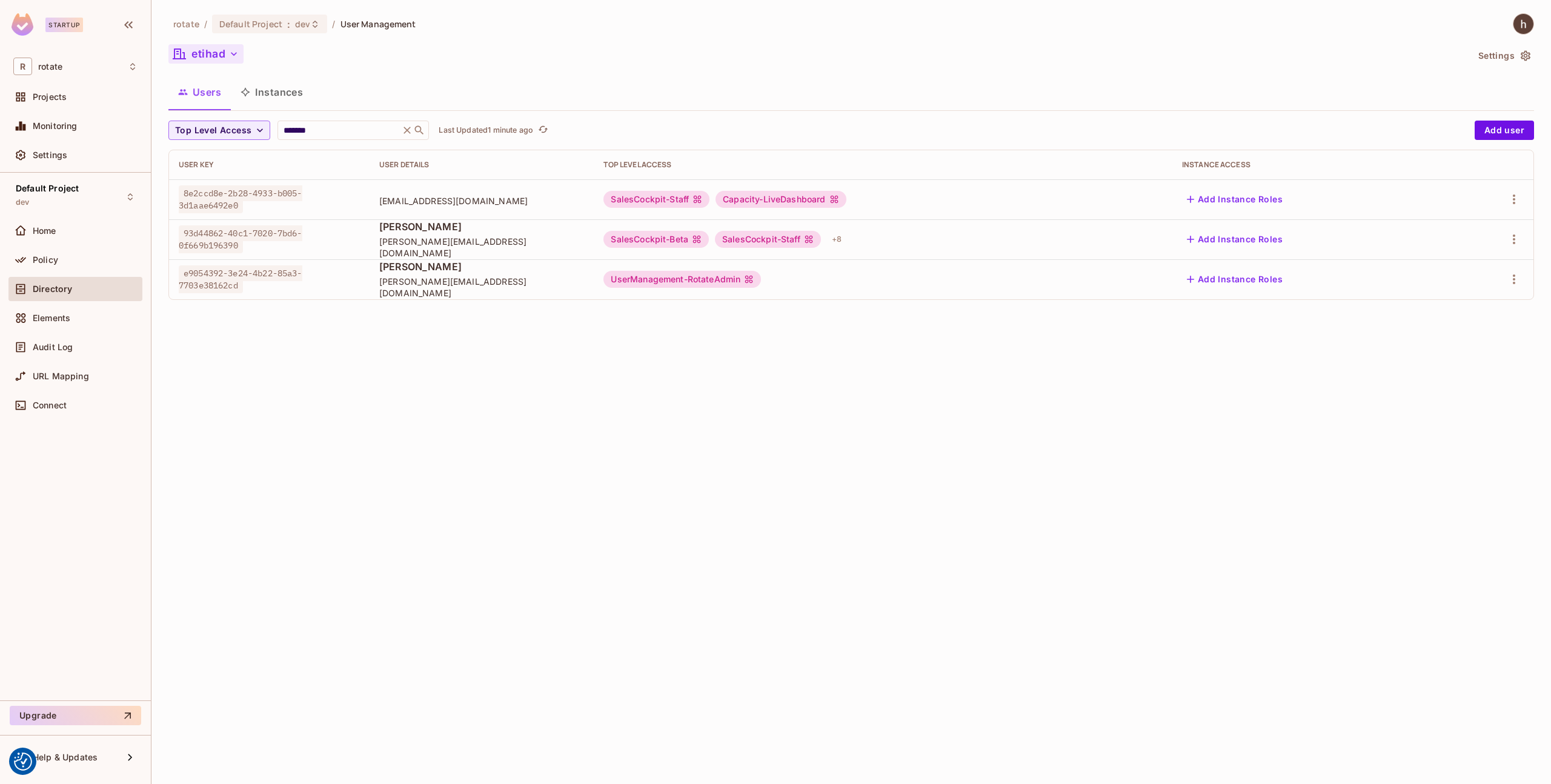
click at [219, 56] on button "etihad" at bounding box center [206, 54] width 75 height 20
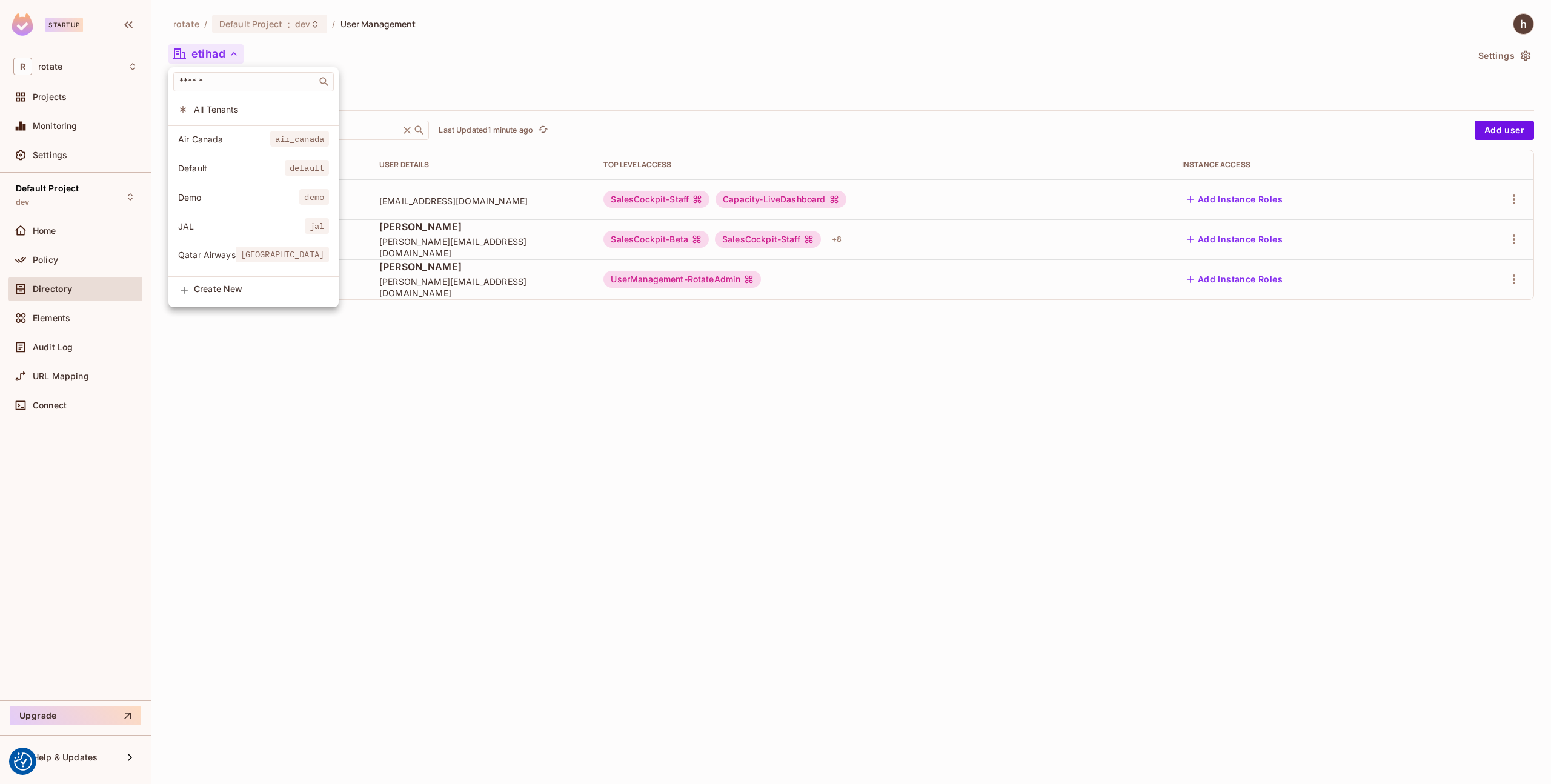
click at [230, 106] on span "All Tenants" at bounding box center [261, 109] width 135 height 12
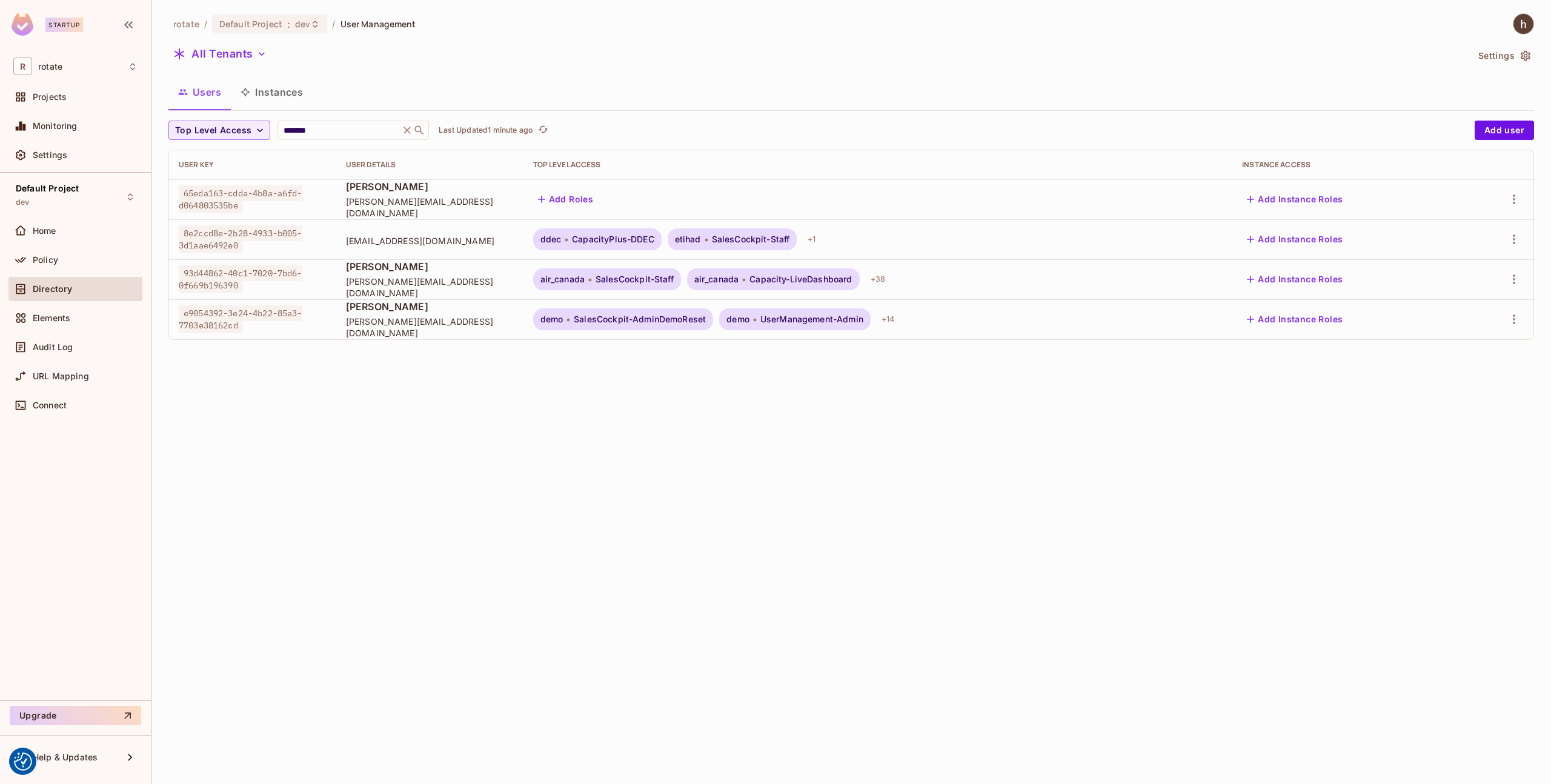
click at [416, 199] on div "[PERSON_NAME] [PERSON_NAME][EMAIL_ADDRESS][DOMAIN_NAME]" at bounding box center [430, 199] width 168 height 38
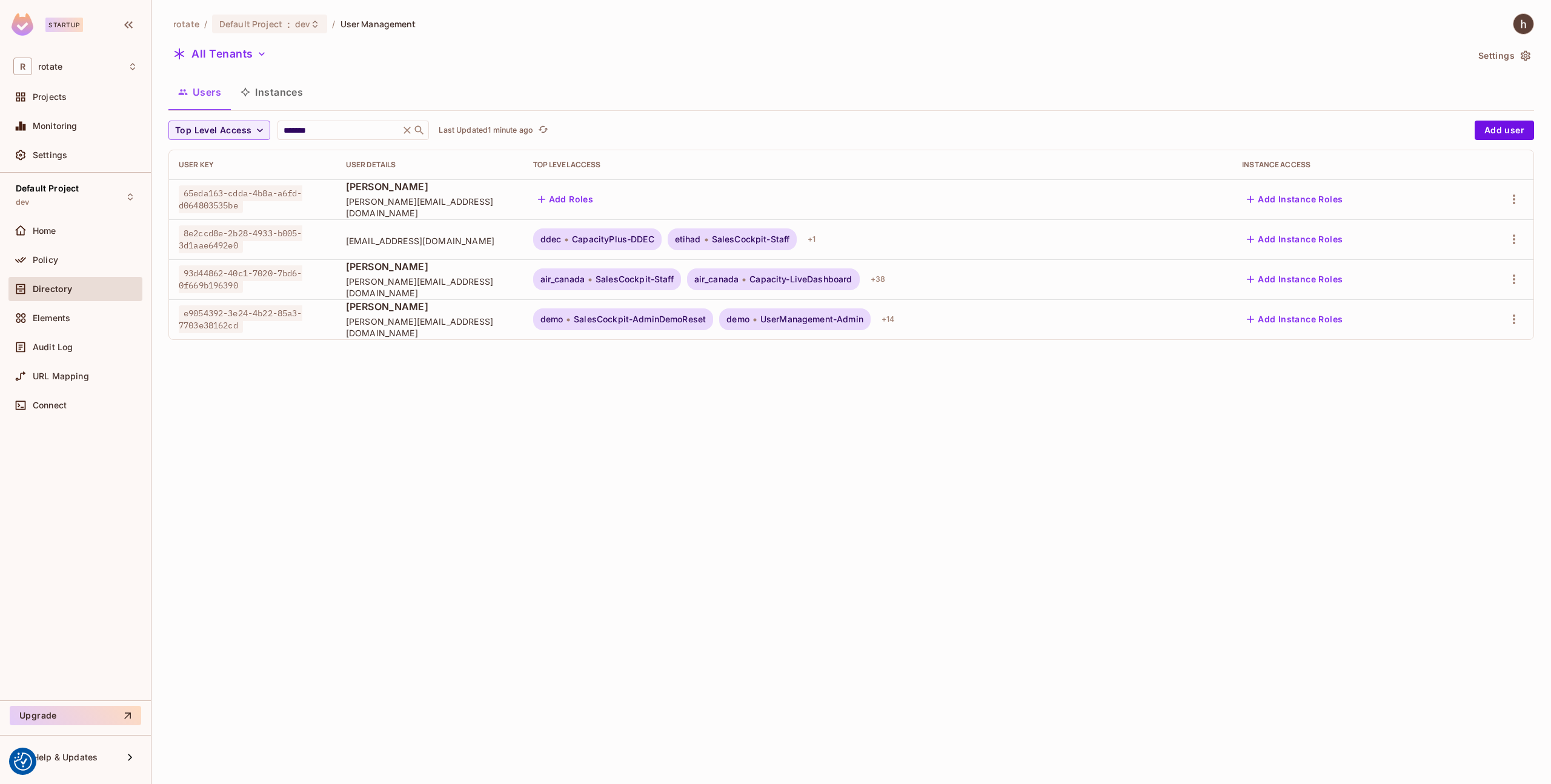
click at [397, 205] on span "[PERSON_NAME][EMAIL_ADDRESS][DOMAIN_NAME]" at bounding box center [430, 207] width 168 height 23
click at [1510, 194] on icon "button" at bounding box center [1514, 199] width 15 height 15
click at [1468, 307] on div "Delete User" at bounding box center [1460, 307] width 48 height 12
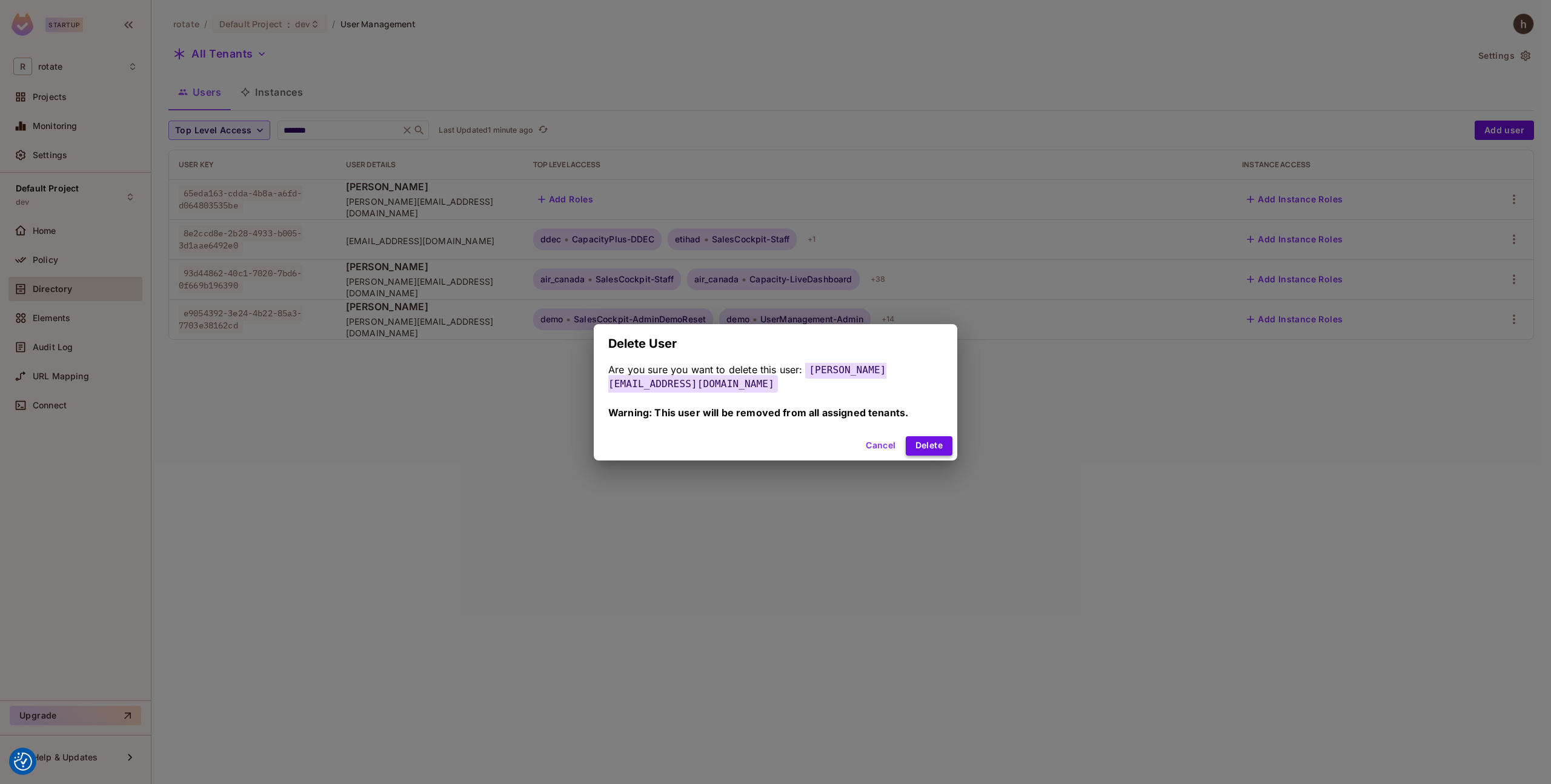
click at [943, 453] on button "Delete" at bounding box center [929, 446] width 46 height 20
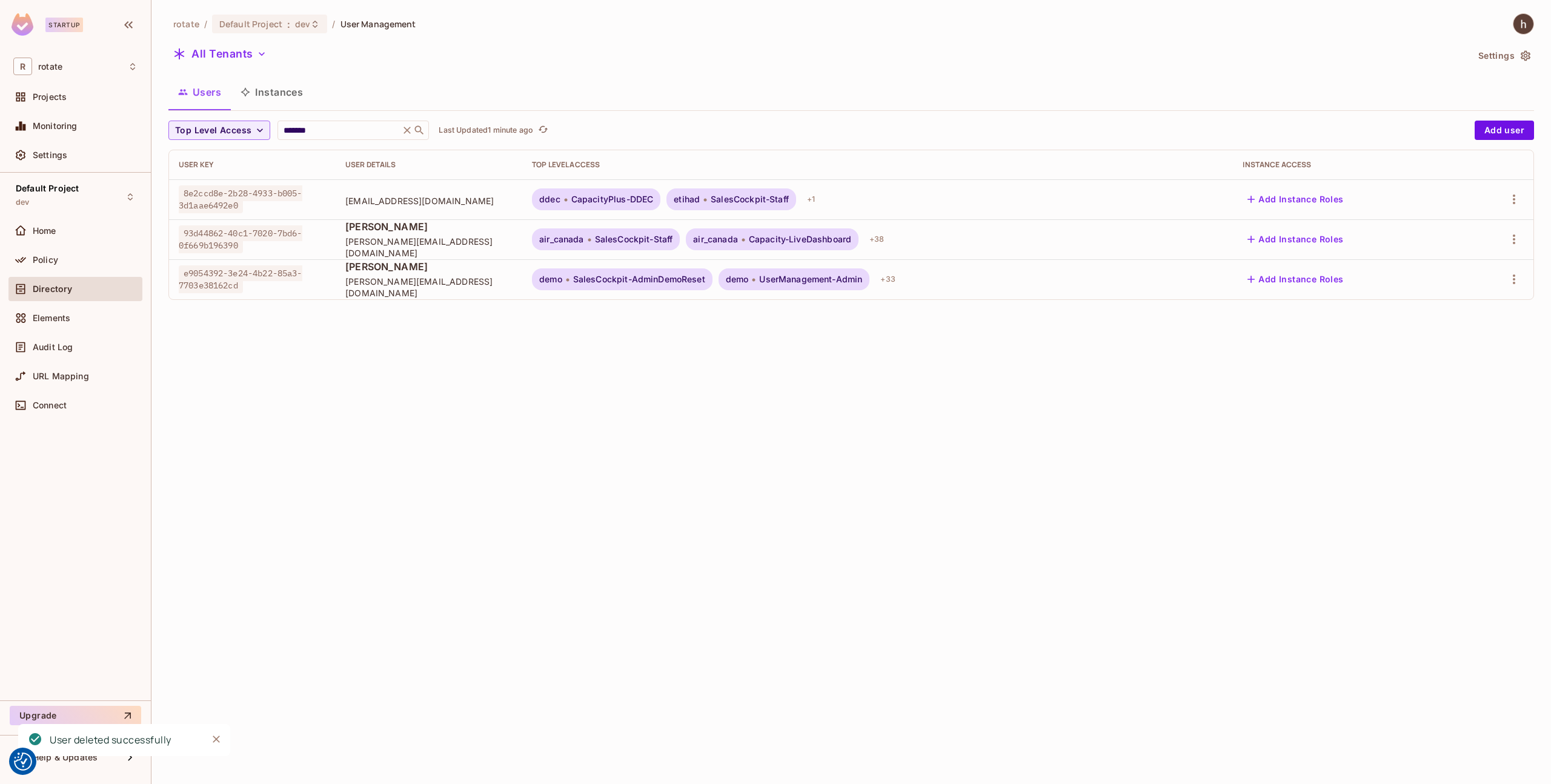
click at [422, 239] on div "Laurent [EMAIL_ADDRESS][PERSON_NAME][DOMAIN_NAME]" at bounding box center [429, 239] width 167 height 38
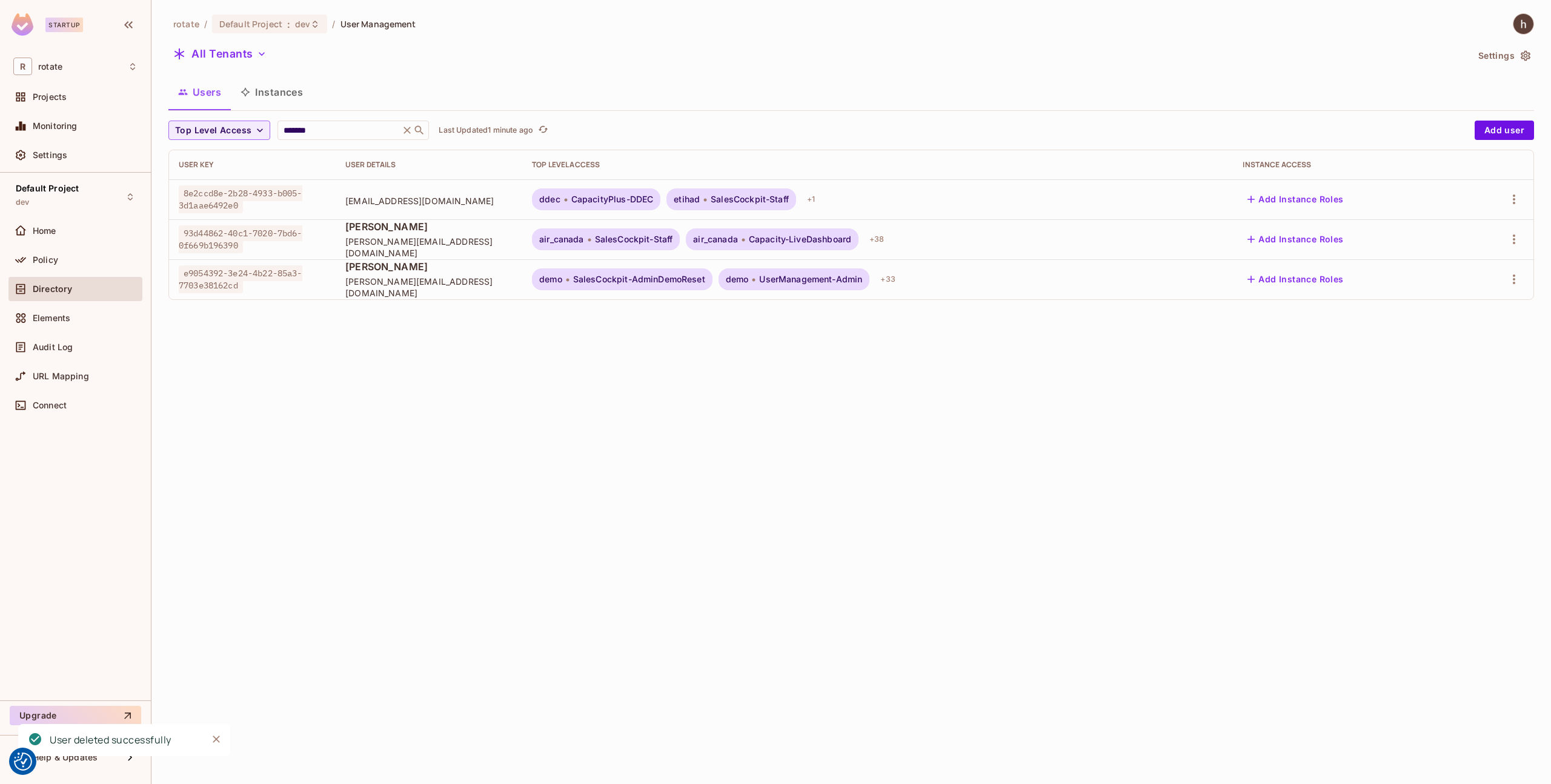
click at [426, 284] on span "[PERSON_NAME][EMAIL_ADDRESS][DOMAIN_NAME]" at bounding box center [429, 287] width 167 height 23
click at [433, 286] on span "[PERSON_NAME][EMAIL_ADDRESS][DOMAIN_NAME]" at bounding box center [429, 287] width 167 height 23
click at [1319, 282] on button "Add Instance Roles" at bounding box center [1296, 279] width 106 height 20
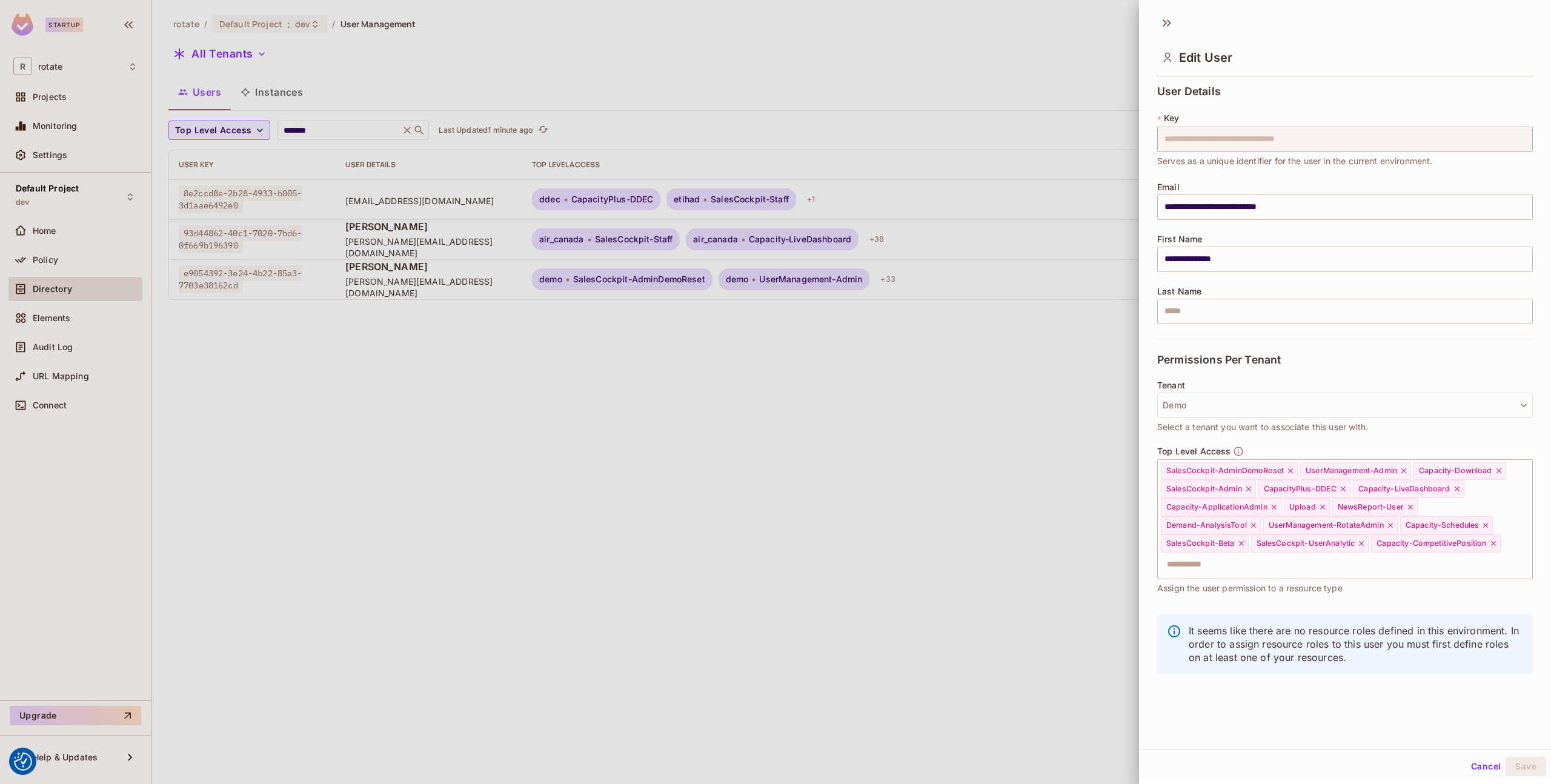
click at [983, 428] on div at bounding box center [776, 392] width 1551 height 784
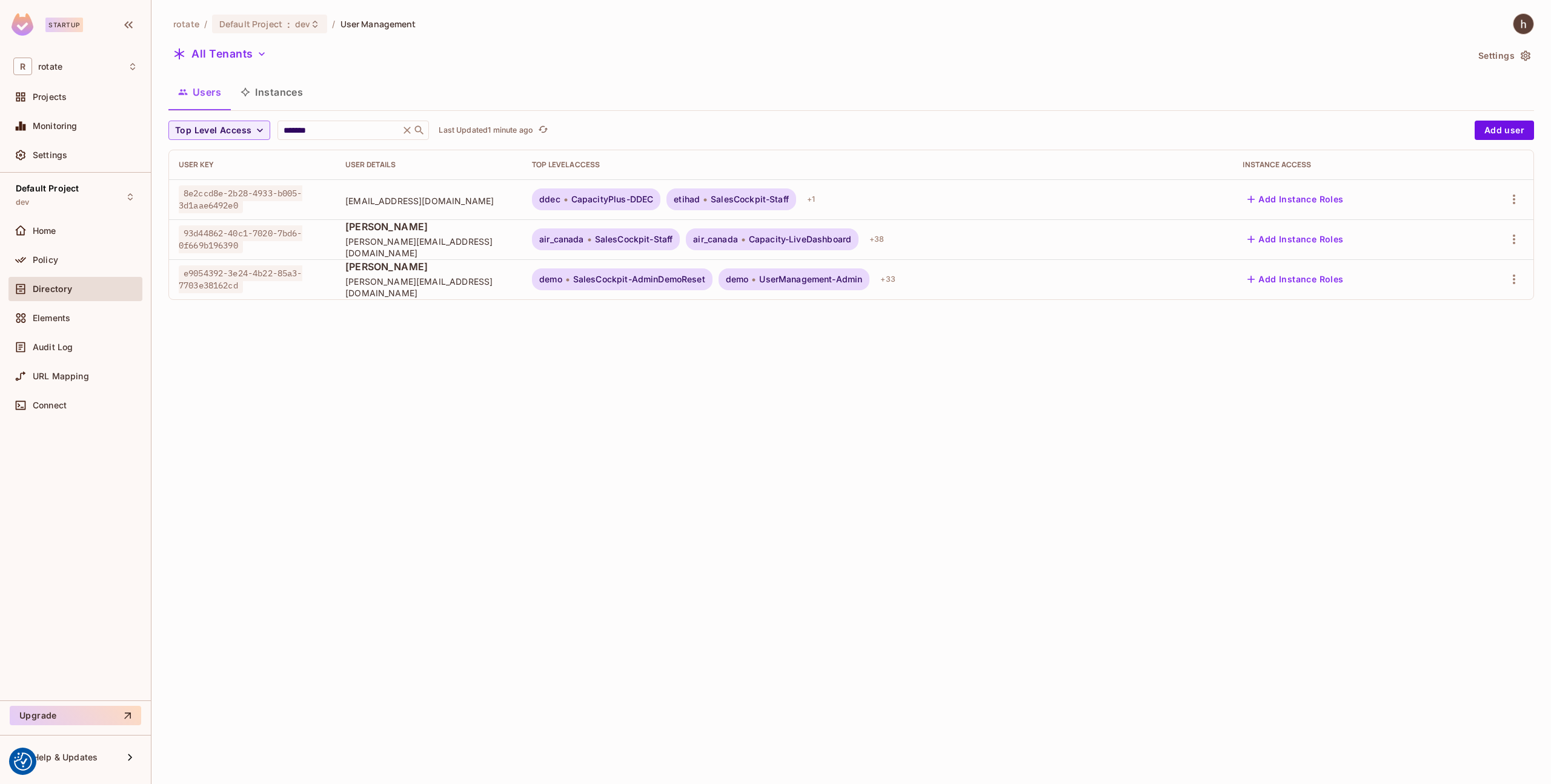
click at [1297, 276] on button "Add Instance Roles" at bounding box center [1296, 279] width 106 height 20
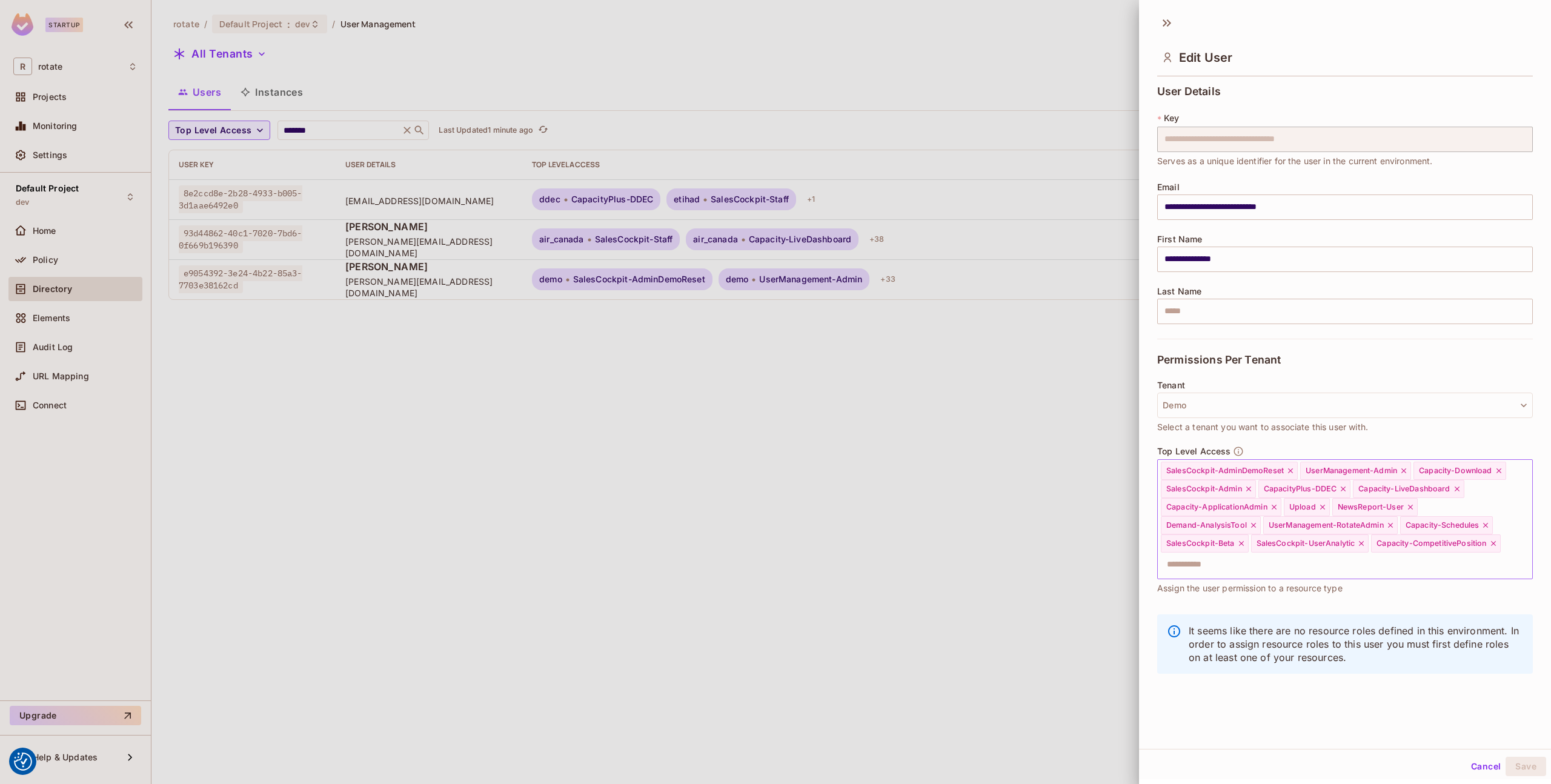
scroll to position [2, 0]
click at [1270, 395] on button "Demo" at bounding box center [1345, 404] width 376 height 26
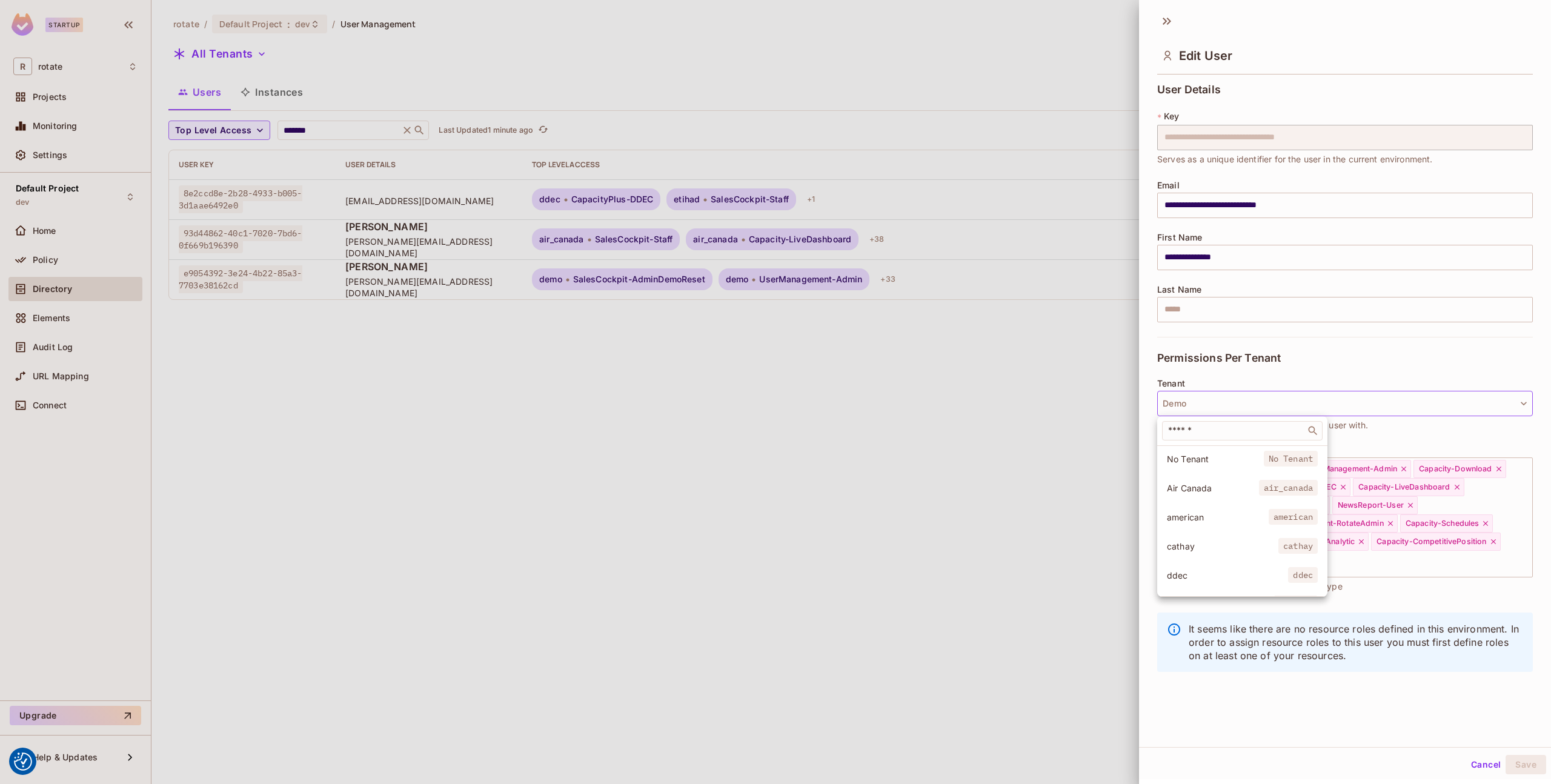
click at [1013, 456] on div at bounding box center [776, 392] width 1551 height 784
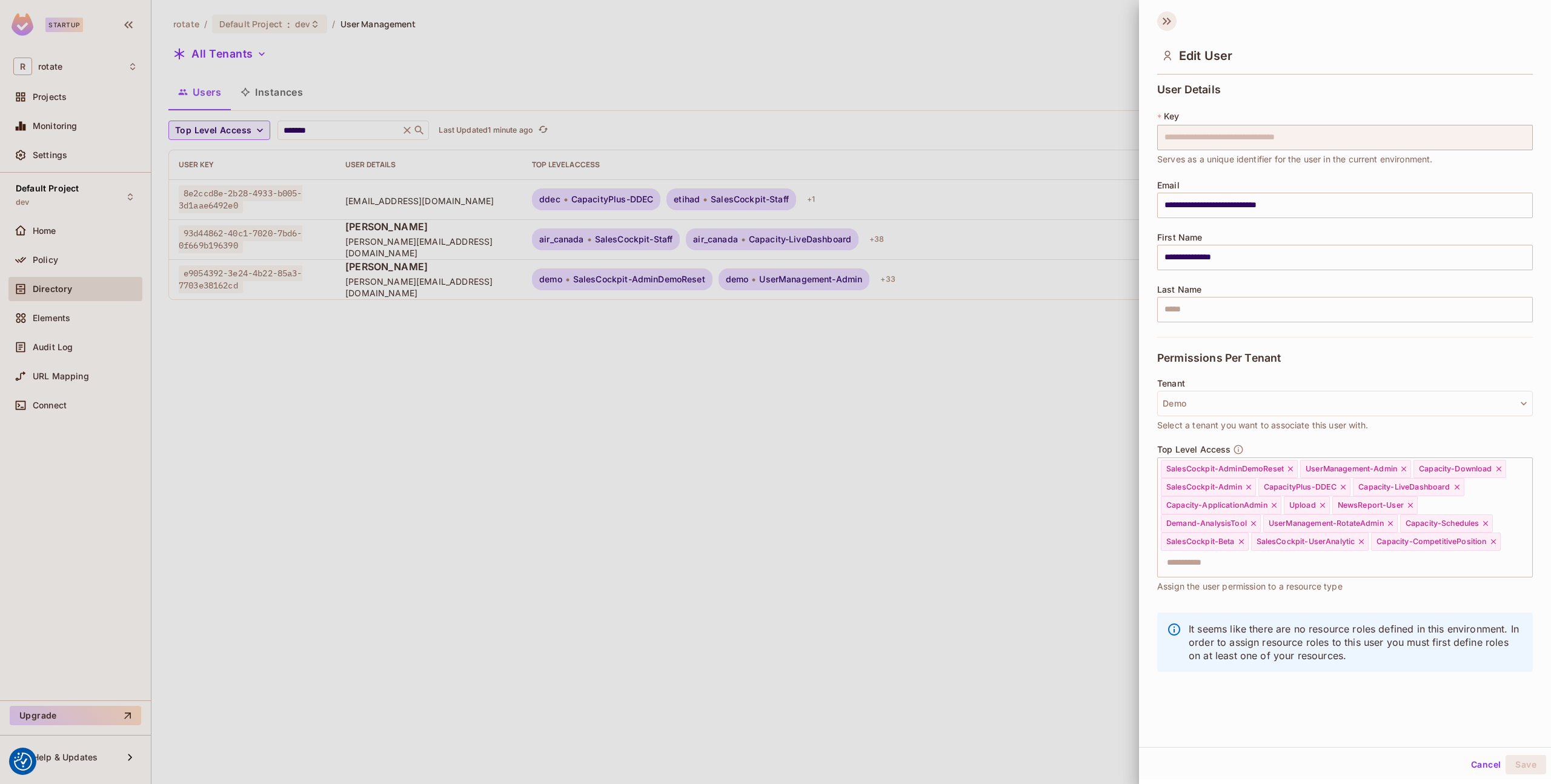
click at [1172, 19] on icon at bounding box center [1167, 21] width 20 height 20
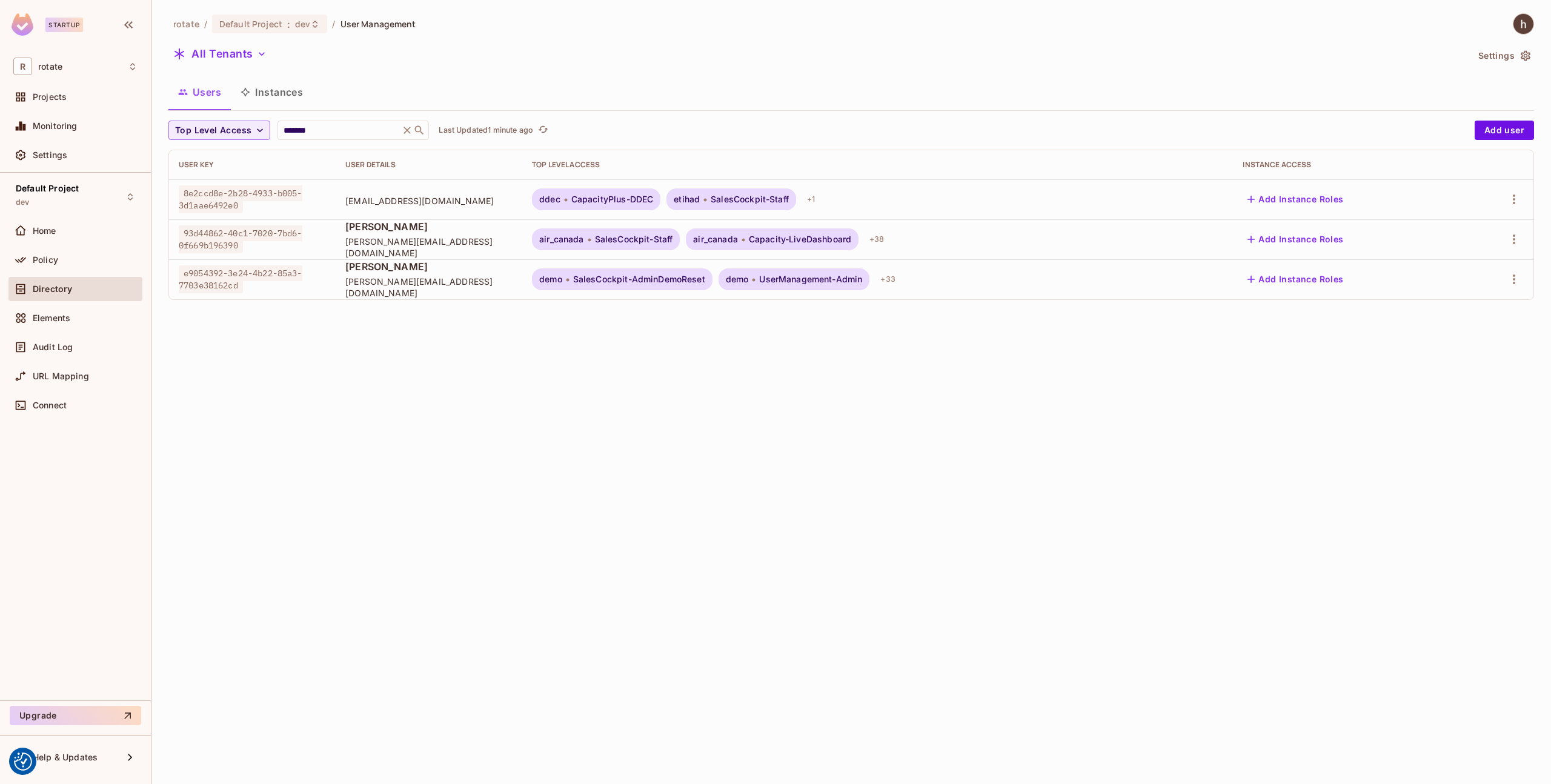
click at [274, 13] on div "rotate / Default Project : dev / User Management" at bounding box center [293, 24] width 248 height 21
click at [274, 21] on span "Default Project" at bounding box center [251, 24] width 63 height 12
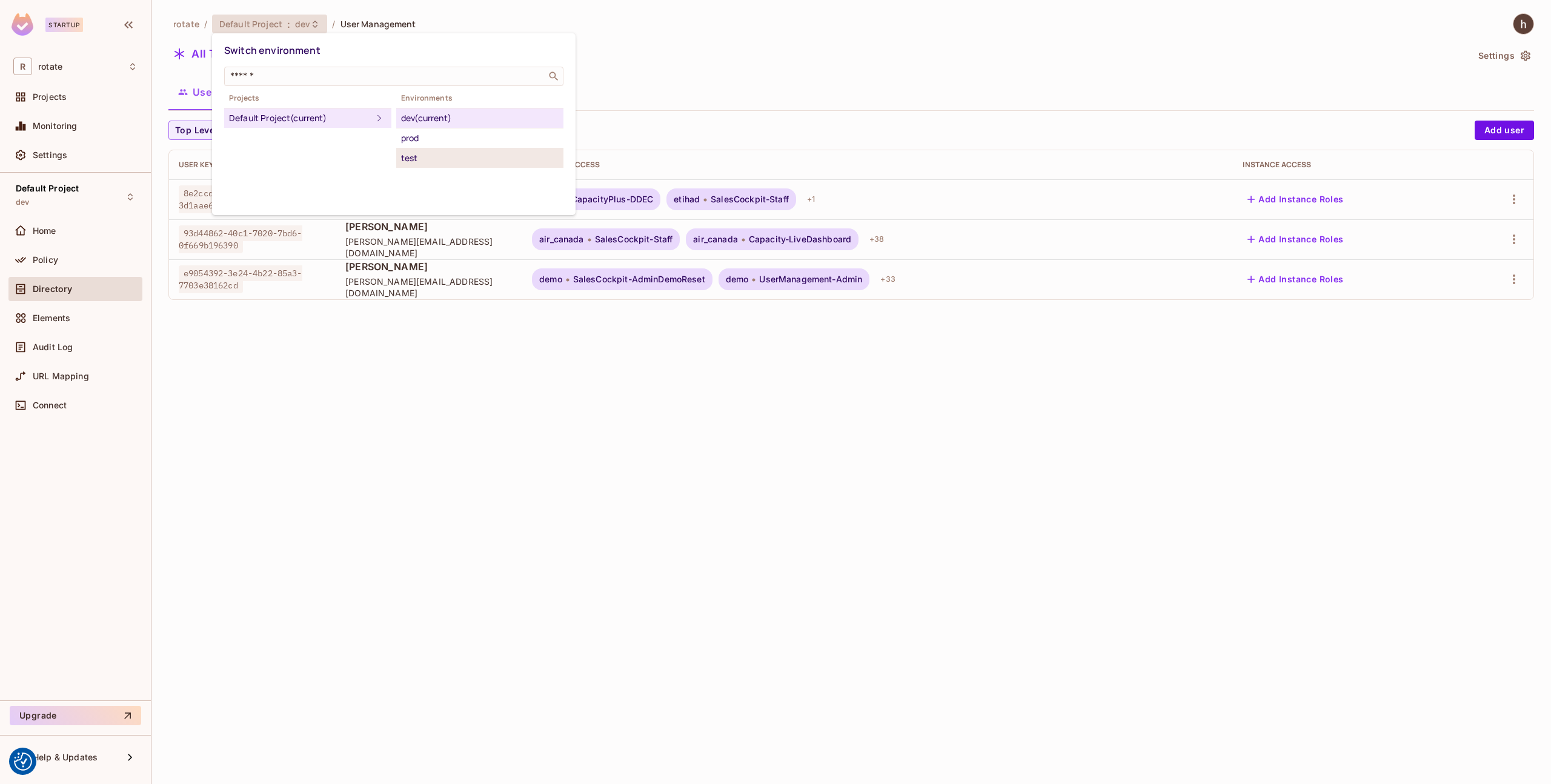
click at [430, 153] on div "test" at bounding box center [480, 158] width 158 height 15
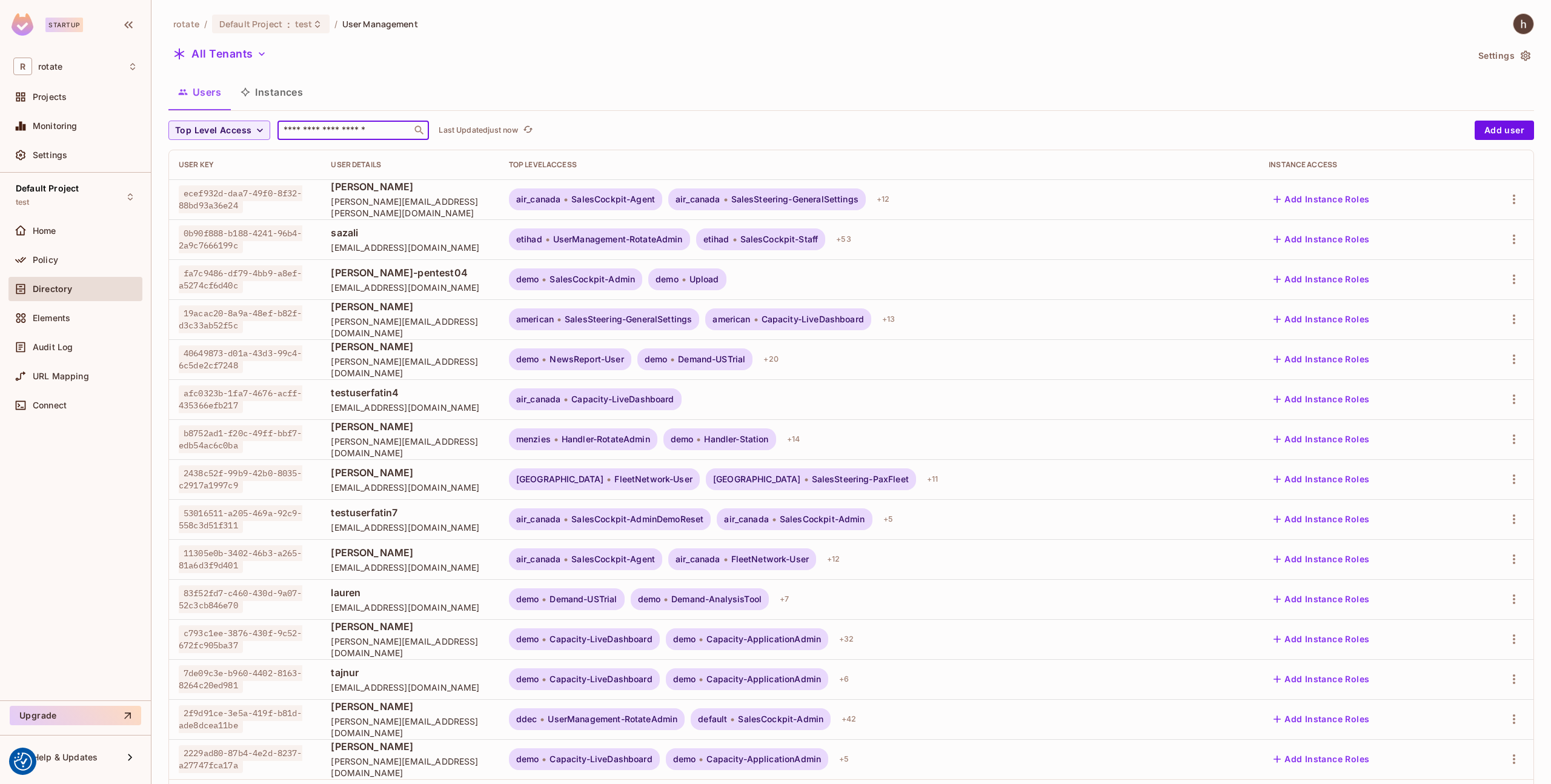
click at [320, 130] on input "text" at bounding box center [345, 130] width 127 height 12
type input "****"
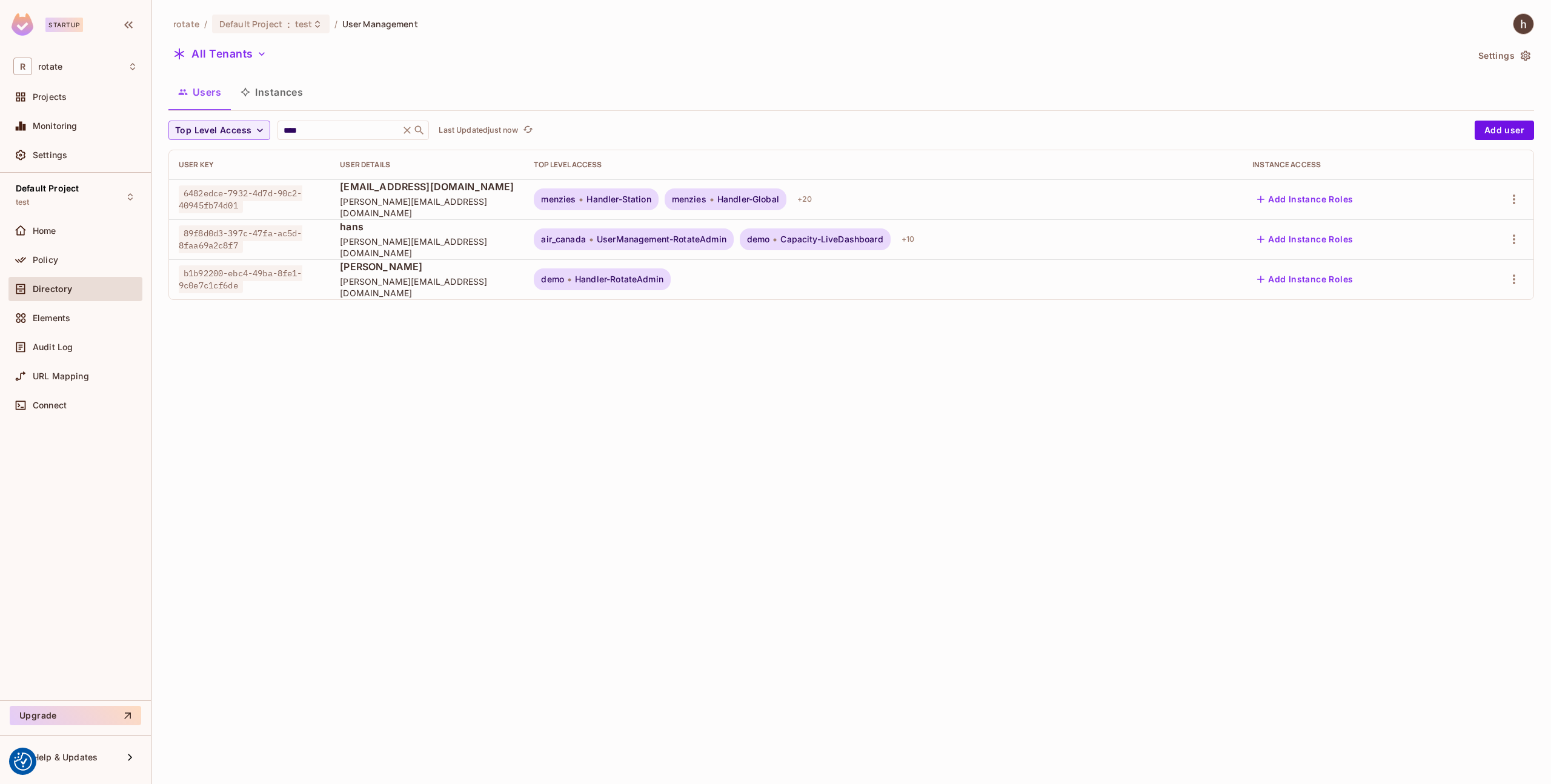
click at [400, 202] on span "[PERSON_NAME][EMAIL_ADDRESS][DOMAIN_NAME]" at bounding box center [427, 207] width 175 height 23
click at [698, 243] on span "UserManagement-RotateAdmin" at bounding box center [662, 240] width 130 height 10
click at [634, 239] on body "We use cookies to enhance your browsing experience, serve personalized ads or c…" at bounding box center [776, 392] width 1551 height 784
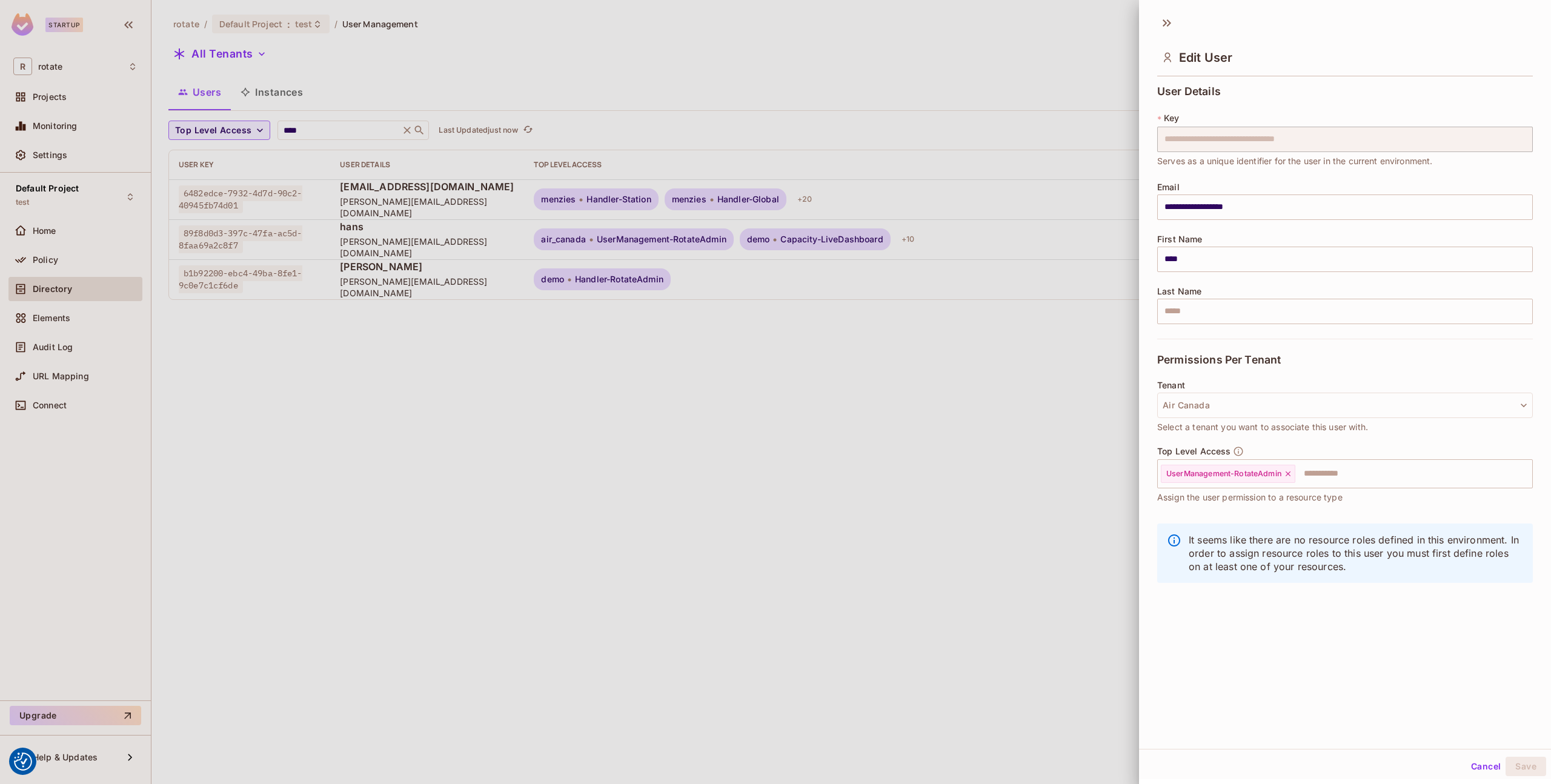
click at [778, 207] on div at bounding box center [776, 392] width 1551 height 784
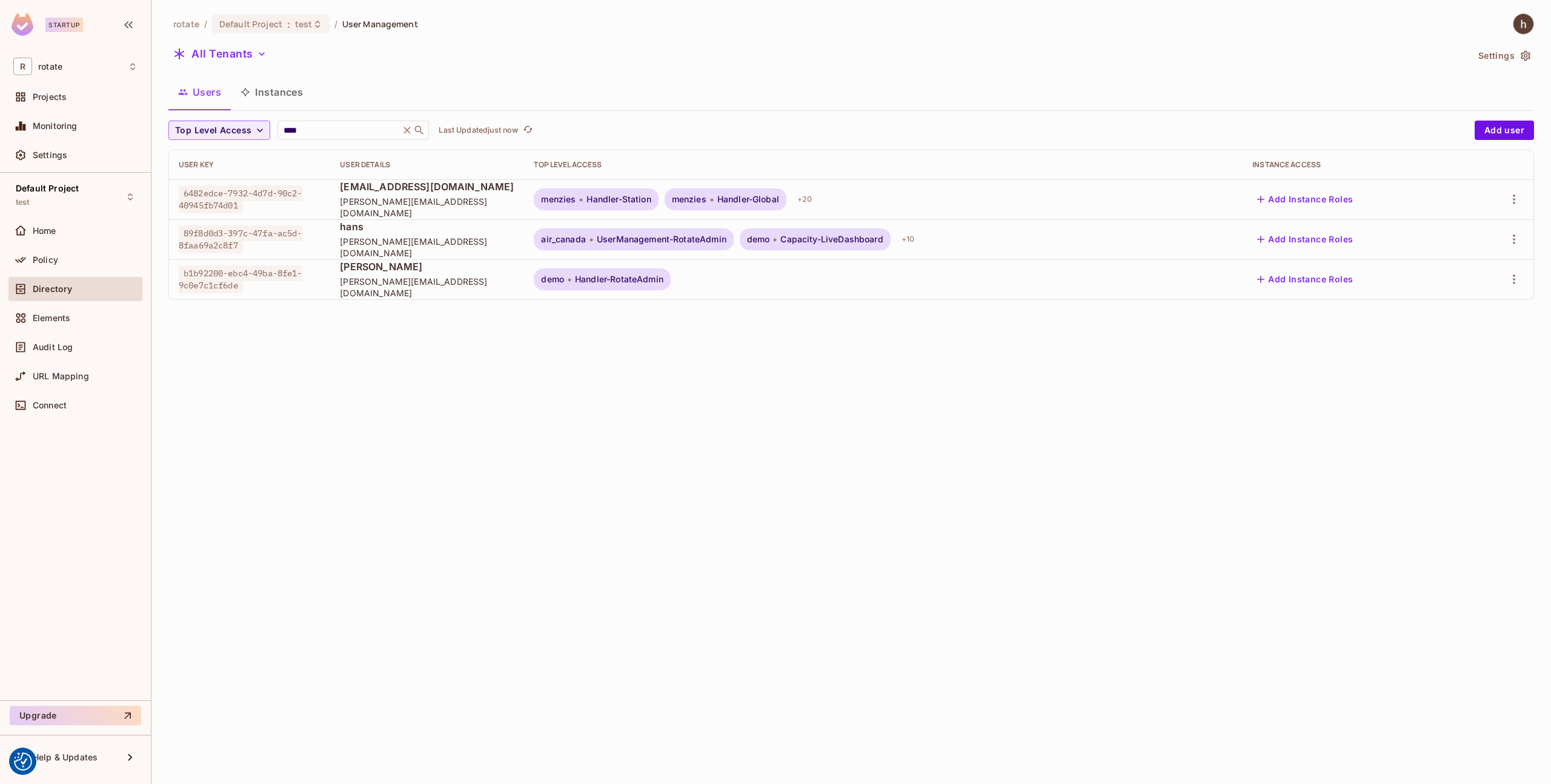
click at [778, 207] on div "menzies Handler-Global" at bounding box center [725, 199] width 122 height 22
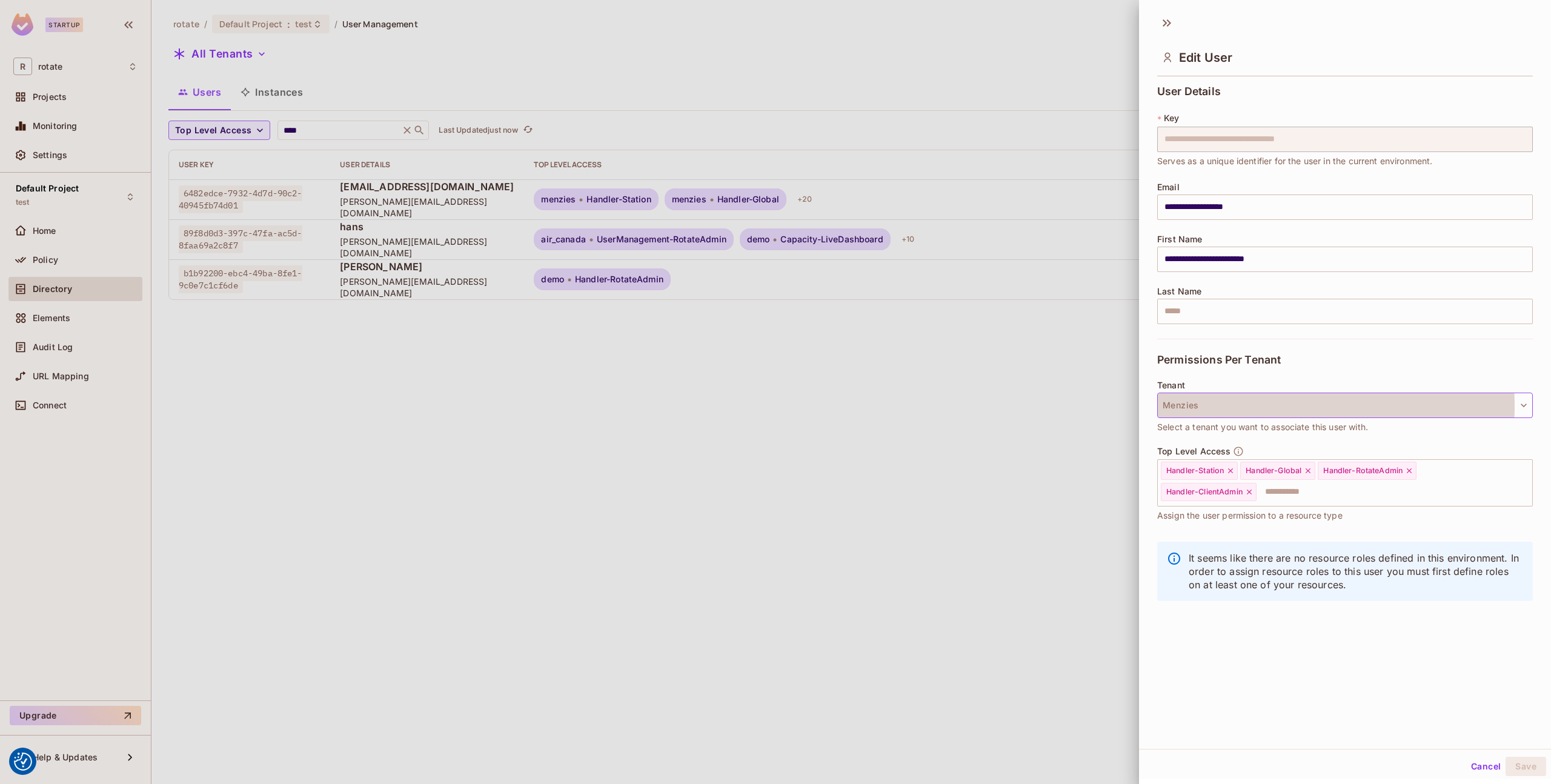
click at [1210, 406] on button "Menzies" at bounding box center [1345, 406] width 376 height 26
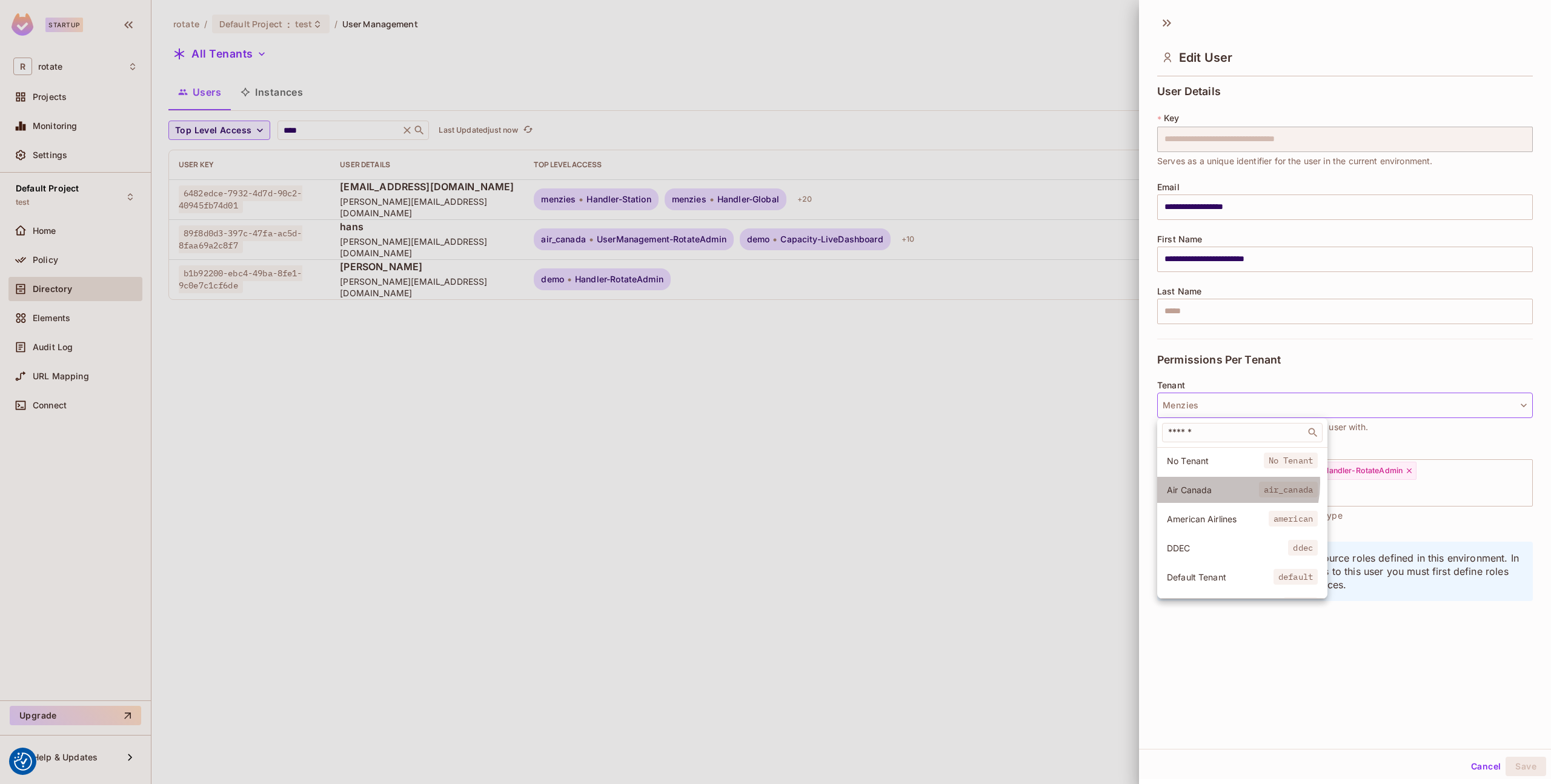
click at [1212, 483] on li "Air Canada air_canada" at bounding box center [1242, 489] width 170 height 26
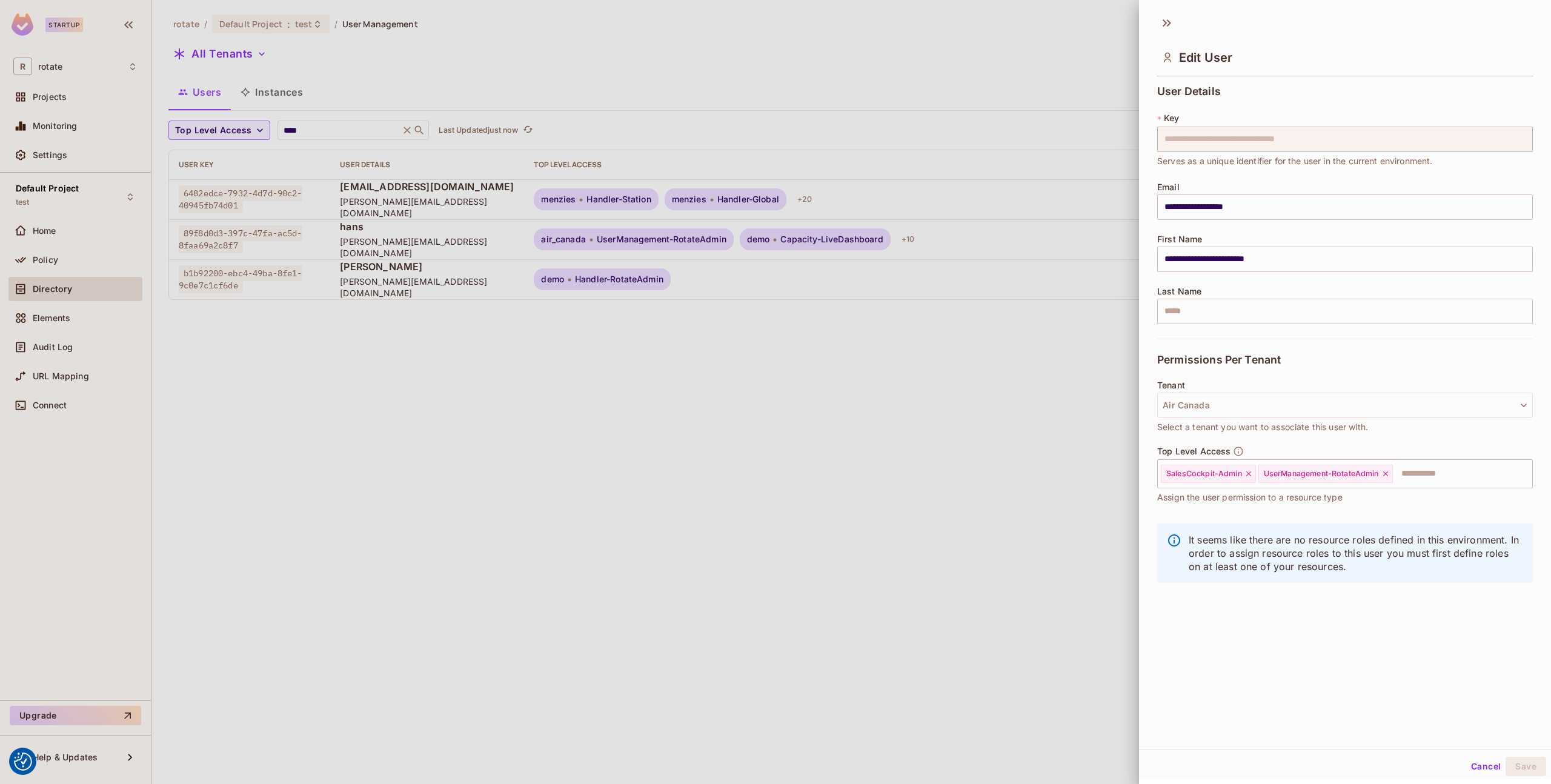
click at [866, 251] on div at bounding box center [776, 392] width 1551 height 784
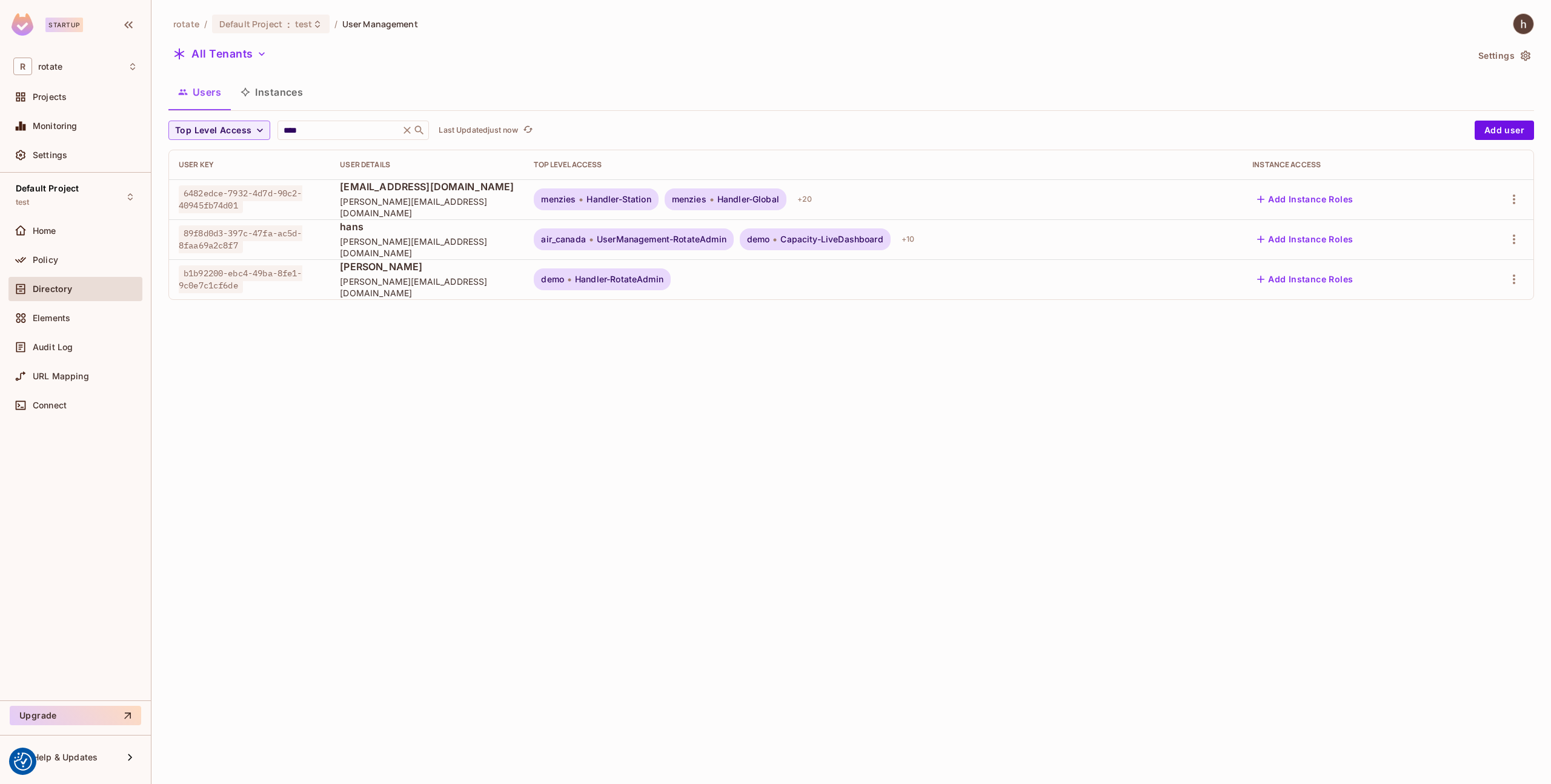
click at [883, 240] on span "Capacity-LiveDashboard" at bounding box center [832, 240] width 103 height 10
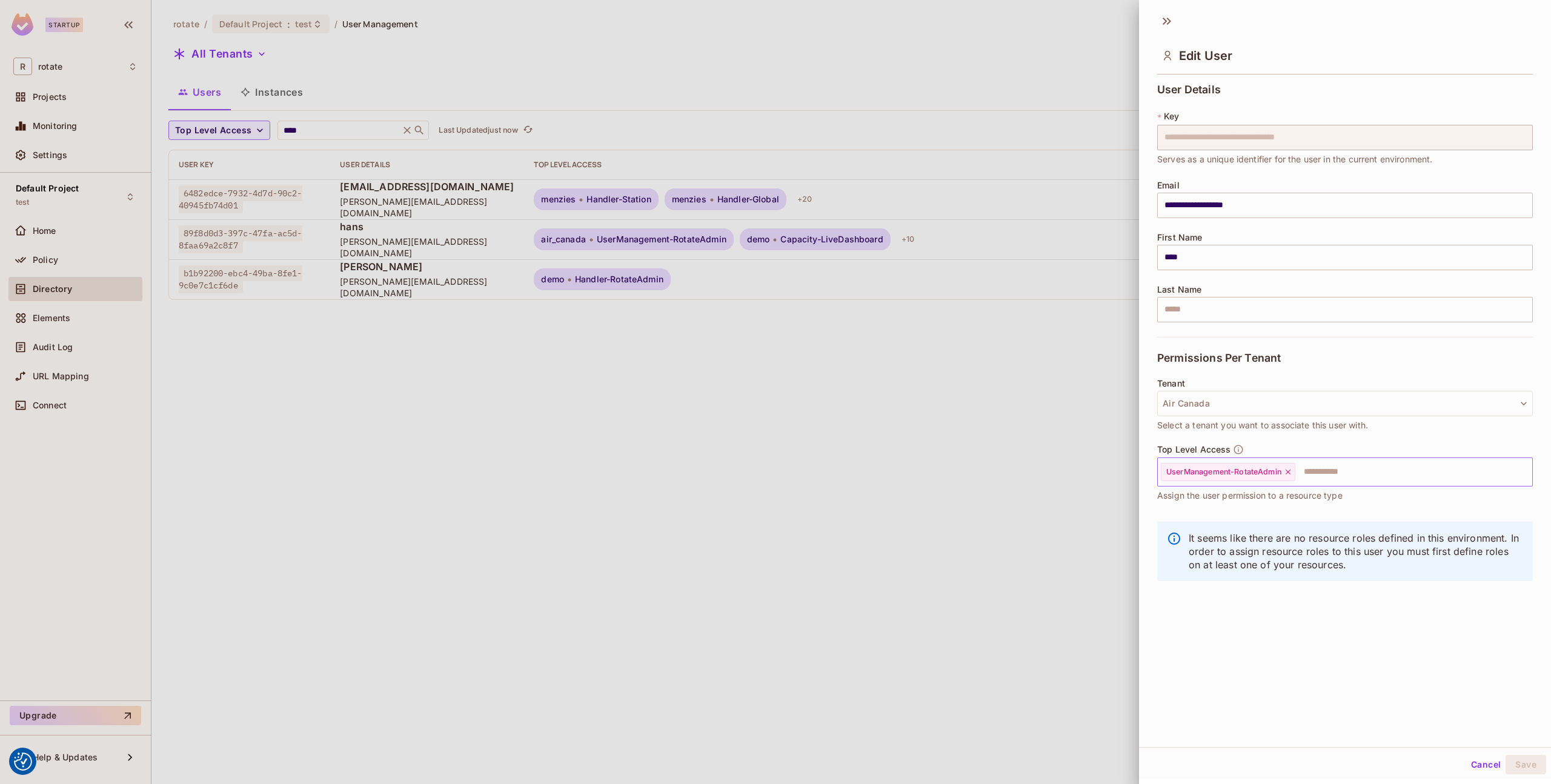
click at [1288, 470] on icon at bounding box center [1288, 472] width 9 height 9
click at [1515, 768] on button "Save" at bounding box center [1526, 764] width 40 height 20
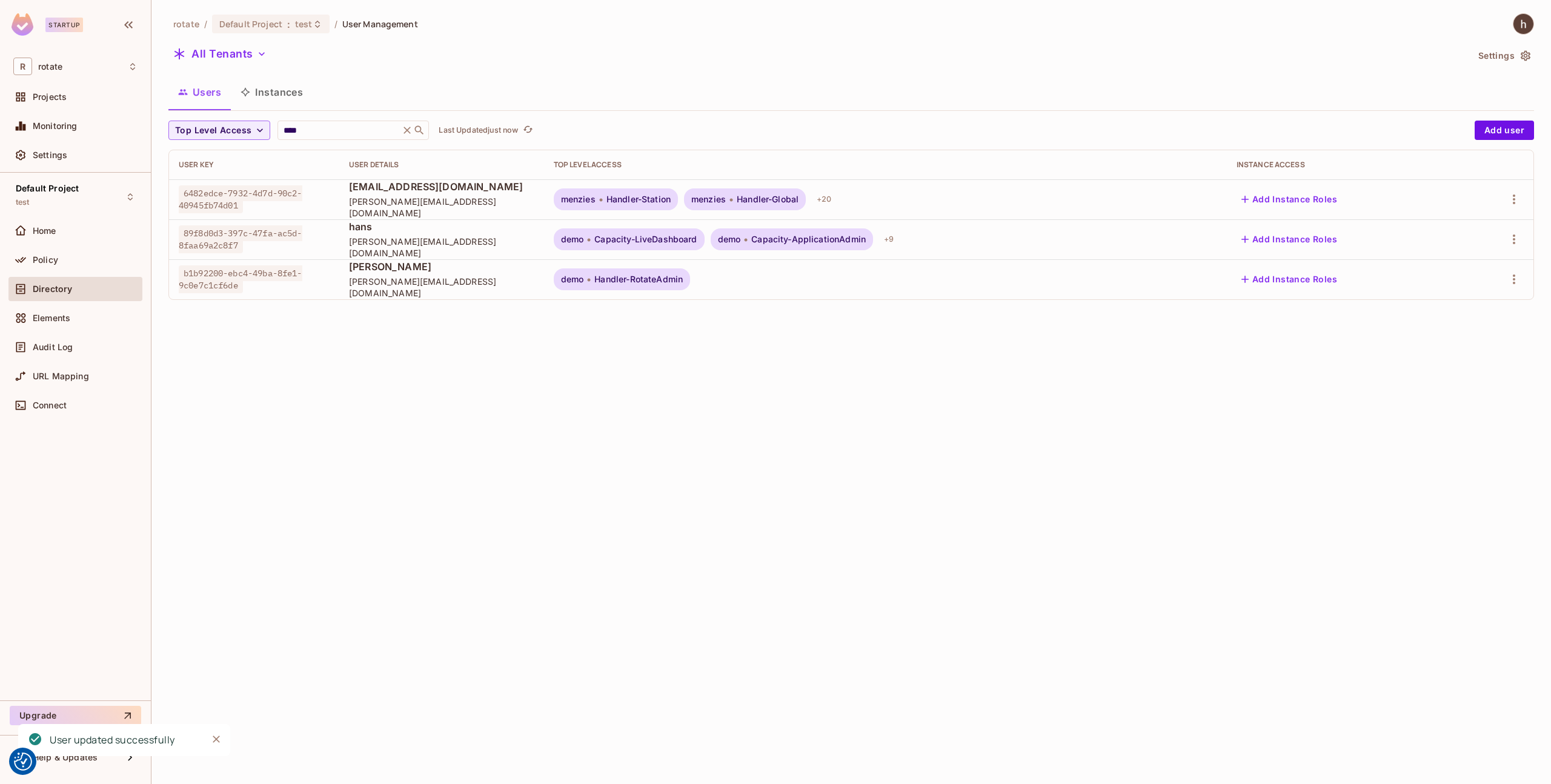
click at [969, 489] on div "rotate / Default Project : test / User Management All Tenants Settings Users In…" at bounding box center [851, 392] width 1399 height 784
click at [544, 200] on td "[EMAIL_ADDRESS][DOMAIN_NAME] [PERSON_NAME][EMAIL_ADDRESS][DOMAIN_NAME]" at bounding box center [441, 199] width 205 height 40
click at [668, 232] on div "demo Capacity-LiveDashboard" at bounding box center [629, 240] width 151 height 22
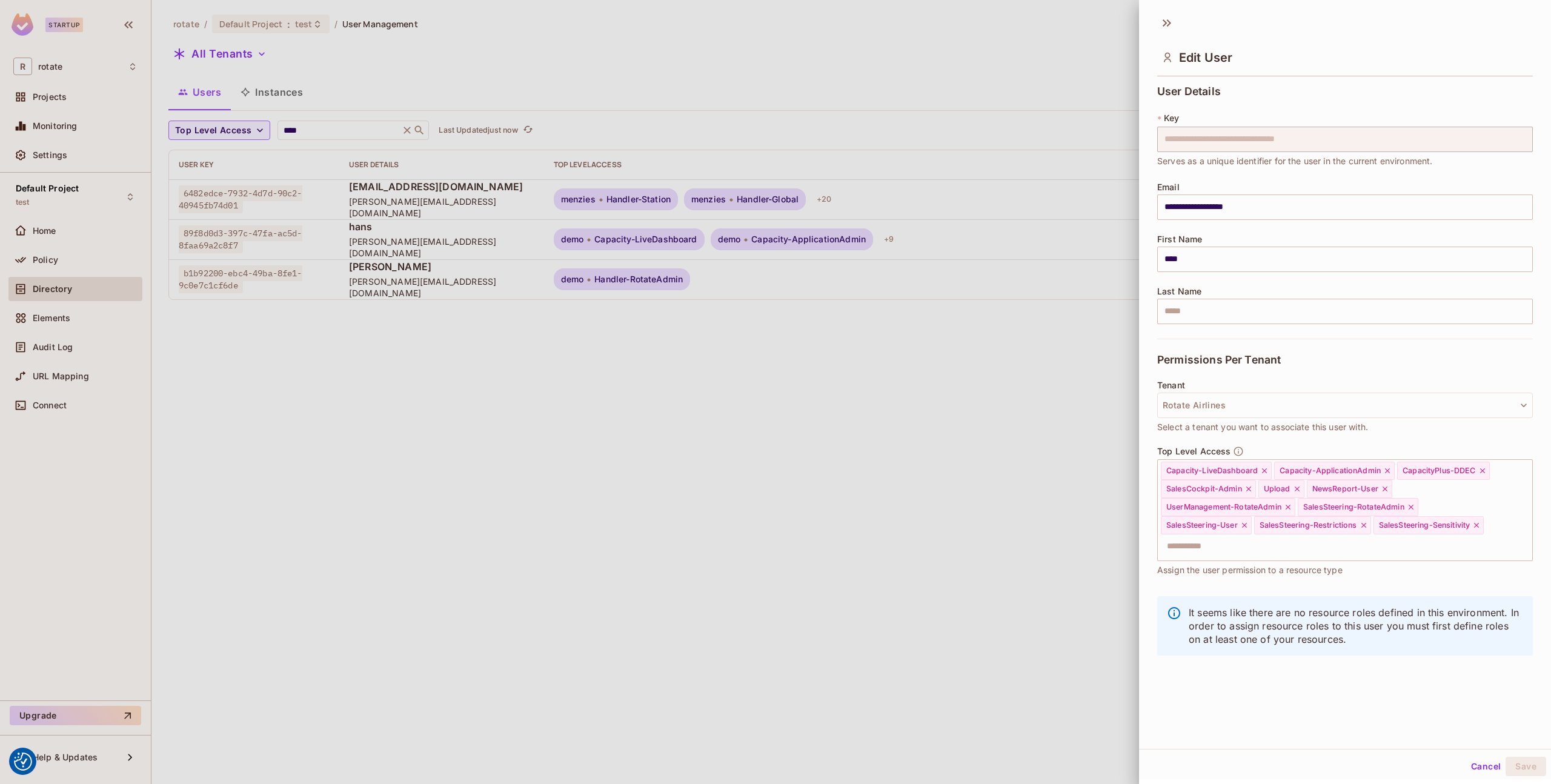
click at [938, 383] on div at bounding box center [776, 392] width 1551 height 784
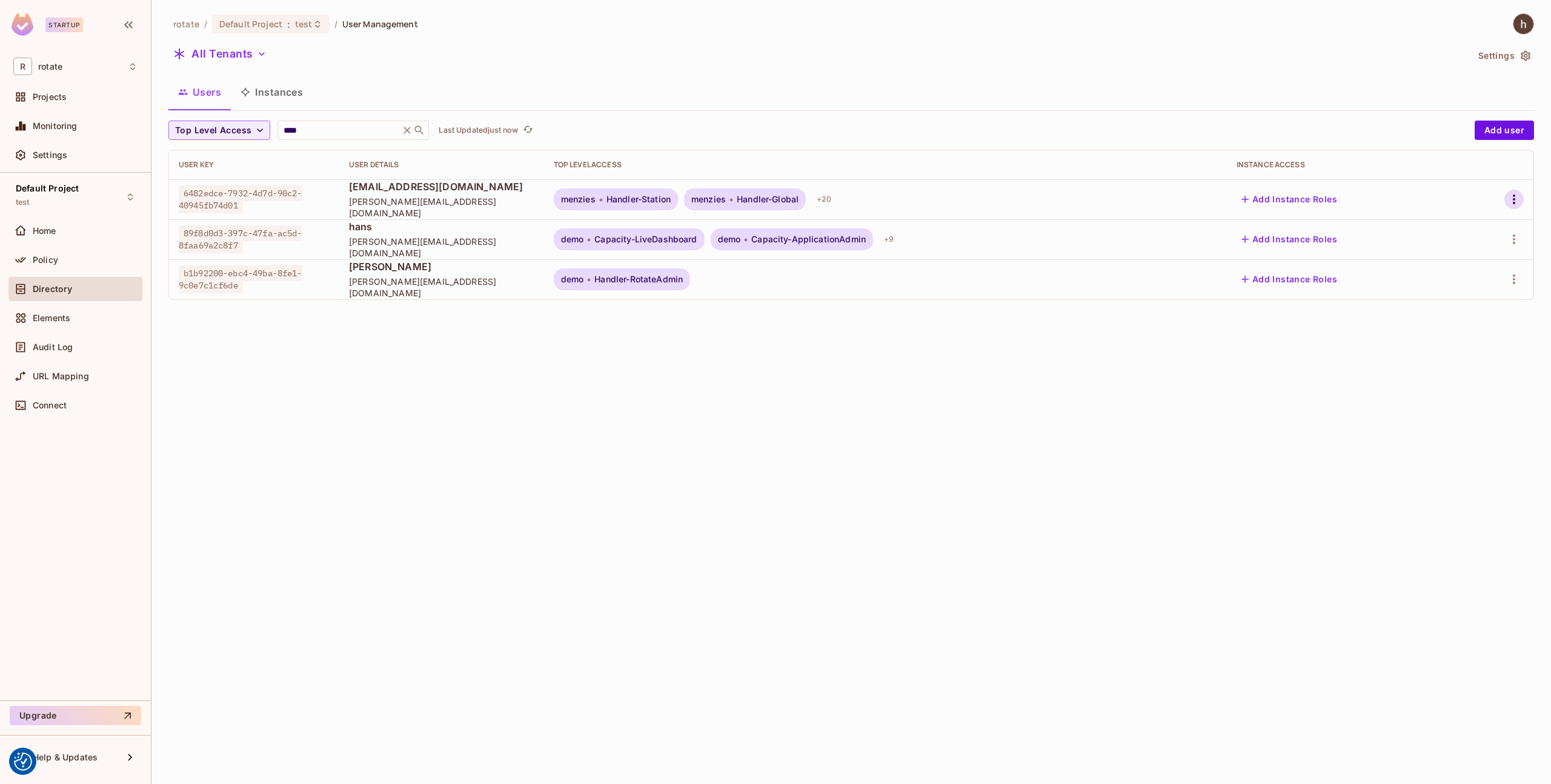
click at [1515, 199] on icon "button" at bounding box center [1514, 199] width 2 height 10
click at [1484, 309] on span "Delete User" at bounding box center [1460, 307] width 55 height 20
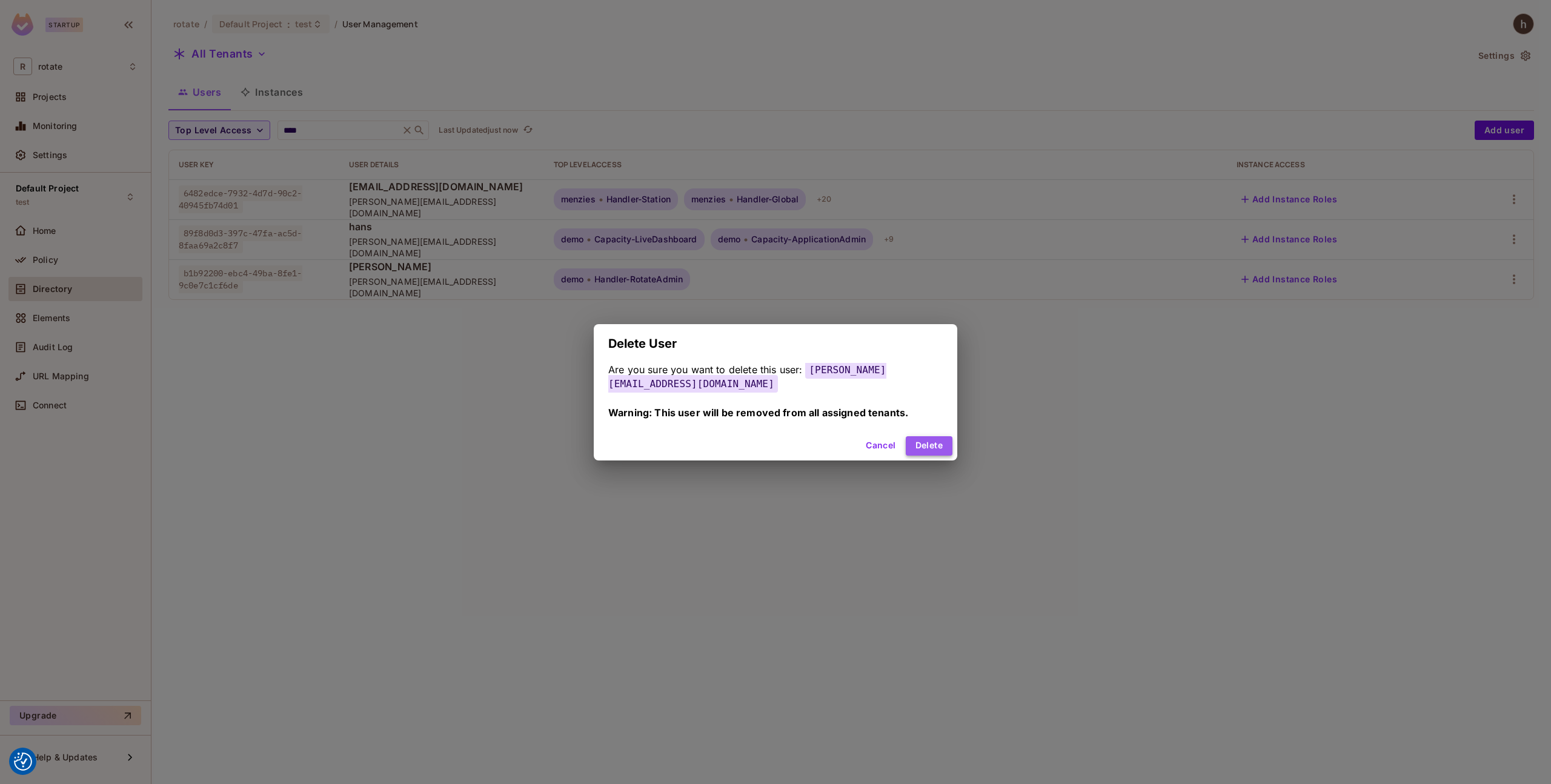
click at [914, 436] on button "Delete" at bounding box center [929, 446] width 46 height 20
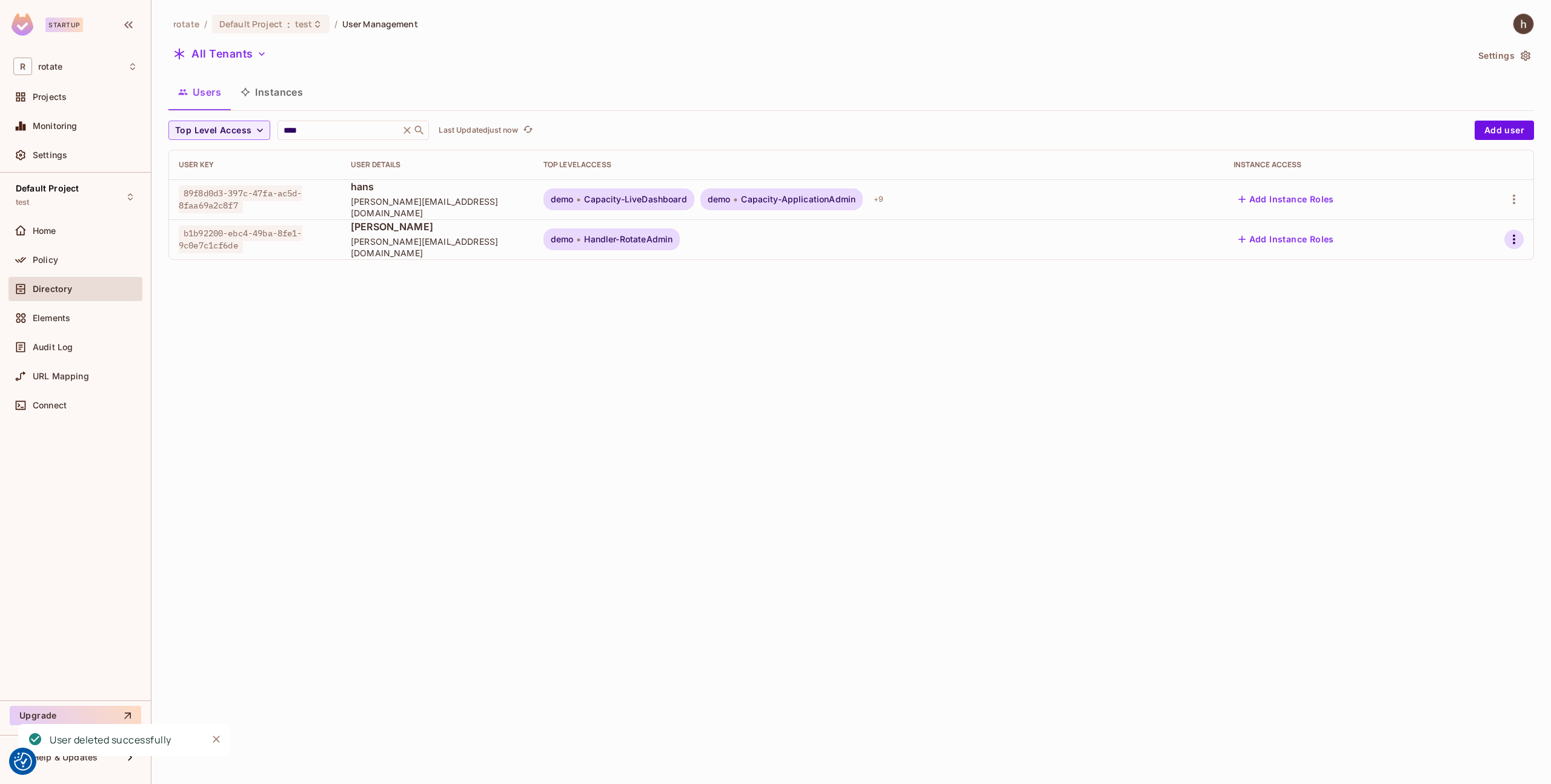
click at [1511, 238] on icon "button" at bounding box center [1514, 240] width 15 height 15
click at [1434, 348] on span "Delete User" at bounding box center [1460, 347] width 55 height 20
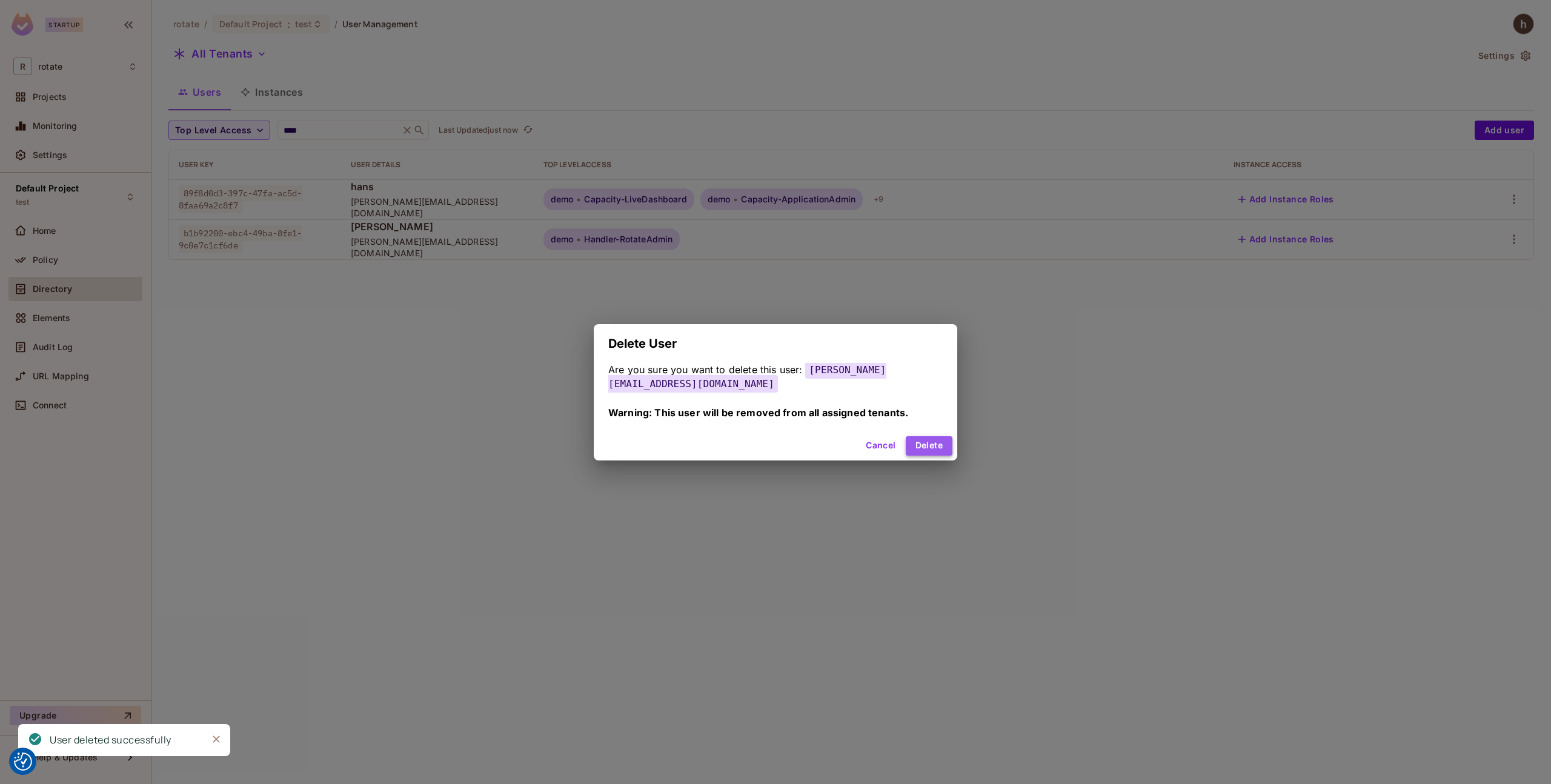
click at [927, 440] on button "Delete" at bounding box center [929, 446] width 46 height 20
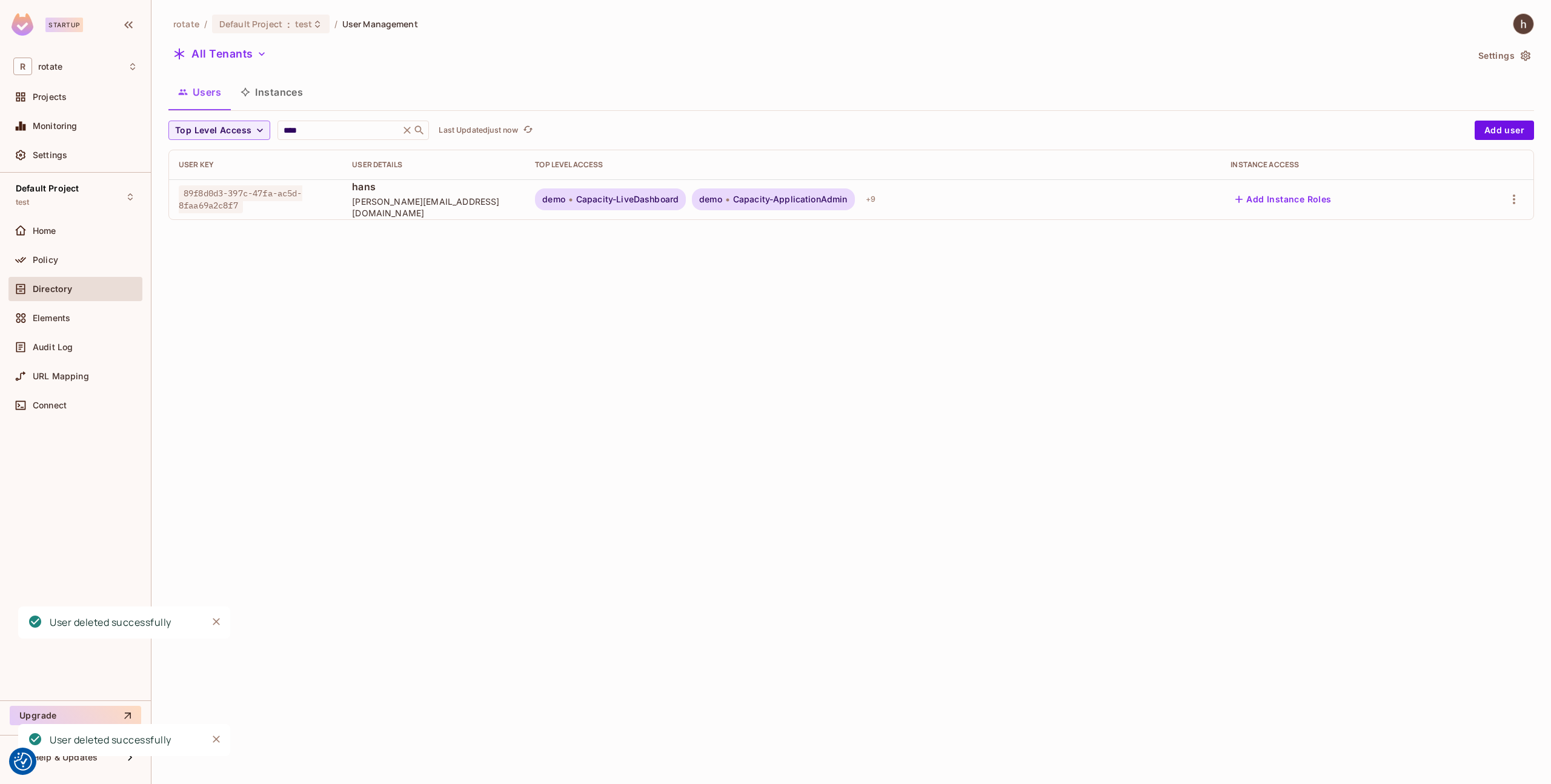
click at [1269, 199] on button "Add Instance Roles" at bounding box center [1283, 199] width 106 height 20
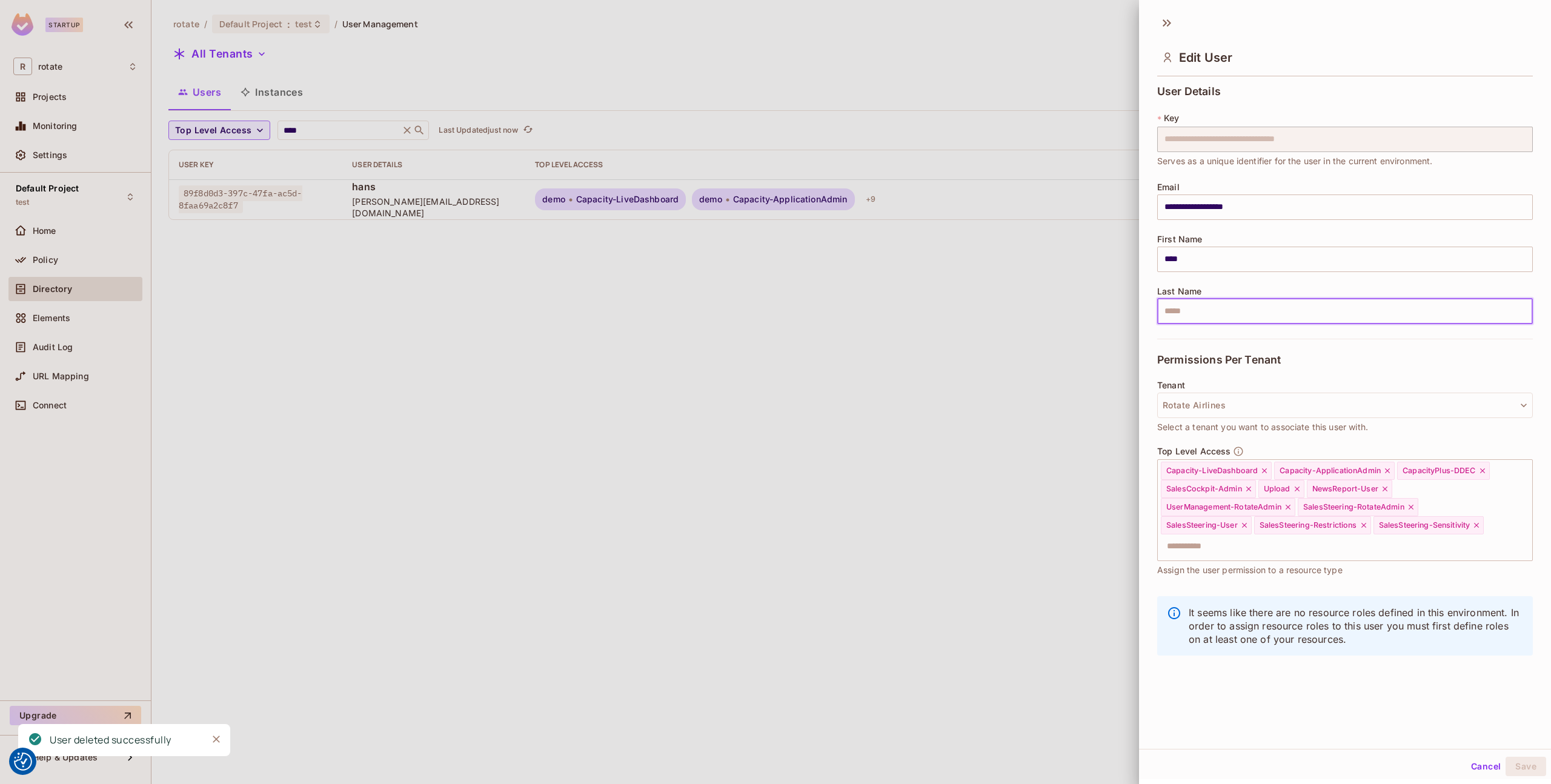
click at [1217, 307] on input "text" at bounding box center [1345, 312] width 376 height 26
click at [1230, 406] on button "Rotate Airlines" at bounding box center [1345, 404] width 376 height 26
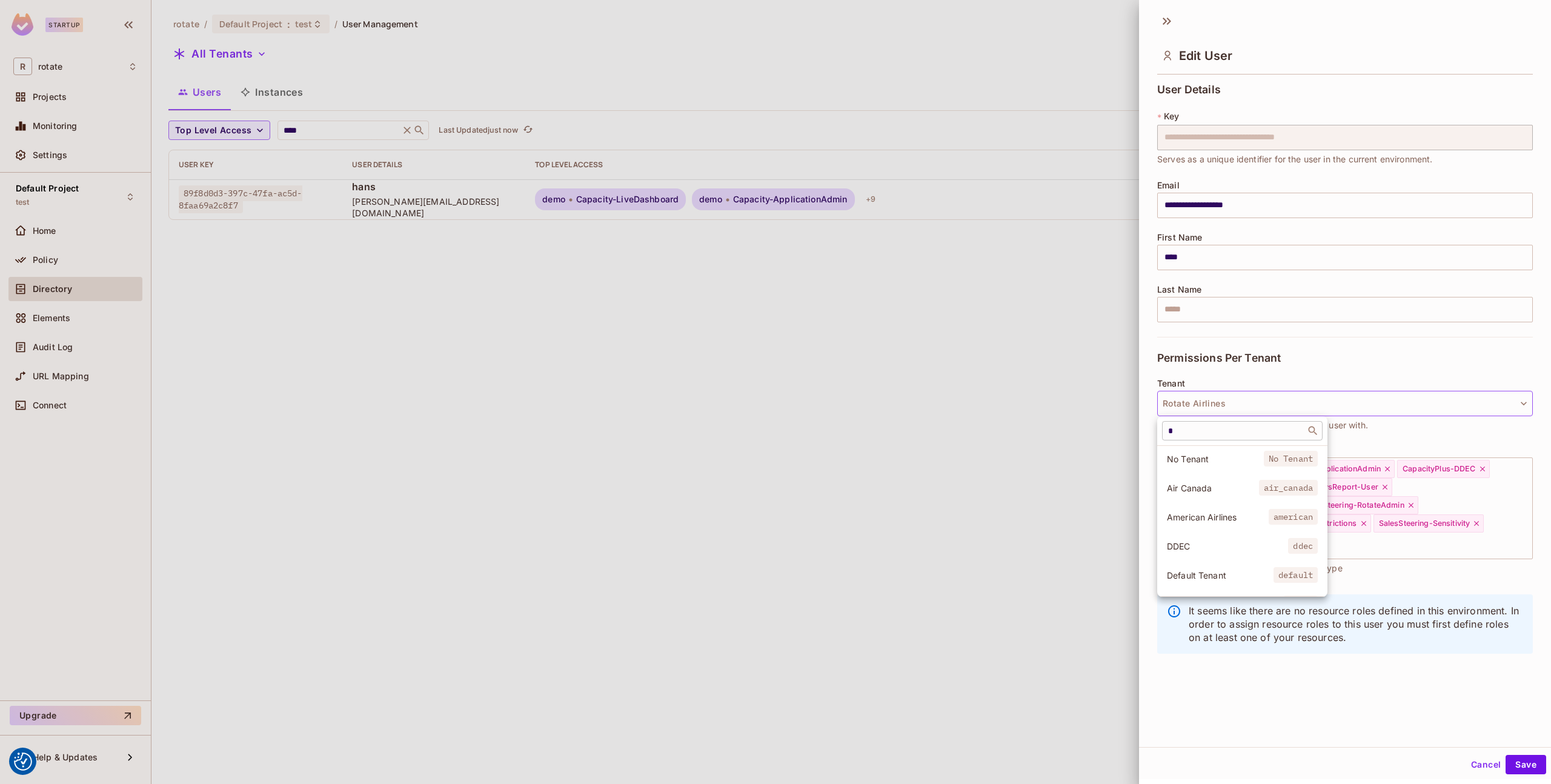
click at [1222, 431] on input "*" at bounding box center [1234, 431] width 136 height 12
type input "******"
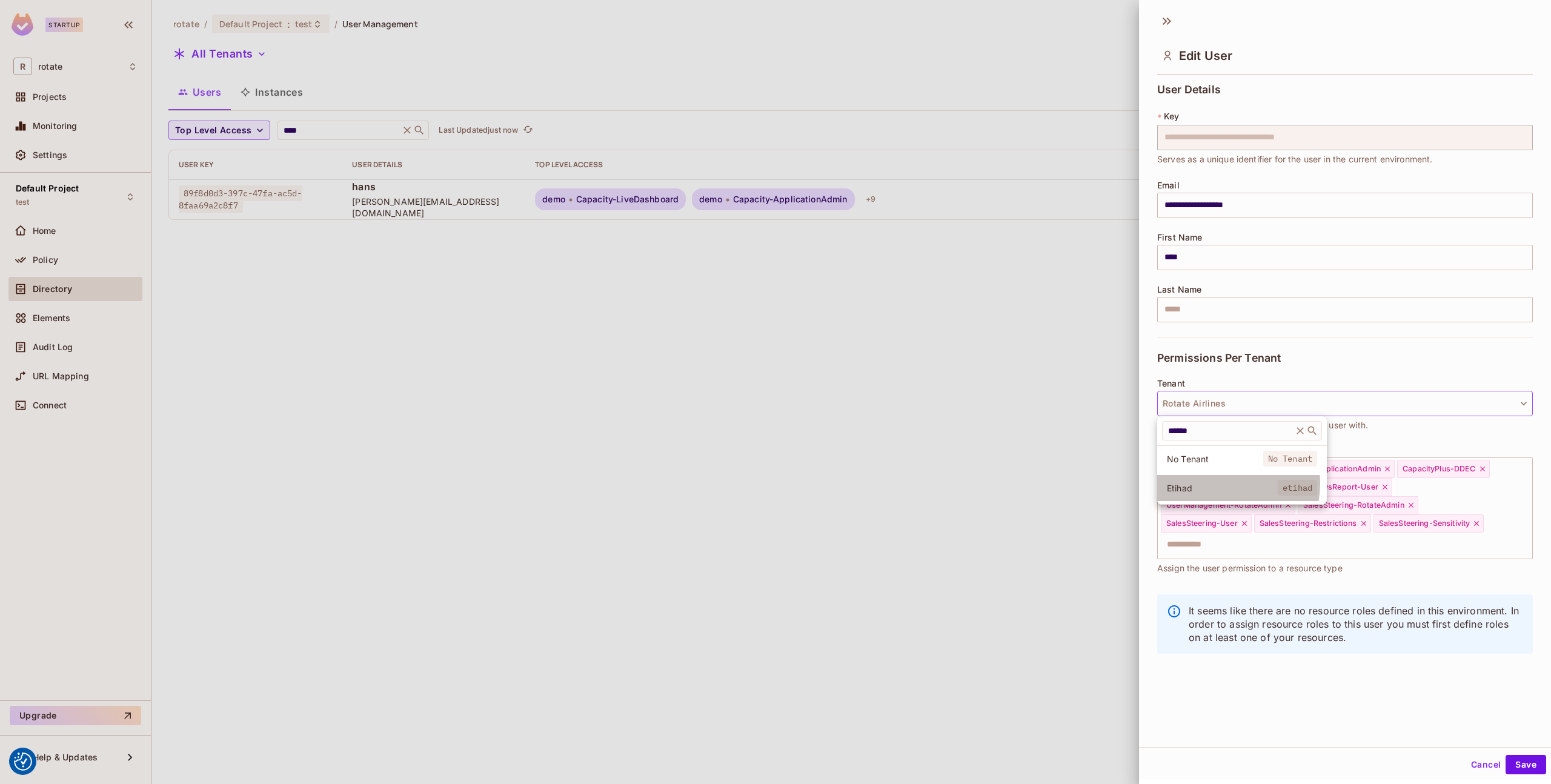
click at [1219, 484] on span "Etihad" at bounding box center [1222, 488] width 111 height 12
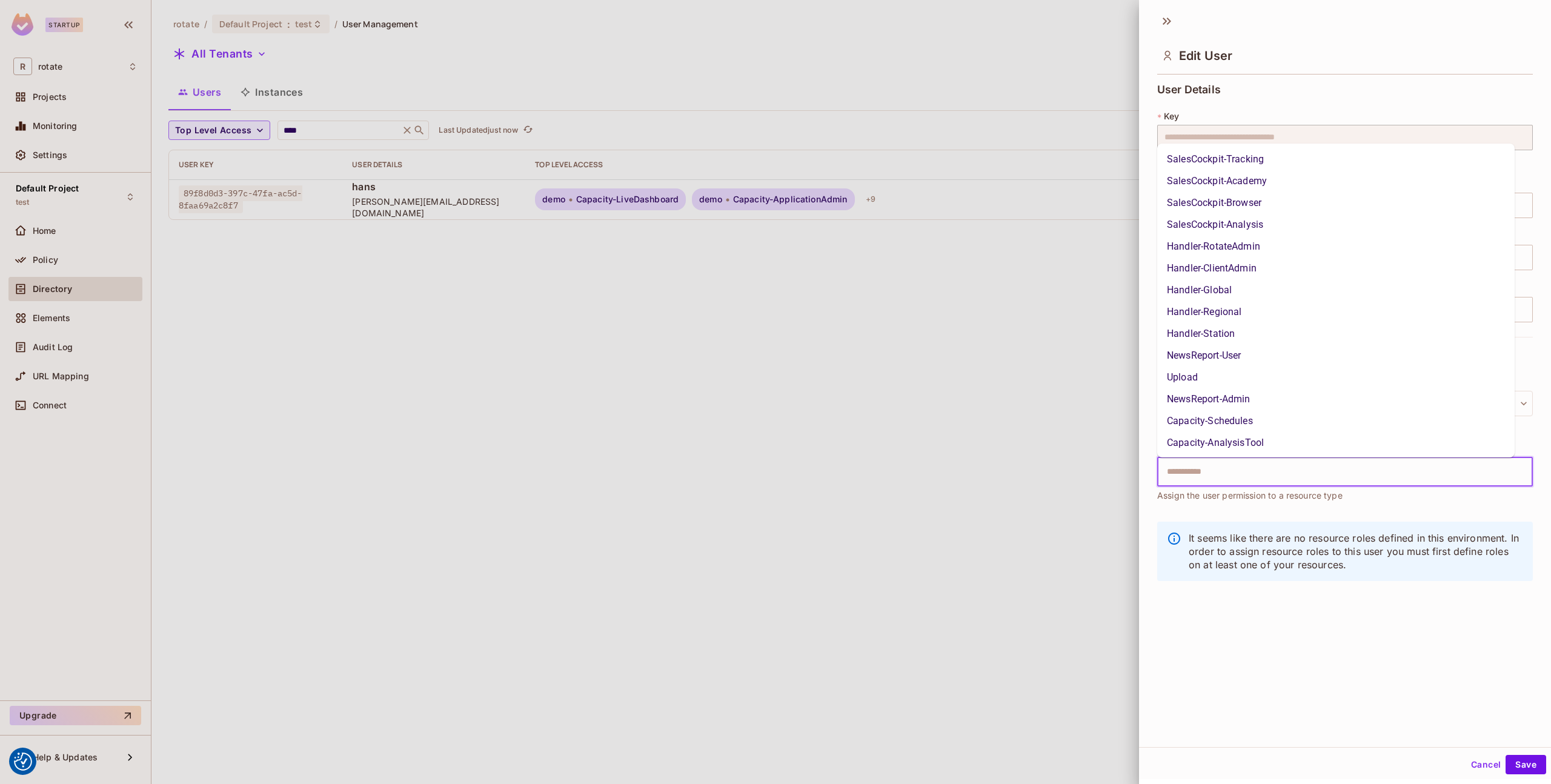
click at [1228, 477] on input "text" at bounding box center [1335, 472] width 350 height 24
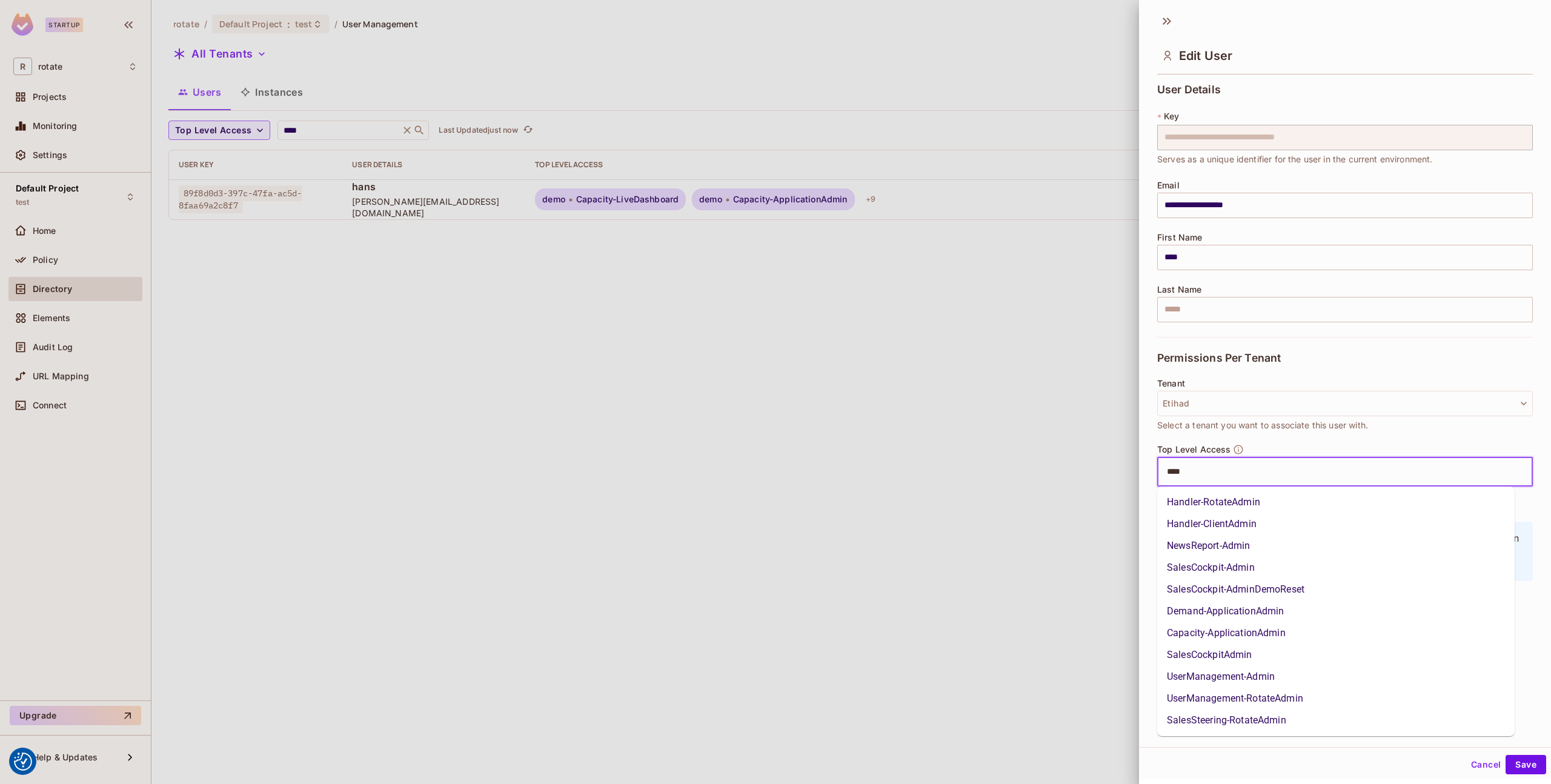
type input "*****"
click at [1267, 702] on li "UserManagement-RotateAdmin" at bounding box center [1336, 698] width 358 height 22
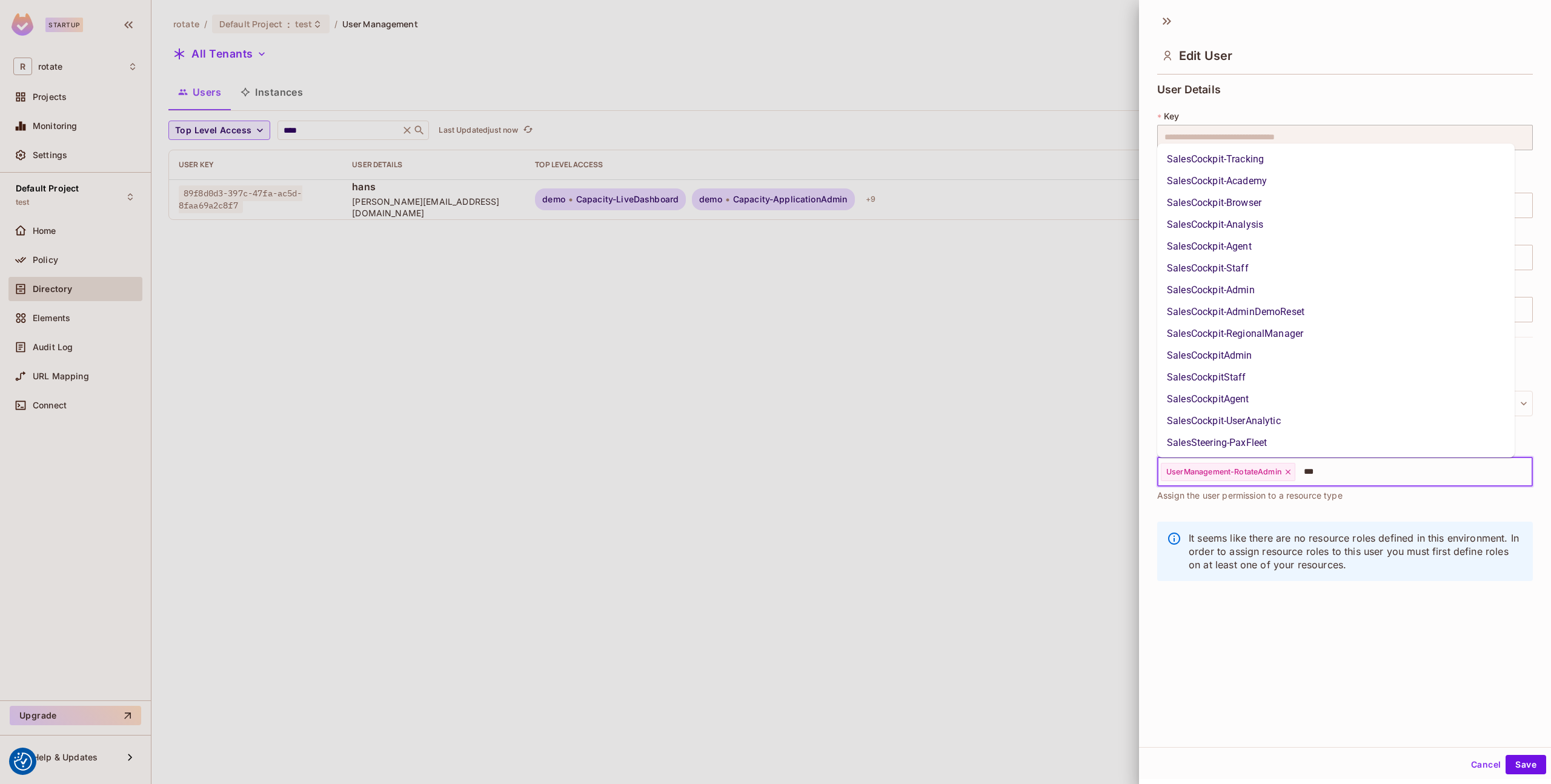
type input "****"
click at [1293, 286] on li "SalesCockpit-Admin" at bounding box center [1336, 290] width 358 height 22
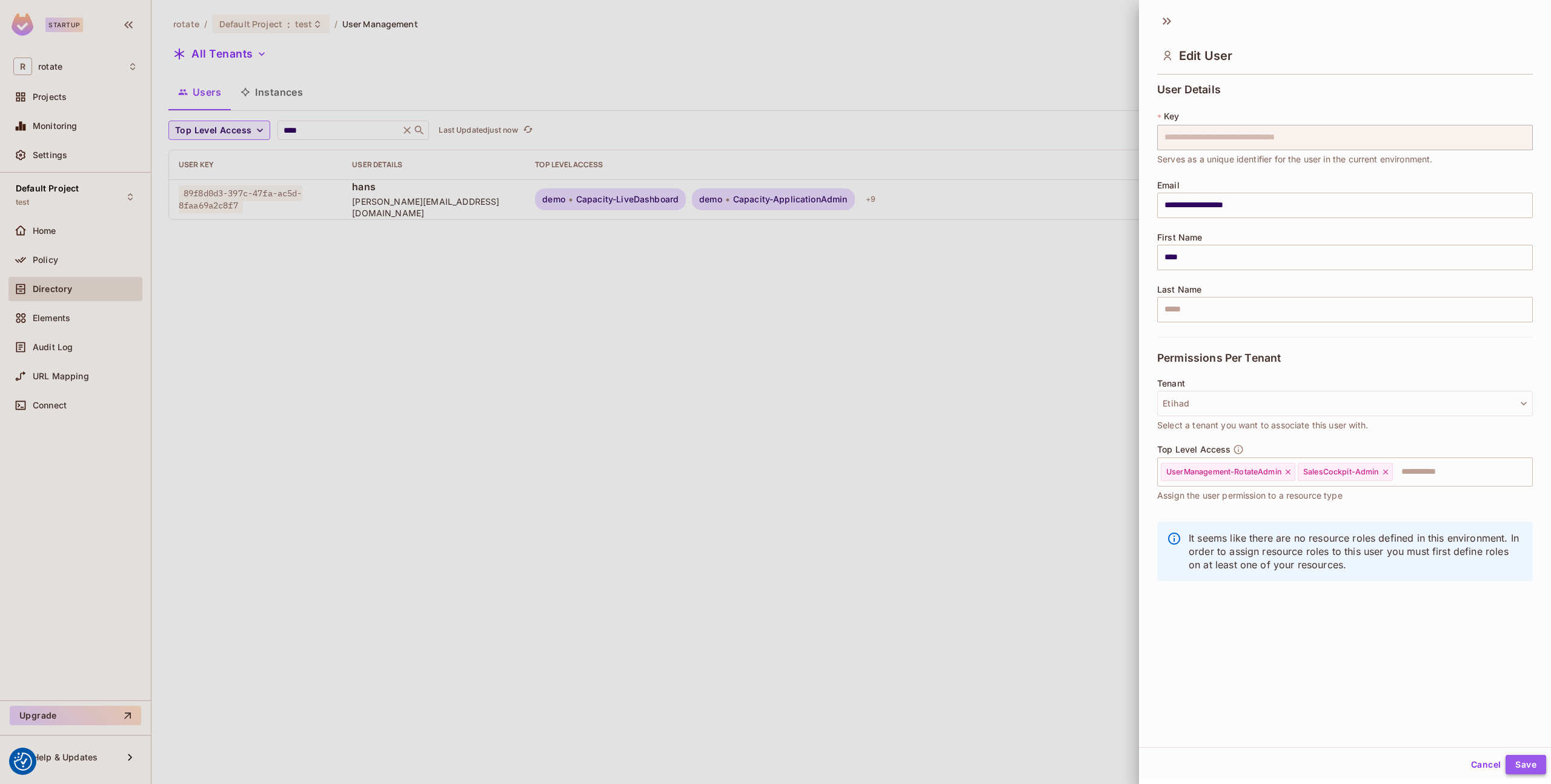
click at [1525, 762] on button "Save" at bounding box center [1526, 764] width 40 height 20
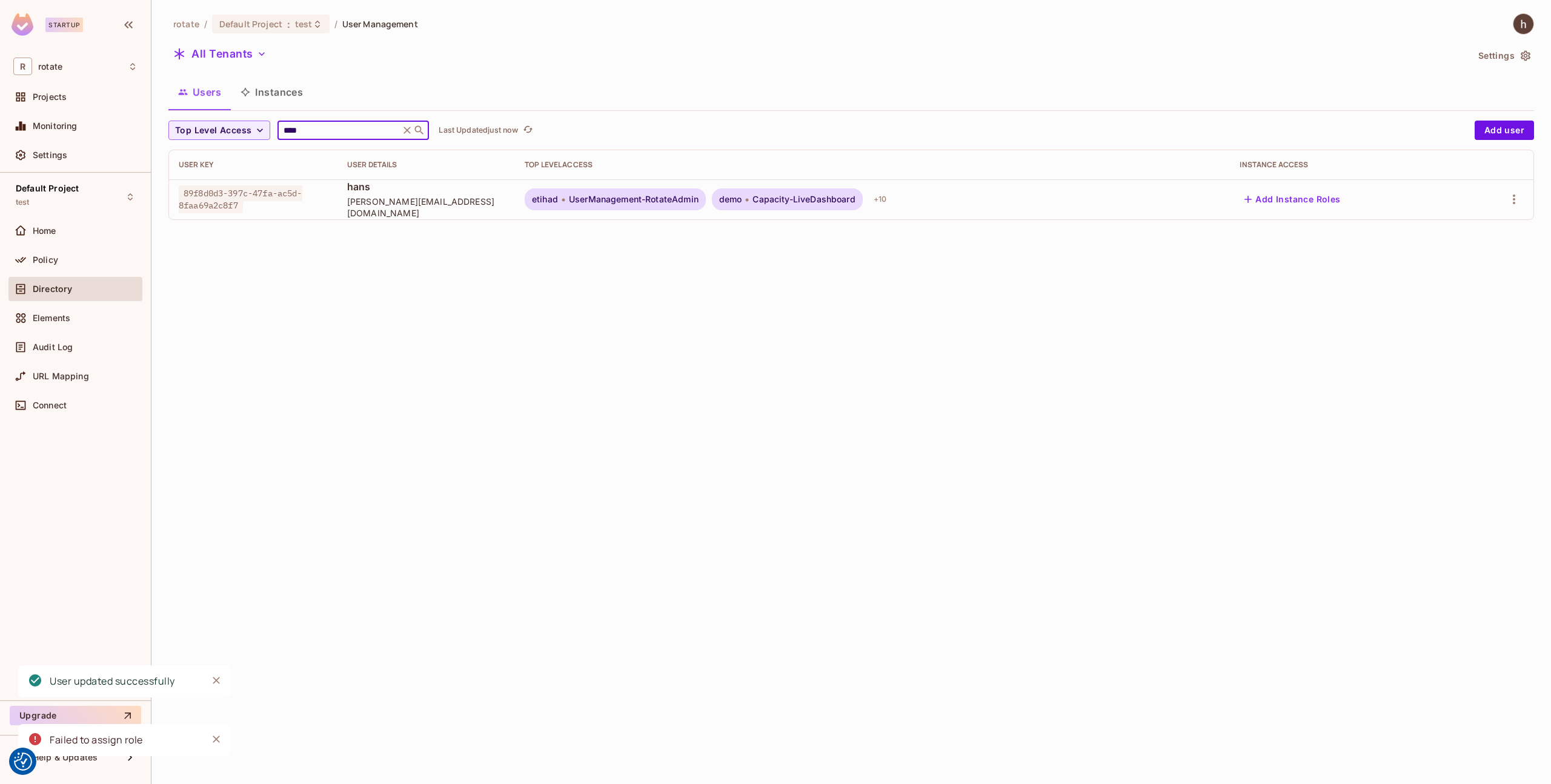
click at [305, 125] on input "****" at bounding box center [339, 130] width 115 height 12
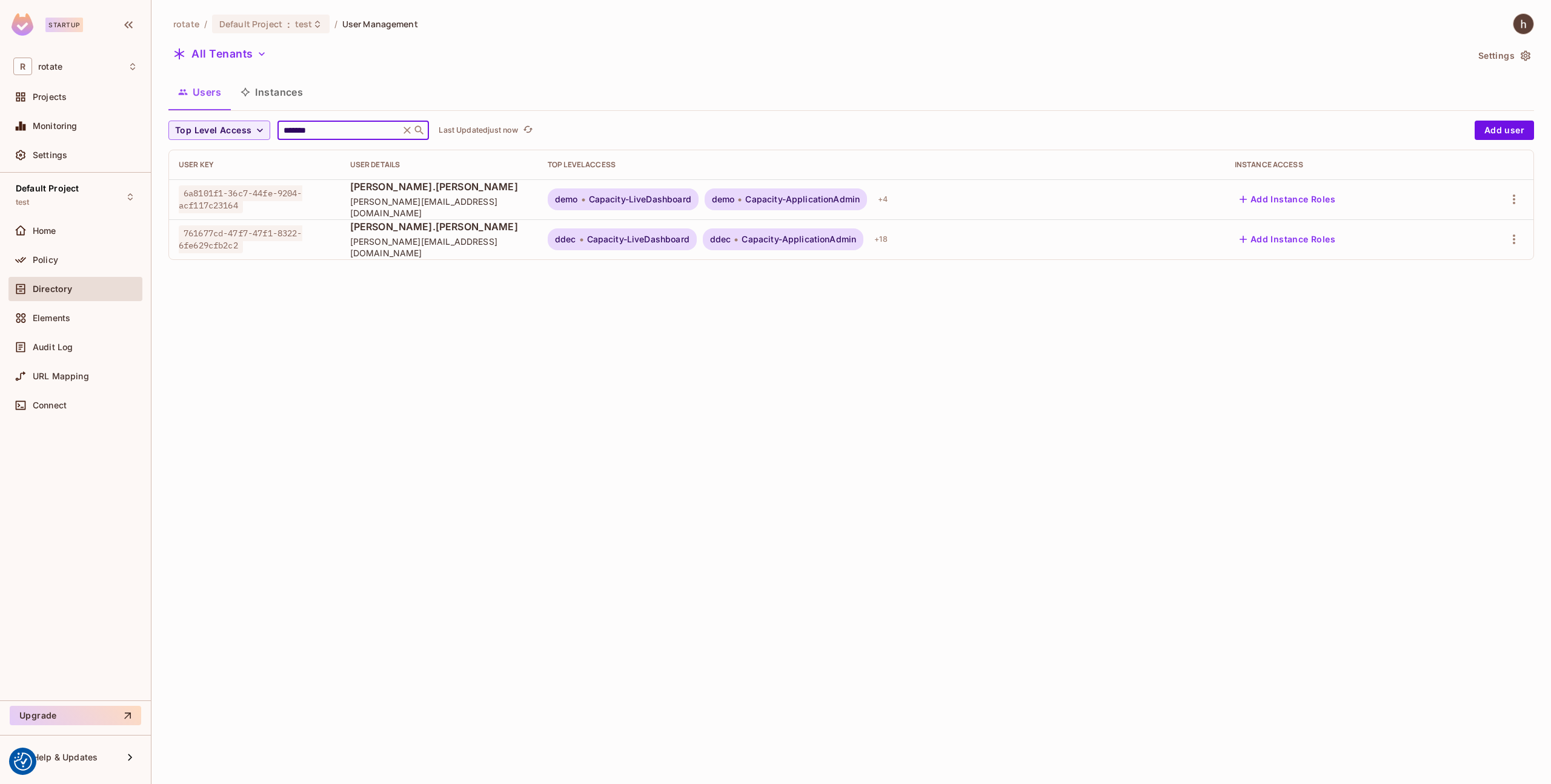
type input "*******"
click at [398, 206] on span "[PERSON_NAME][EMAIL_ADDRESS][DOMAIN_NAME]" at bounding box center [439, 207] width 178 height 23
click at [1283, 200] on button "Add Instance Roles" at bounding box center [1288, 199] width 106 height 20
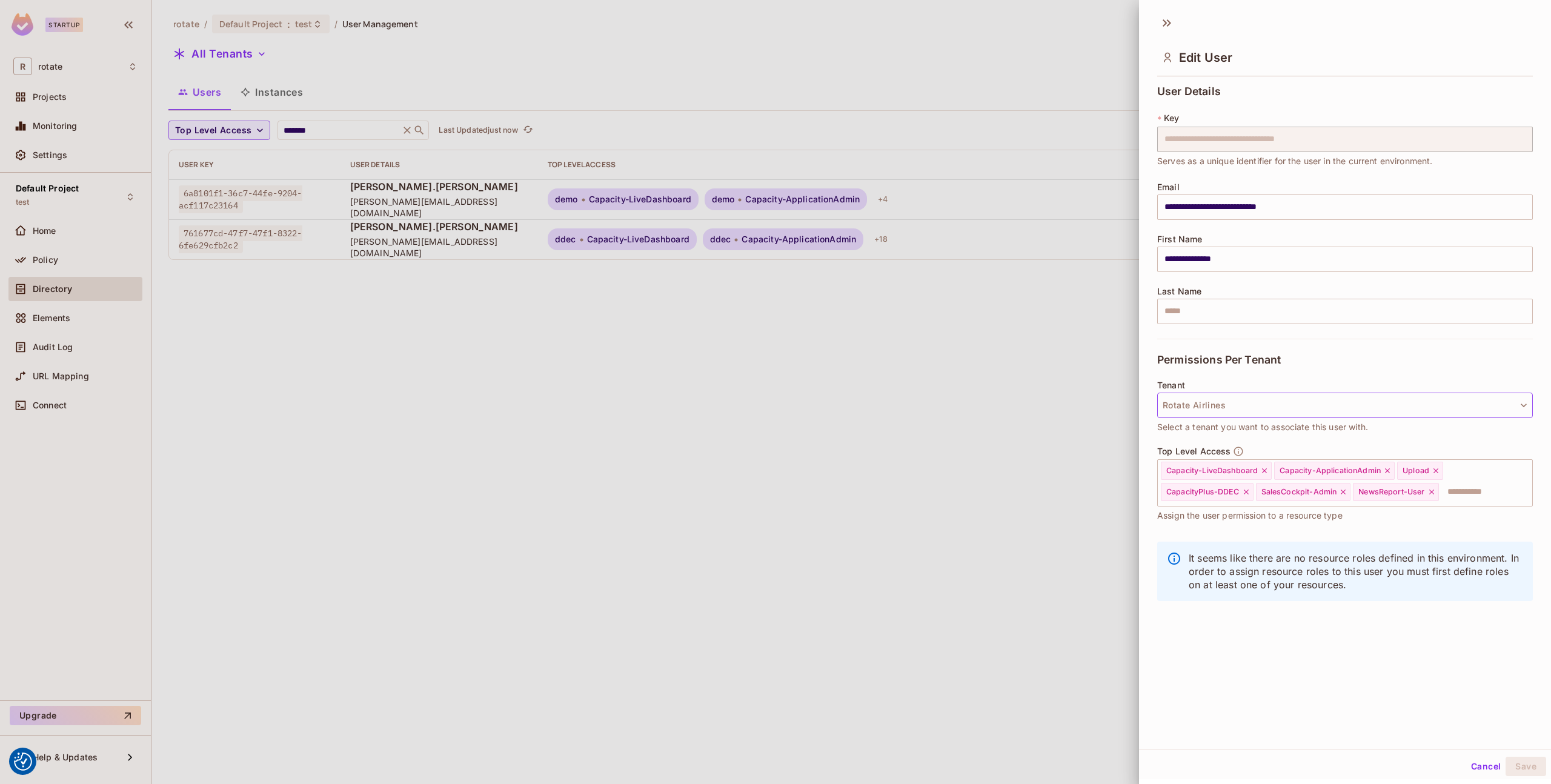
click at [1369, 414] on button "Rotate Airlines" at bounding box center [1345, 406] width 376 height 26
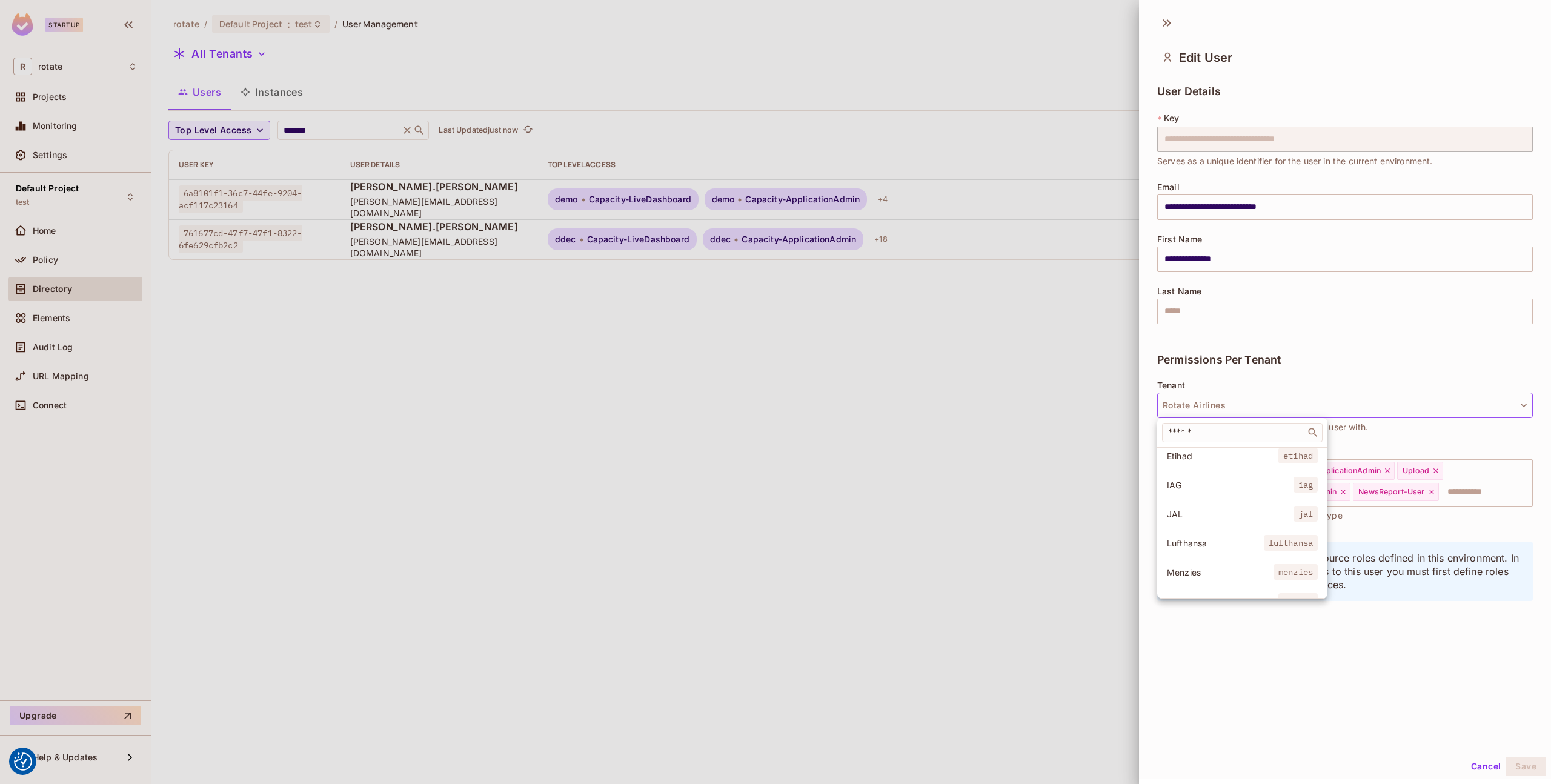
scroll to position [188, 0]
click at [1269, 486] on li "Etihad etihad" at bounding box center [1242, 476] width 170 height 26
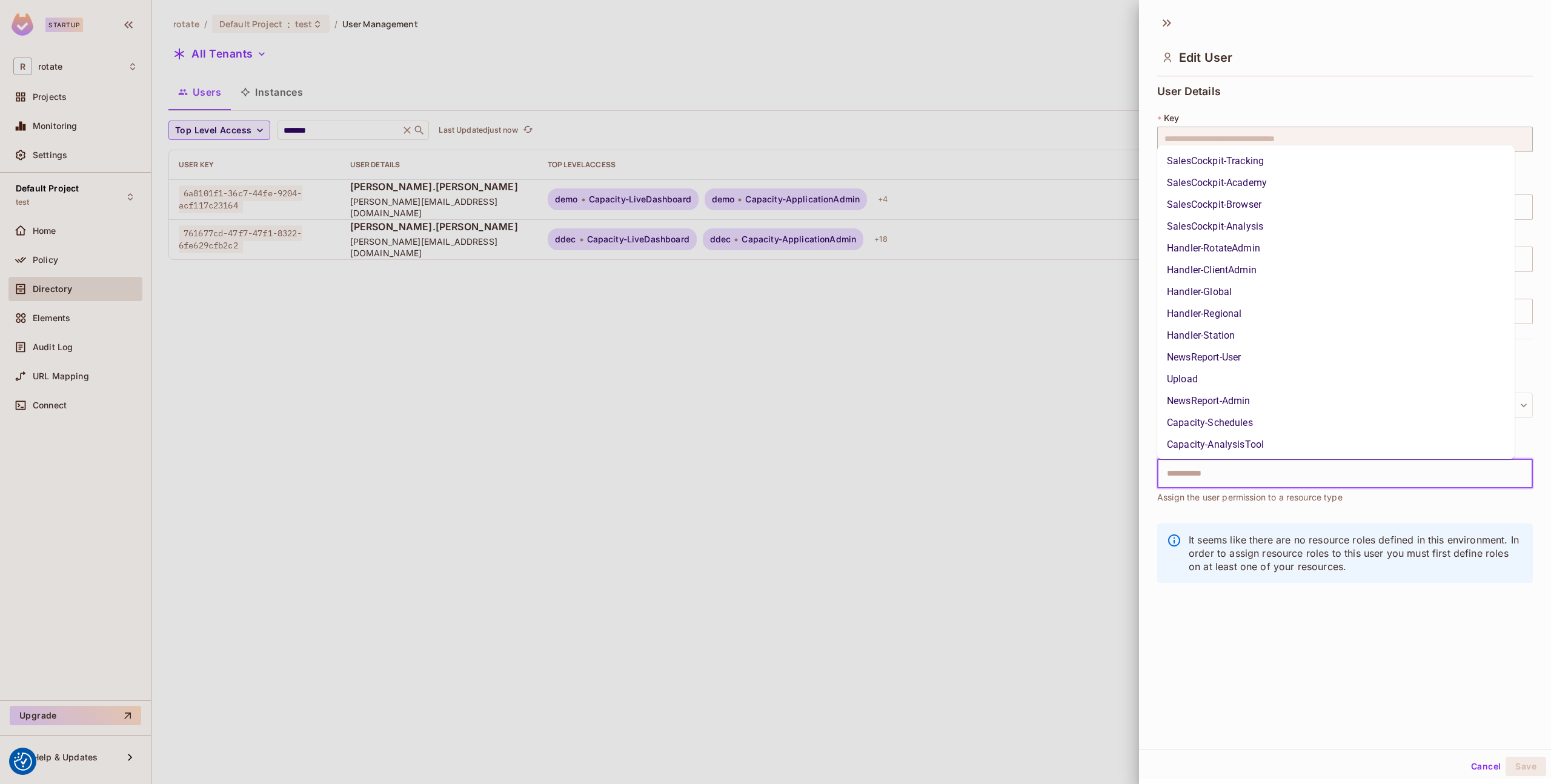
click at [1384, 476] on input "text" at bounding box center [1335, 474] width 350 height 24
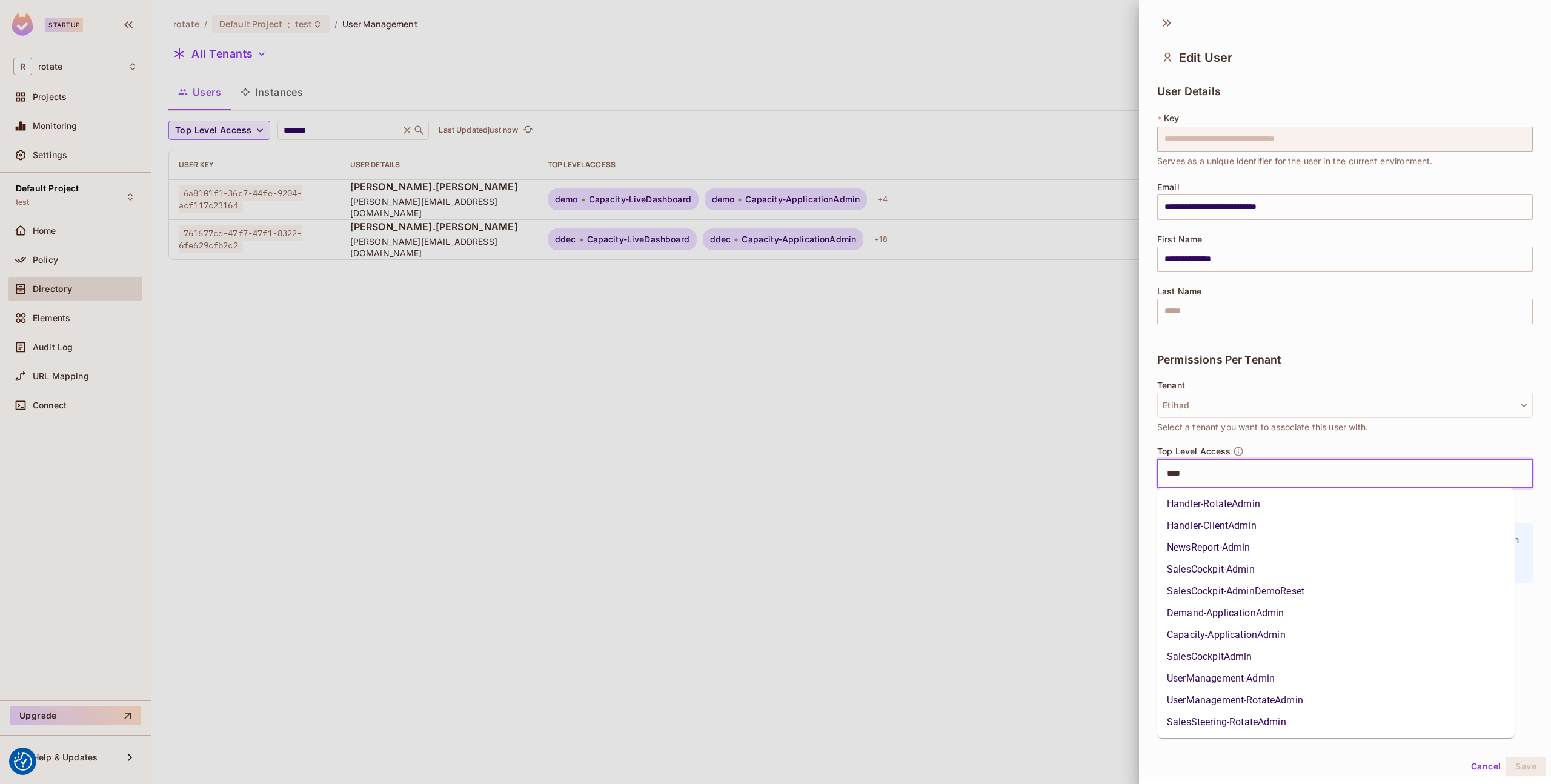
type input "*****"
drag, startPoint x: 1327, startPoint y: 687, endPoint x: 1327, endPoint y: 702, distance: 15.0
click at [1327, 702] on ul "Handler-RotateAdmin Handler-ClientAdmin NewsReport-Admin SalesCockpit-Admin Sal…" at bounding box center [1336, 613] width 358 height 250
click at [1327, 702] on li "UserManagement-RotateAdmin" at bounding box center [1336, 700] width 358 height 22
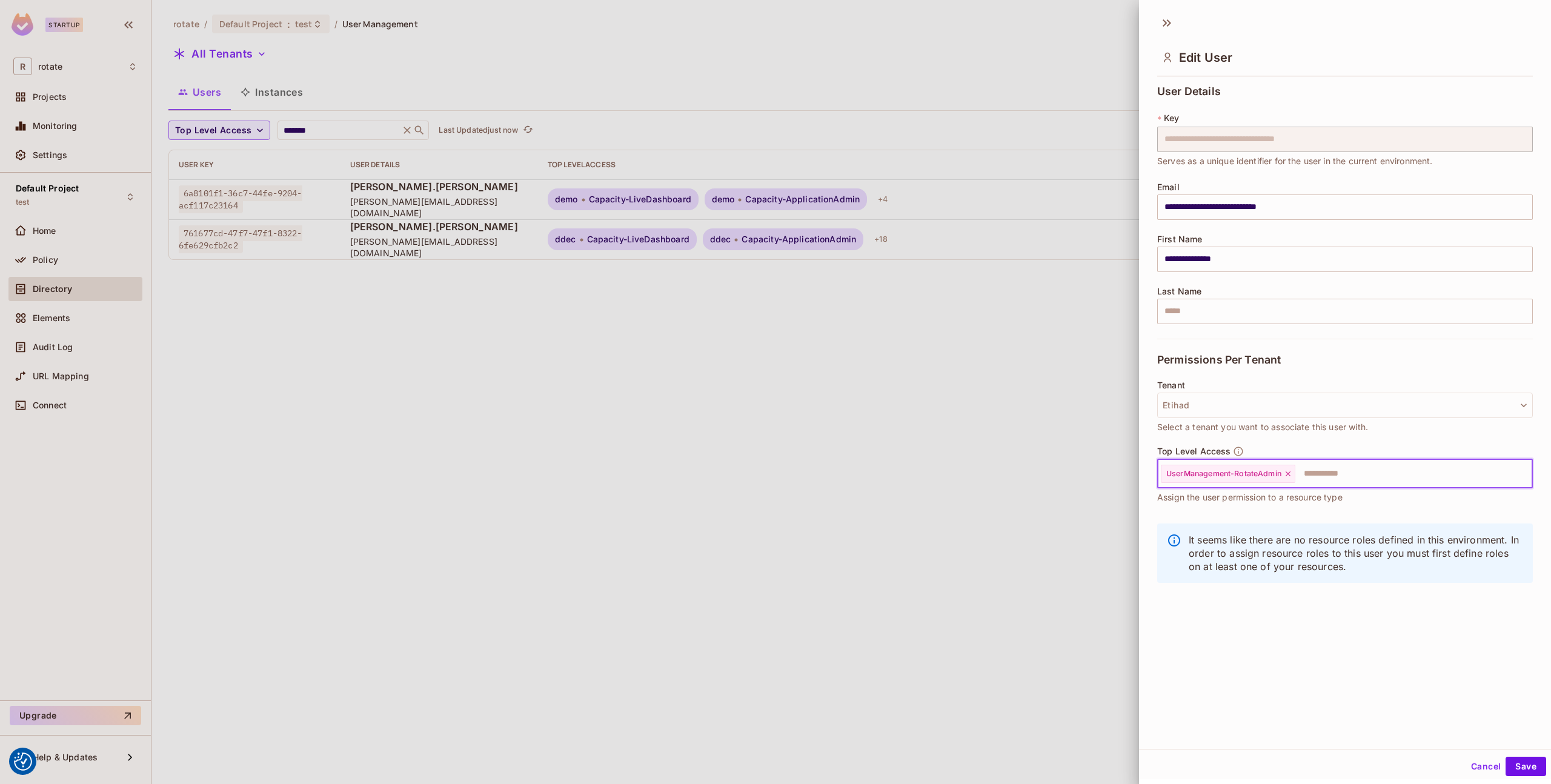
click at [1324, 471] on input "text" at bounding box center [1403, 474] width 213 height 24
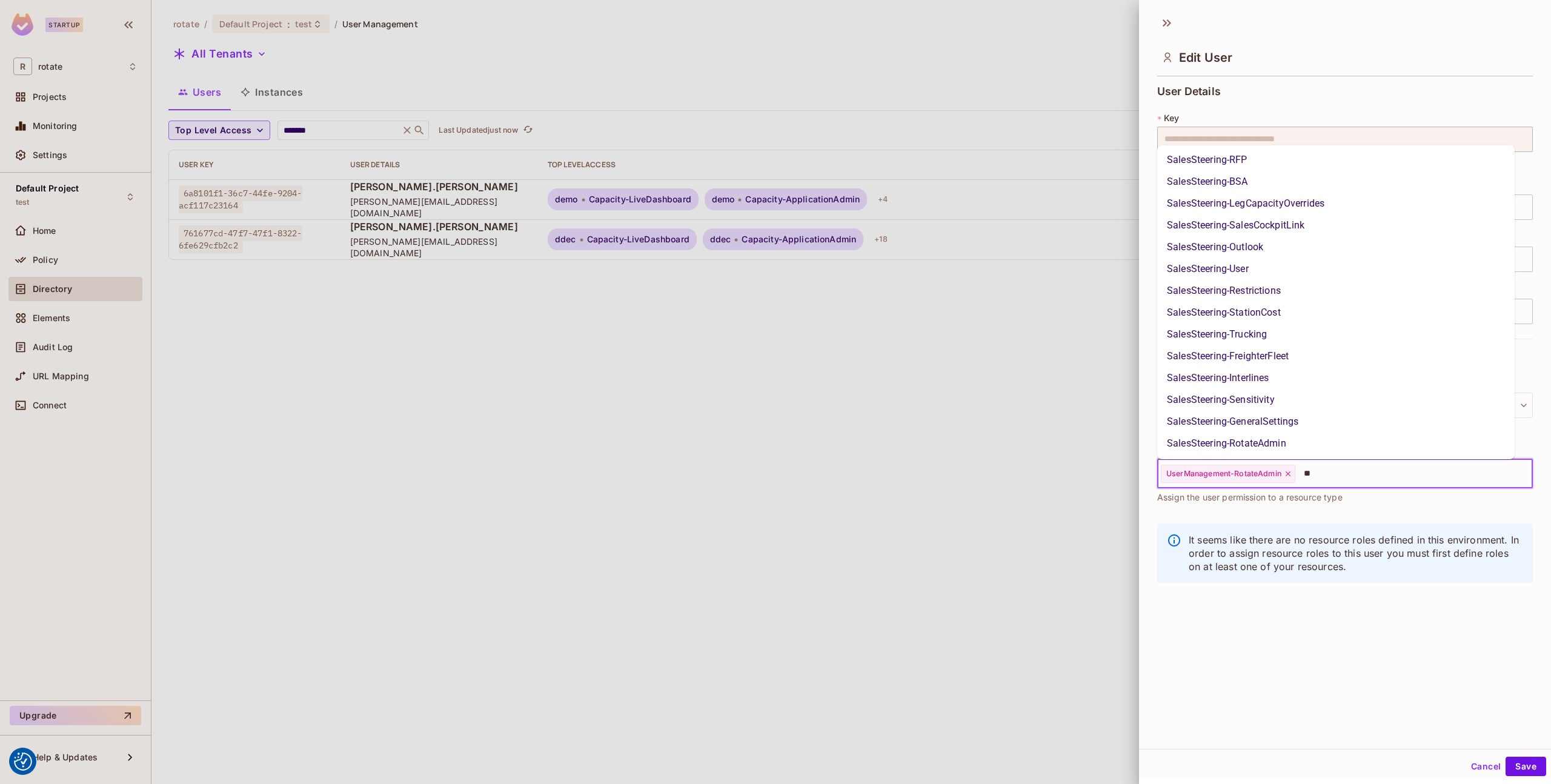
scroll to position [0, 0]
type input "*****"
click at [1291, 287] on li "SalesCockpit-Admin" at bounding box center [1336, 292] width 358 height 22
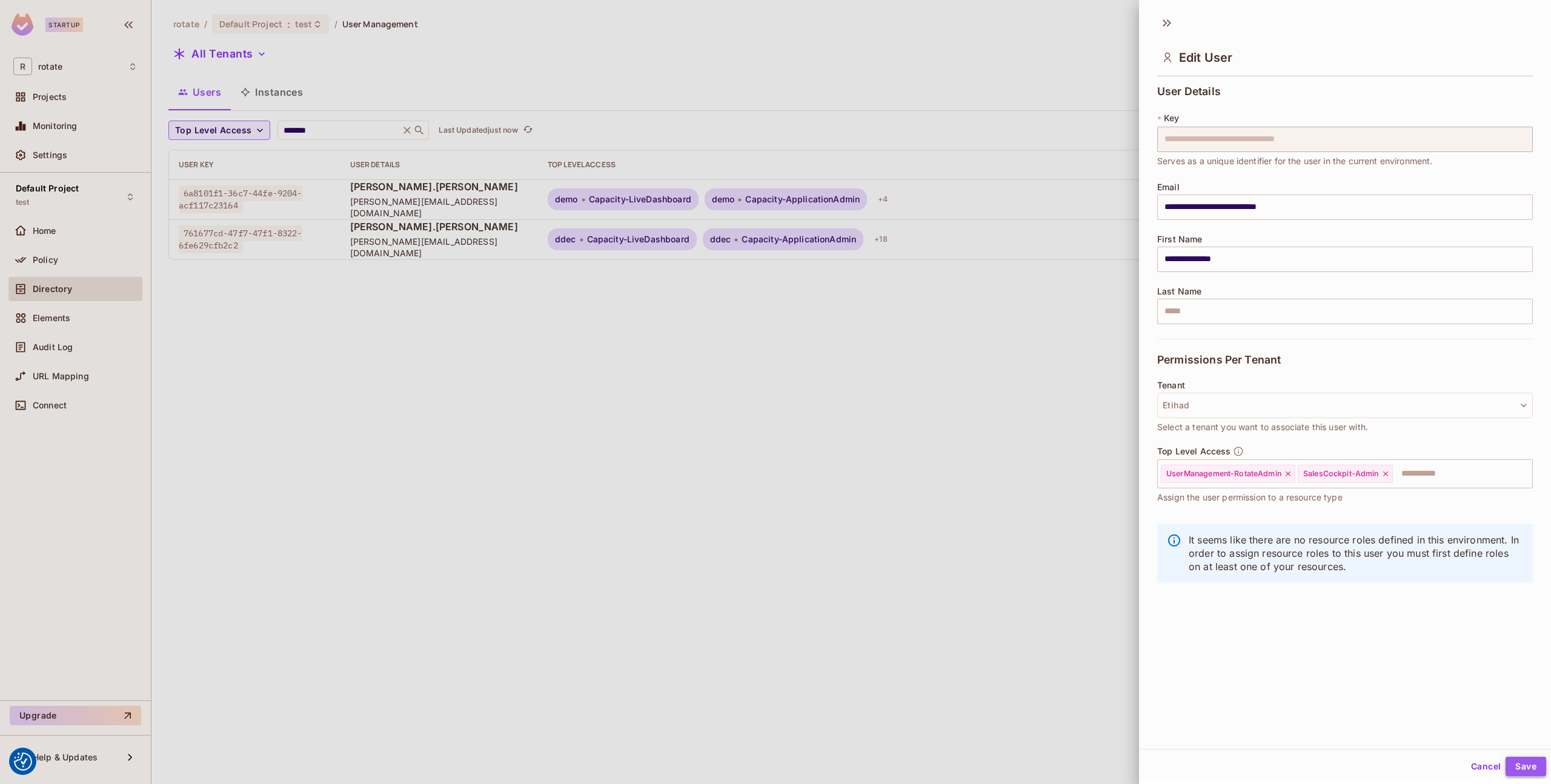
click at [1511, 764] on button "Save" at bounding box center [1526, 766] width 40 height 20
